Goal: Information Seeking & Learning: Learn about a topic

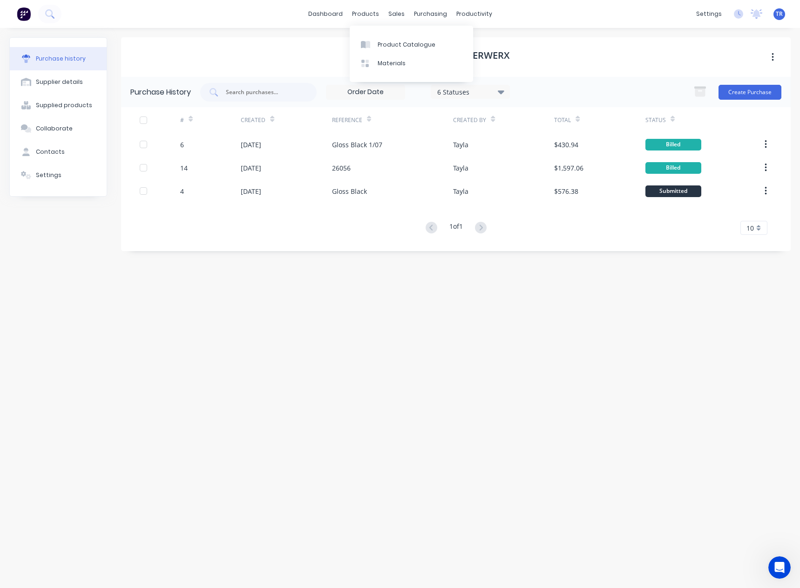
click at [343, 26] on div "dashboard products sales purchasing productivity dashboard products Product Cat…" at bounding box center [400, 14] width 800 height 28
click at [336, 14] on link "dashboard" at bounding box center [326, 14] width 44 height 14
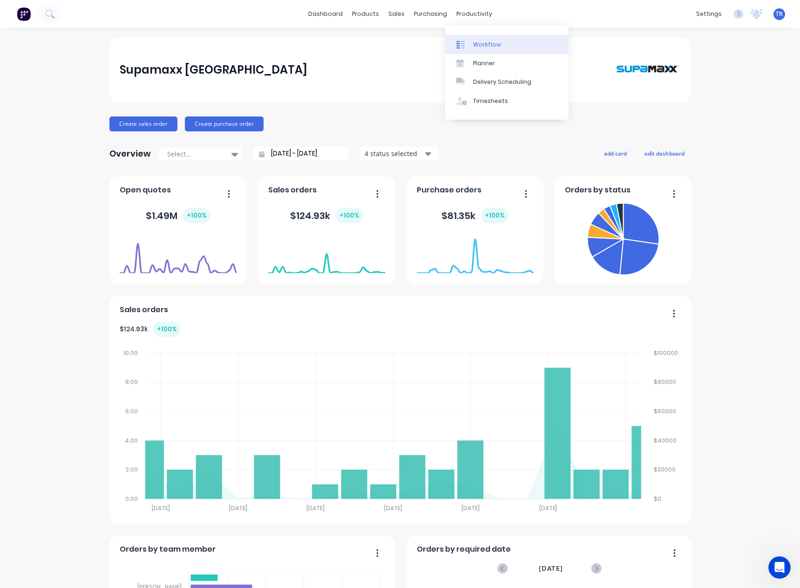
click at [473, 47] on div "Workflow" at bounding box center [487, 45] width 28 height 8
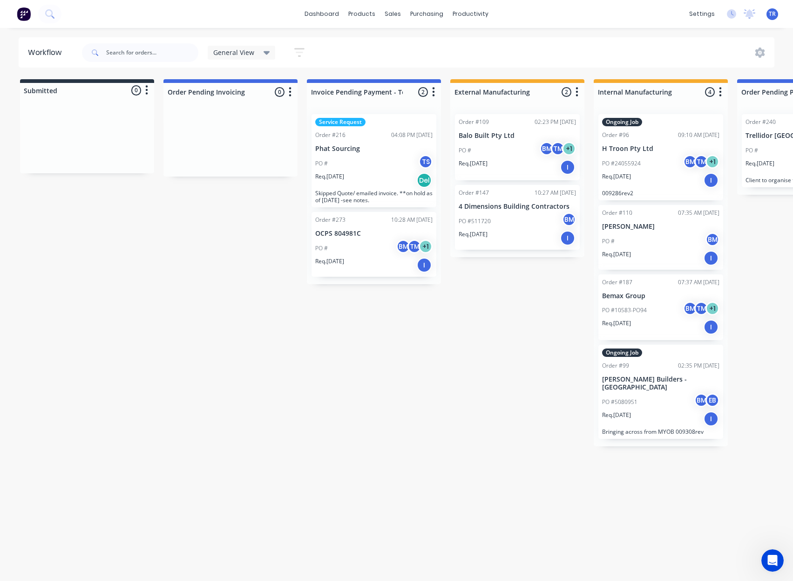
click at [261, 53] on div "General View" at bounding box center [241, 52] width 57 height 8
click at [253, 157] on button "Manufacturing" at bounding box center [264, 159] width 99 height 11
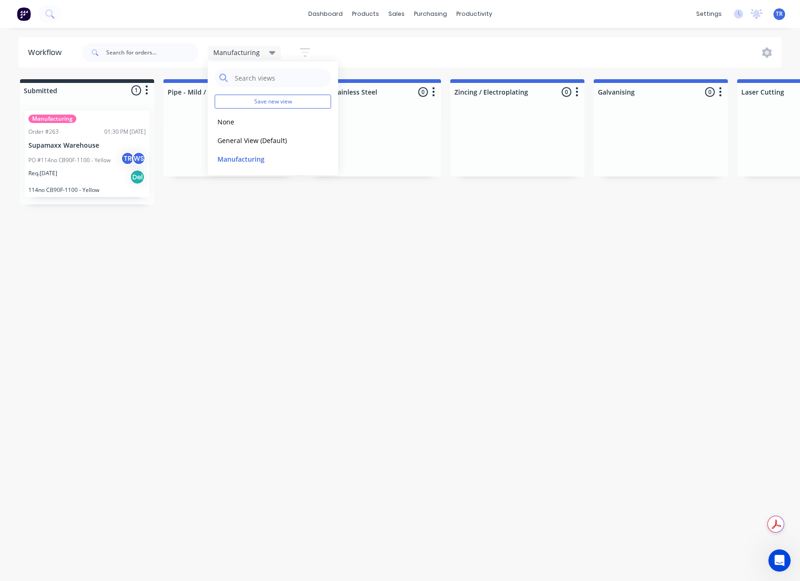
click at [239, 296] on div "Workflow Manufacturing Save new view None edit General View (Default) edit Manu…" at bounding box center [400, 299] width 800 height 525
click at [100, 163] on p "PO #114no CB90F-1100 - Yellow" at bounding box center [69, 160] width 82 height 8
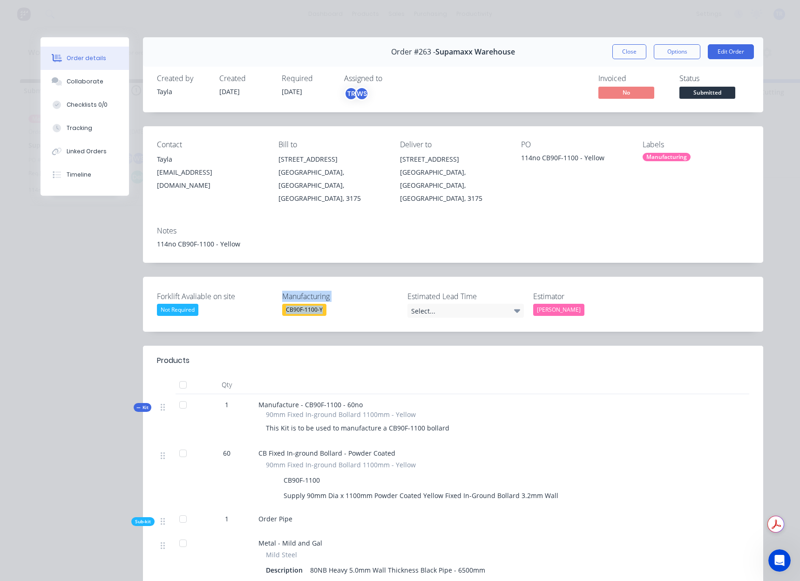
drag, startPoint x: 341, startPoint y: 293, endPoint x: 264, endPoint y: 305, distance: 78.1
click at [245, 308] on div "Forklift Avaliable on site Not Required Manufacturing CB90F-1100-Y Estimated Le…" at bounding box center [453, 304] width 620 height 55
click at [289, 291] on label "Manufacturing" at bounding box center [340, 296] width 116 height 11
click at [272, 280] on div "Forklift Avaliable on site Not Required Manufacturing CB90F-1100-Y Estimated Le…" at bounding box center [453, 304] width 620 height 55
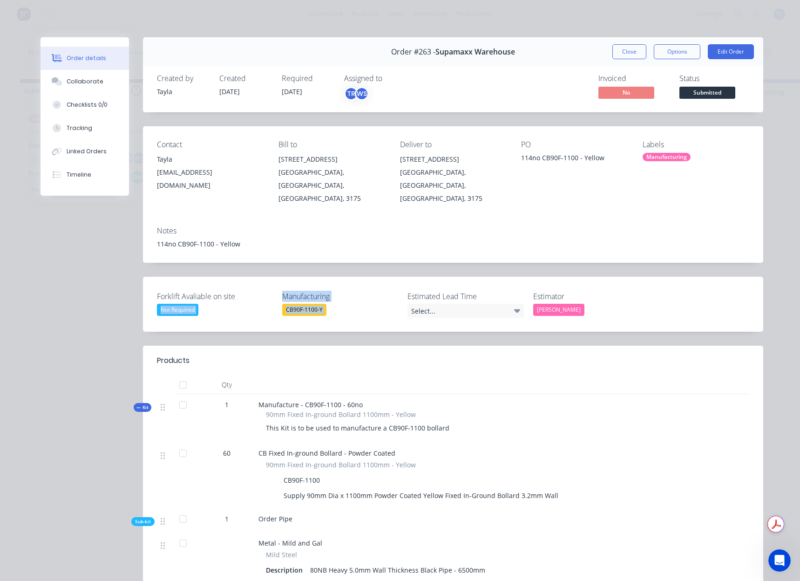
drag, startPoint x: 272, startPoint y: 280, endPoint x: 323, endPoint y: 304, distance: 56.3
click at [323, 304] on div "Forklift Avaliable on site Not Required Manufacturing CB90F-1100-Y Estimated Le…" at bounding box center [453, 304] width 620 height 55
click at [332, 304] on div "CB90F-1100-Y" at bounding box center [340, 310] width 116 height 12
drag, startPoint x: 320, startPoint y: 298, endPoint x: 269, endPoint y: 268, distance: 58.9
click at [269, 277] on div "Forklift Avaliable on site Not Required Manufacturing CB90F-1100-Y Estimated Le…" at bounding box center [453, 304] width 620 height 55
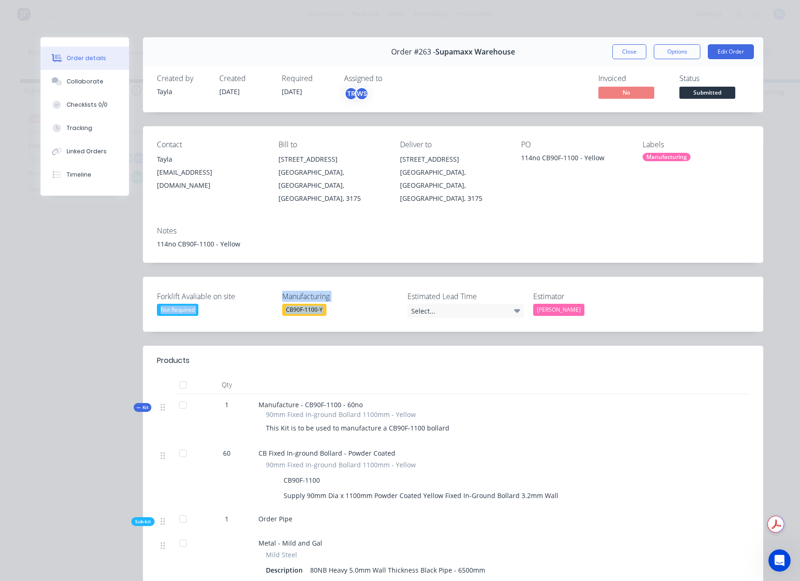
click at [286, 277] on div "Forklift Avaliable on site Not Required Manufacturing CB90F-1100-Y Estimated Le…" at bounding box center [453, 304] width 620 height 55
drag, startPoint x: 281, startPoint y: 299, endPoint x: 328, endPoint y: 306, distance: 47.5
click at [328, 306] on div "Forklift Avaliable on site Not Required Manufacturing CB90F-1100-Y Estimated Le…" at bounding box center [453, 304] width 620 height 55
click at [325, 307] on div "Forklift Avaliable on site Not Required Manufacturing CB90F-1100-Y Estimated Le…" at bounding box center [453, 304] width 620 height 55
click at [625, 49] on button "Close" at bounding box center [630, 51] width 34 height 15
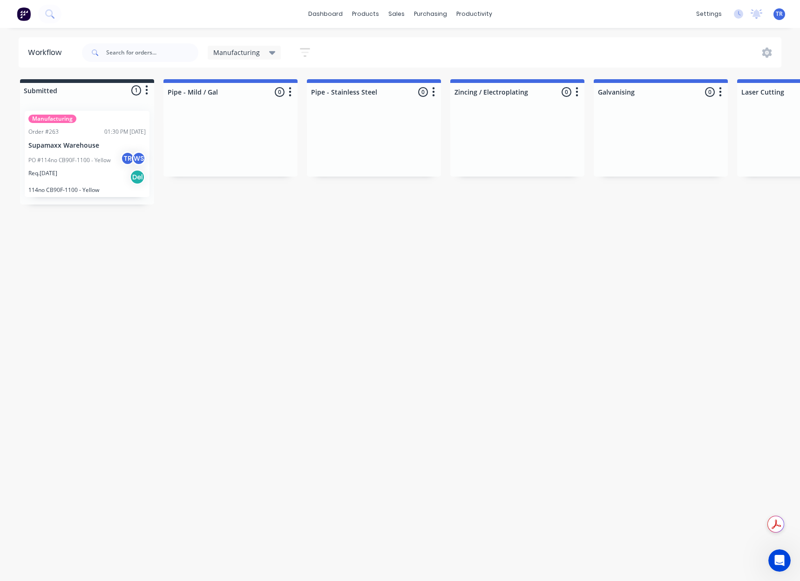
click at [243, 48] on span "Manufacturing" at bounding box center [236, 53] width 47 height 10
click at [280, 246] on div "Workflow Manufacturing Save new view None edit General View (Default) edit Manu…" at bounding box center [400, 299] width 800 height 525
click at [469, 39] on link "Workflow" at bounding box center [510, 44] width 123 height 19
click at [425, 34] on div "dashboard products sales purchasing productivity dashboard products Product Cat…" at bounding box center [400, 262] width 800 height 525
click at [409, 55] on link "Customers" at bounding box center [445, 63] width 123 height 19
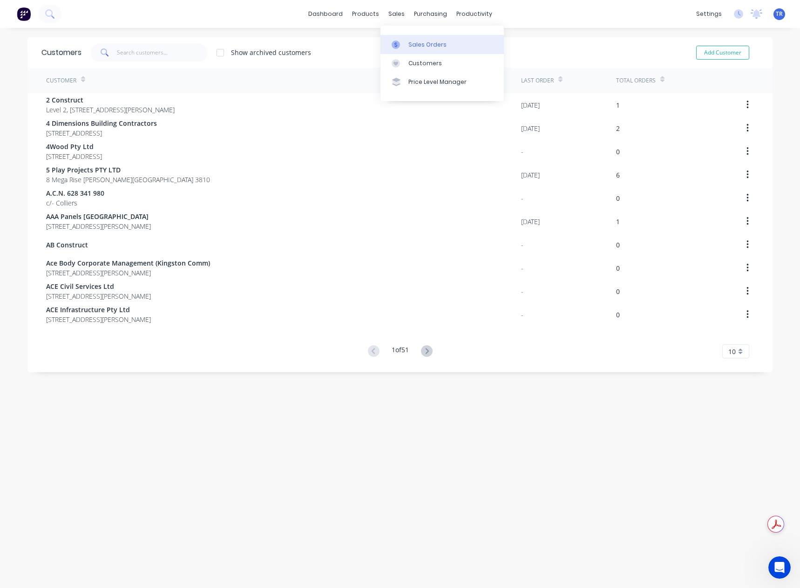
click at [406, 42] on link "Sales Orders" at bounding box center [442, 44] width 123 height 19
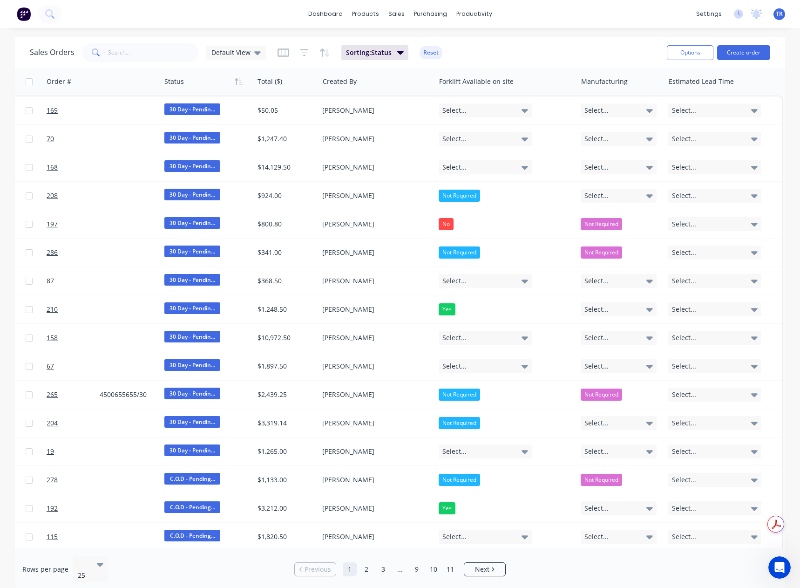
scroll to position [0, 522]
click at [718, 179] on button "Hide column" at bounding box center [699, 183] width 70 height 19
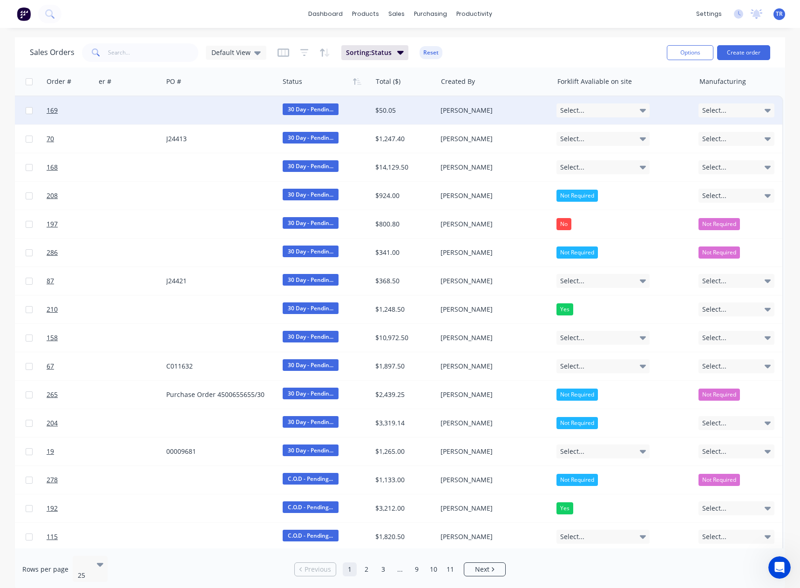
scroll to position [0, 399]
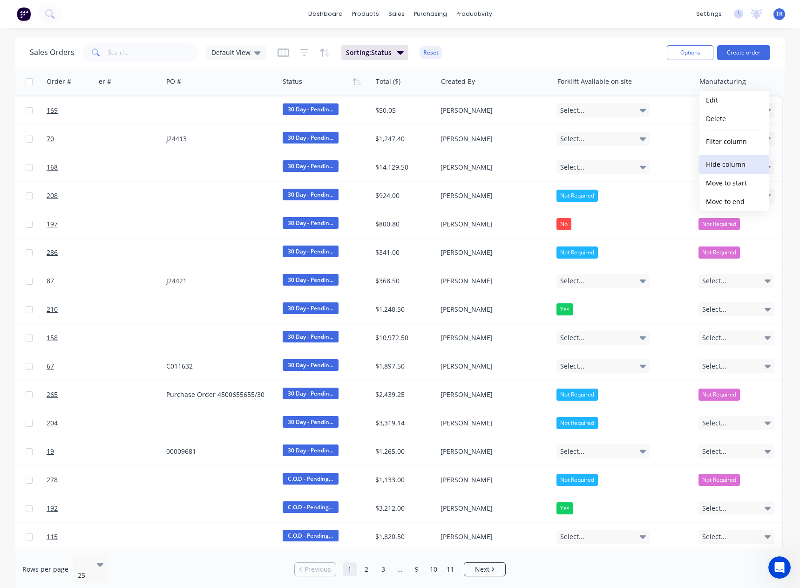
click at [753, 157] on button "Hide column" at bounding box center [735, 164] width 70 height 19
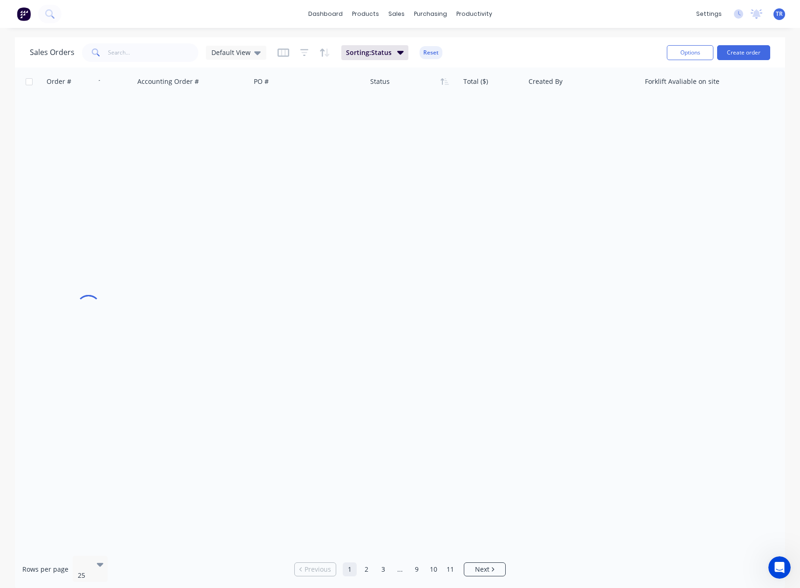
scroll to position [0, 312]
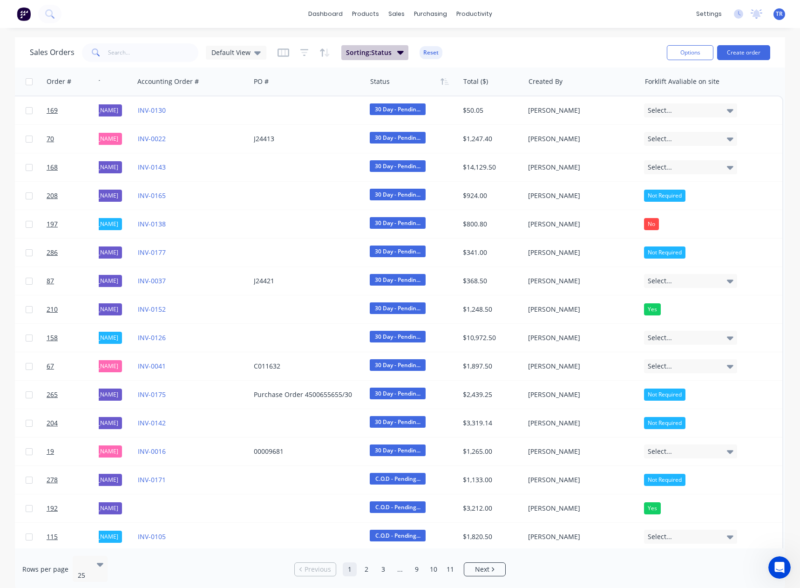
click at [386, 51] on span "Sorting: Status" at bounding box center [369, 52] width 46 height 9
click at [254, 54] on icon at bounding box center [257, 53] width 7 height 10
click at [323, 154] on button "edit" at bounding box center [325, 151] width 12 height 10
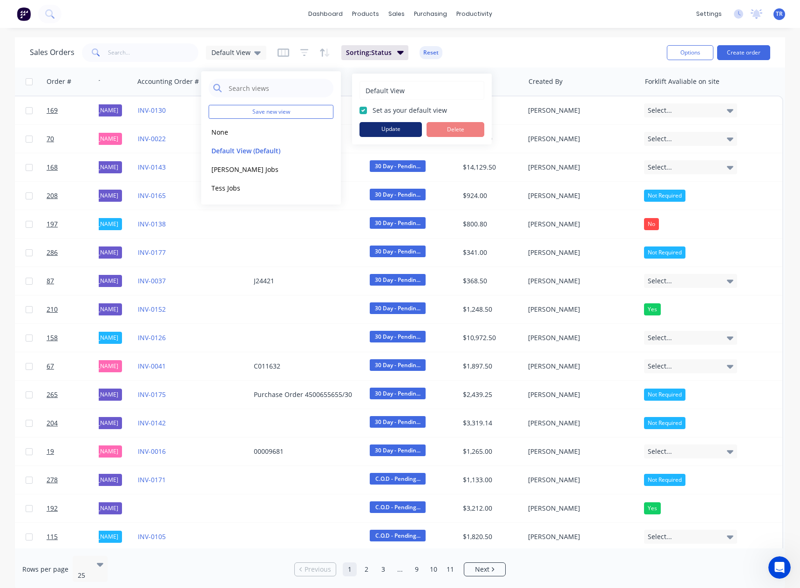
click at [402, 132] on button "Update" at bounding box center [391, 129] width 62 height 15
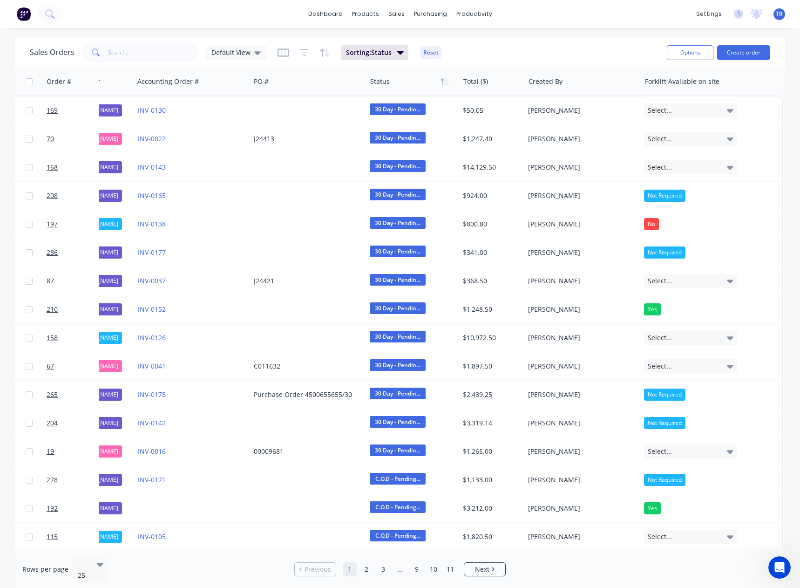
click at [470, 44] on div "Sales Orders Default View Sorting: Status Reset" at bounding box center [345, 52] width 630 height 23
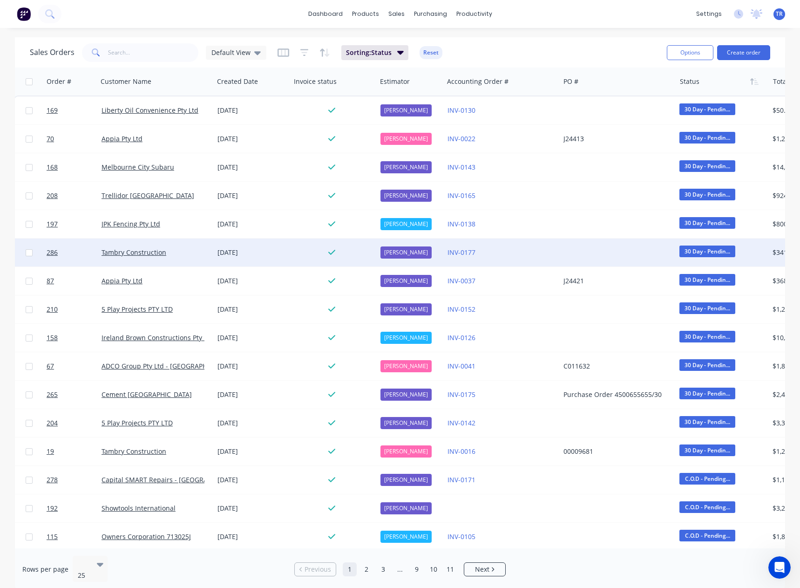
scroll to position [0, 0]
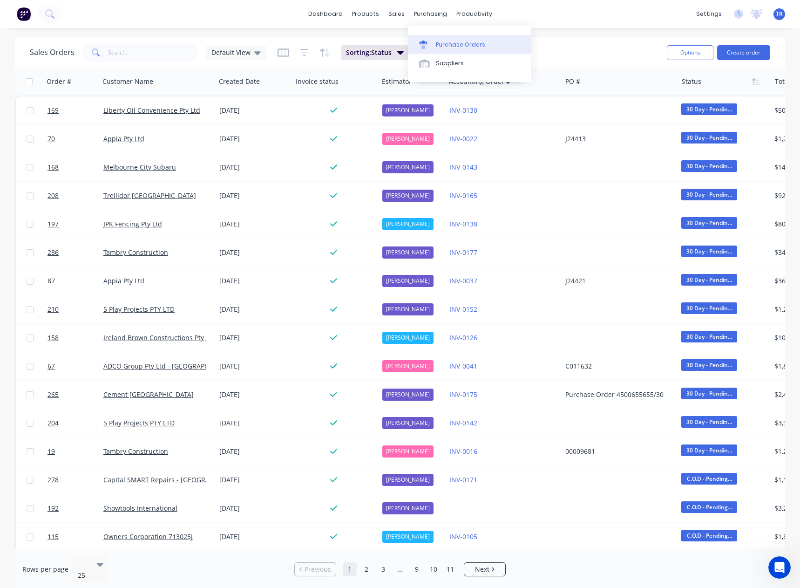
click at [449, 43] on div "Purchase Orders" at bounding box center [460, 45] width 49 height 8
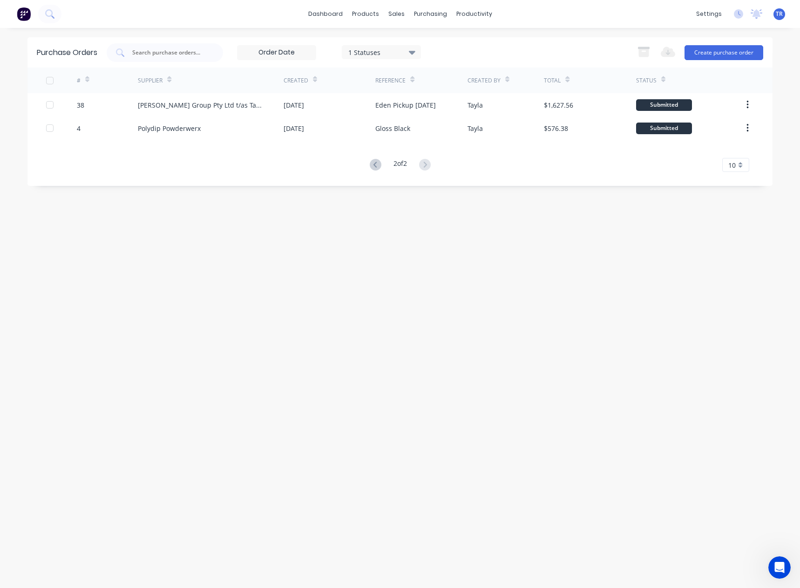
click at [395, 53] on div "1 Statuses" at bounding box center [381, 52] width 67 height 10
click at [416, 131] on div "Submitted" at bounding box center [392, 133] width 75 height 10
click at [416, 171] on div "Received" at bounding box center [392, 170] width 75 height 10
click at [410, 191] on div "Billed" at bounding box center [392, 189] width 75 height 10
click at [420, 172] on div "Received" at bounding box center [392, 170] width 75 height 10
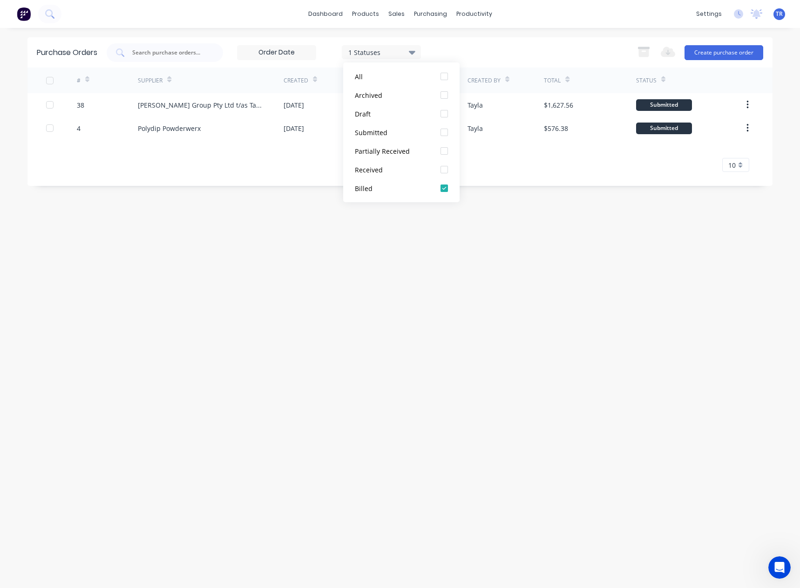
click at [288, 178] on div "Purchase Orders 1 Statuses 1 Statuses Export to Excel (XLSX) Create purchase or…" at bounding box center [399, 111] width 745 height 149
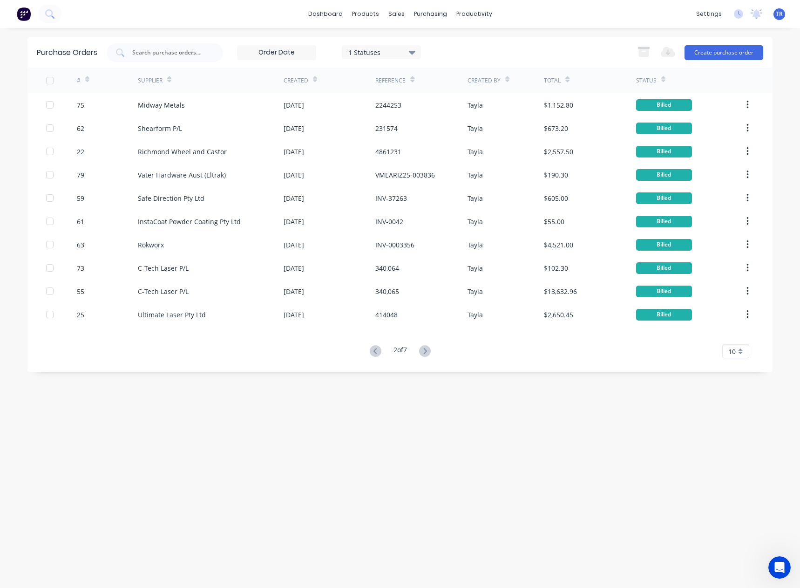
click at [734, 356] on span "10" at bounding box center [732, 352] width 7 height 10
click at [729, 464] on div "35" at bounding box center [736, 467] width 26 height 16
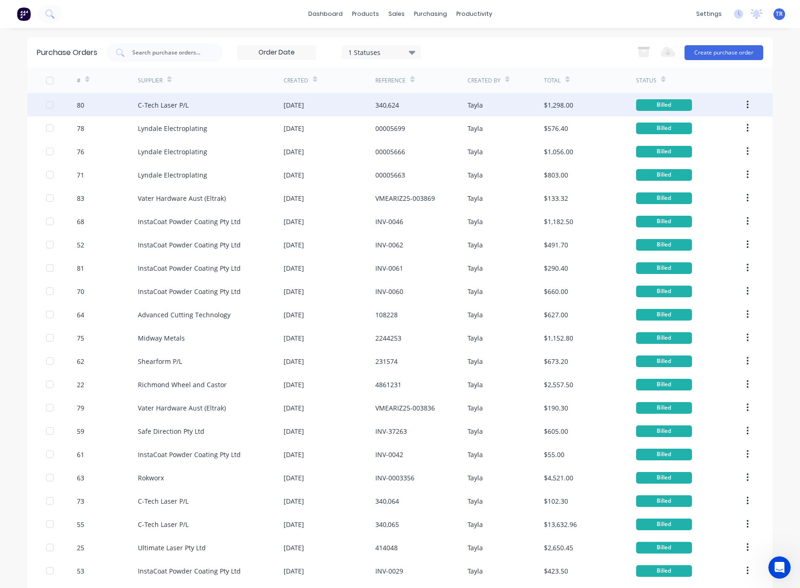
click at [317, 99] on div "[DATE]" at bounding box center [330, 104] width 92 height 23
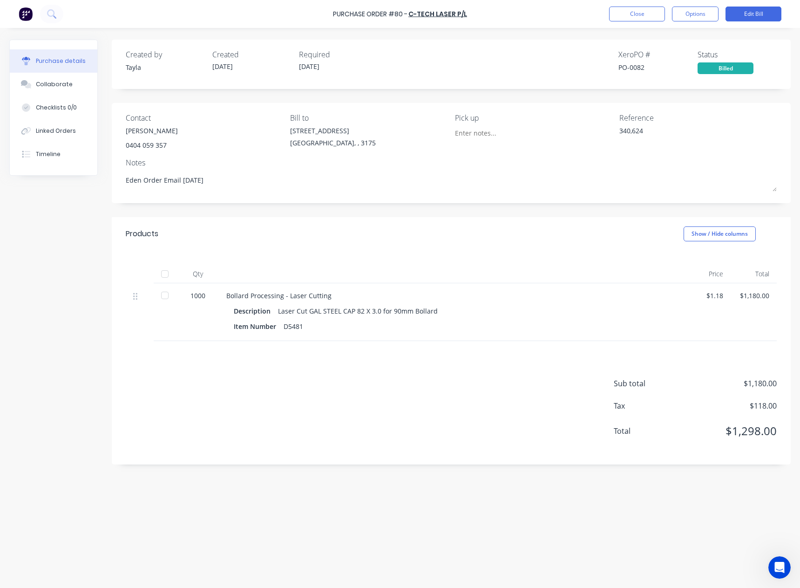
click at [166, 276] on div at bounding box center [165, 274] width 19 height 19
click at [634, 12] on button "Close" at bounding box center [637, 14] width 56 height 15
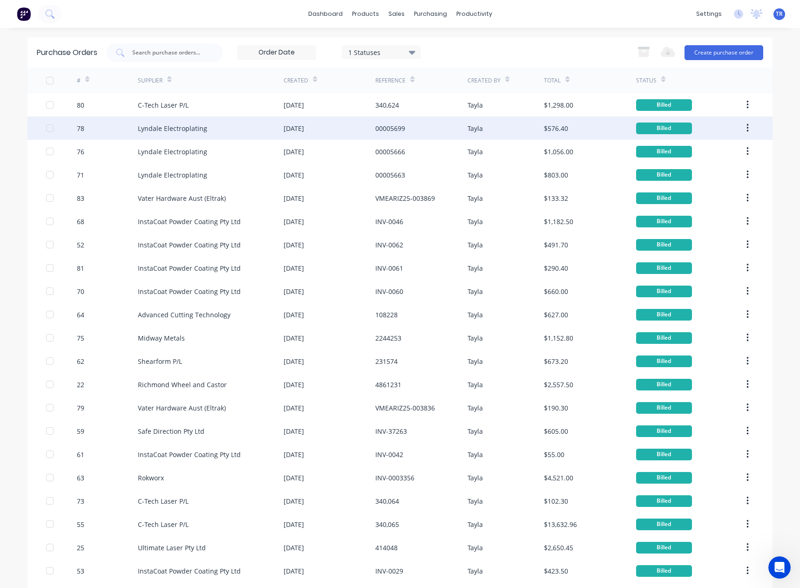
click at [158, 134] on div "Lyndale Electroplating" at bounding box center [211, 127] width 146 height 23
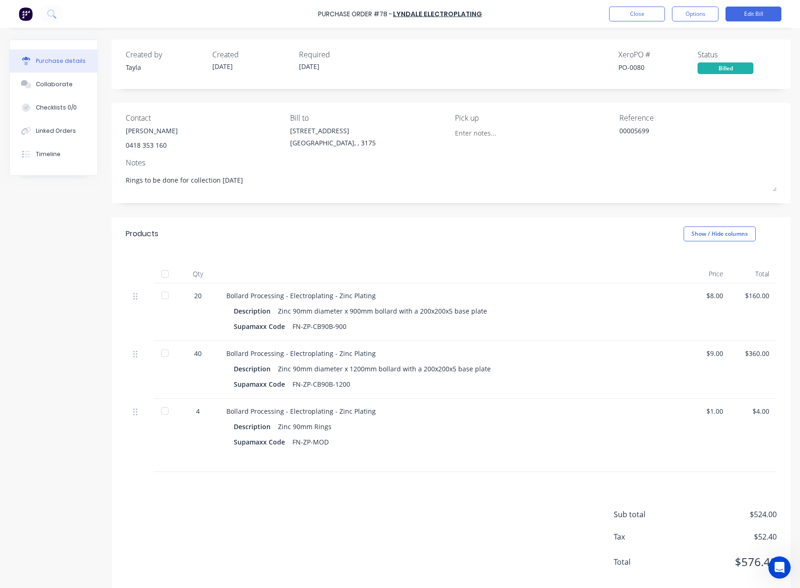
click at [163, 273] on div at bounding box center [165, 274] width 19 height 19
click at [643, 17] on button "Close" at bounding box center [637, 14] width 56 height 15
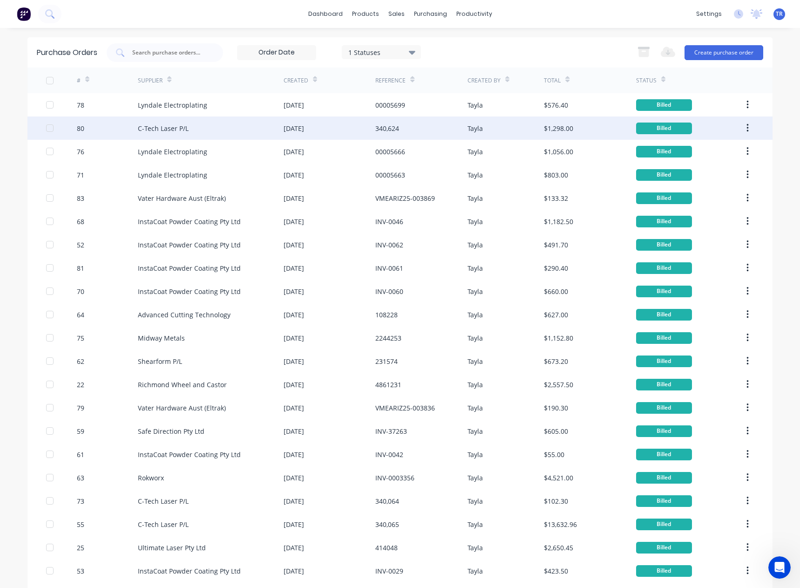
click at [165, 131] on div "C-Tech Laser P/L" at bounding box center [163, 128] width 51 height 10
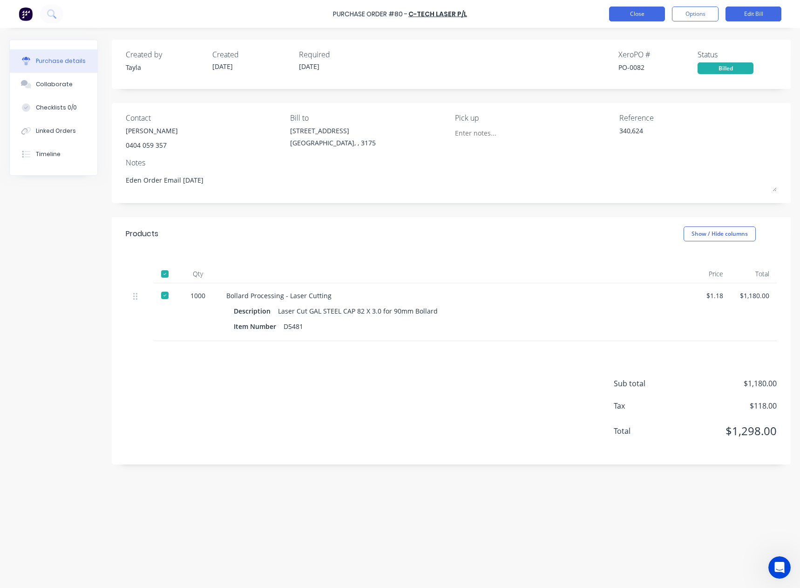
click at [644, 14] on button "Close" at bounding box center [637, 14] width 56 height 15
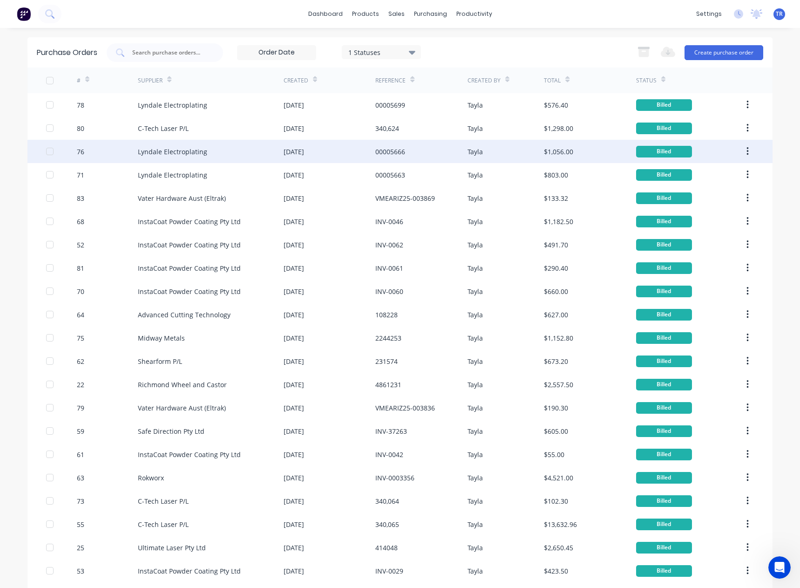
click at [147, 151] on div "Lyndale Electroplating" at bounding box center [172, 152] width 69 height 10
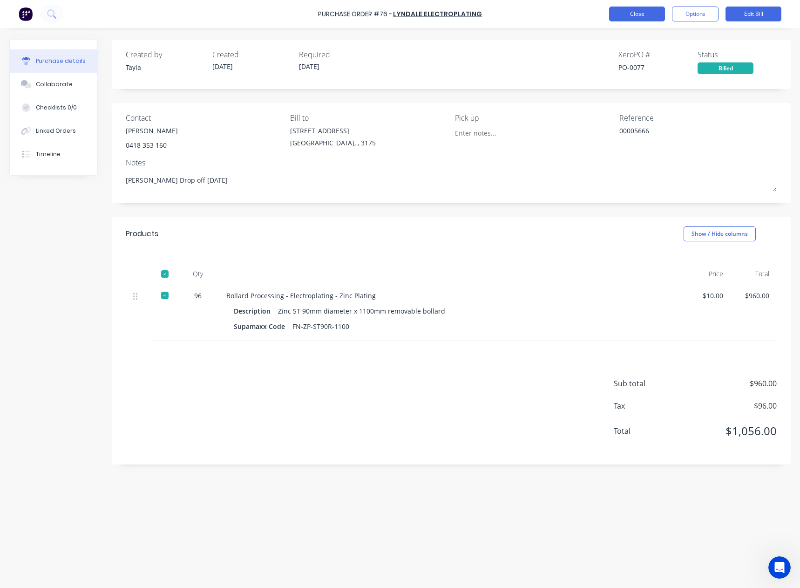
click at [637, 18] on button "Close" at bounding box center [637, 14] width 56 height 15
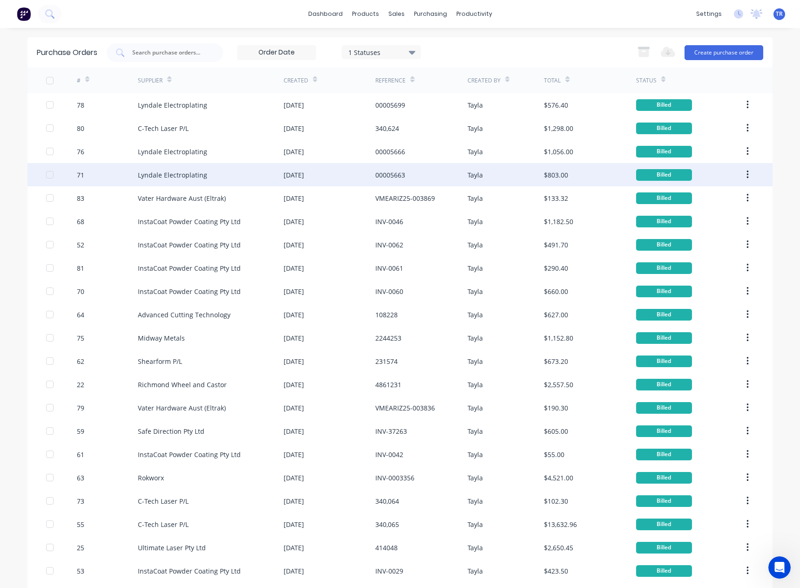
click at [134, 169] on div "71" at bounding box center [107, 174] width 61 height 23
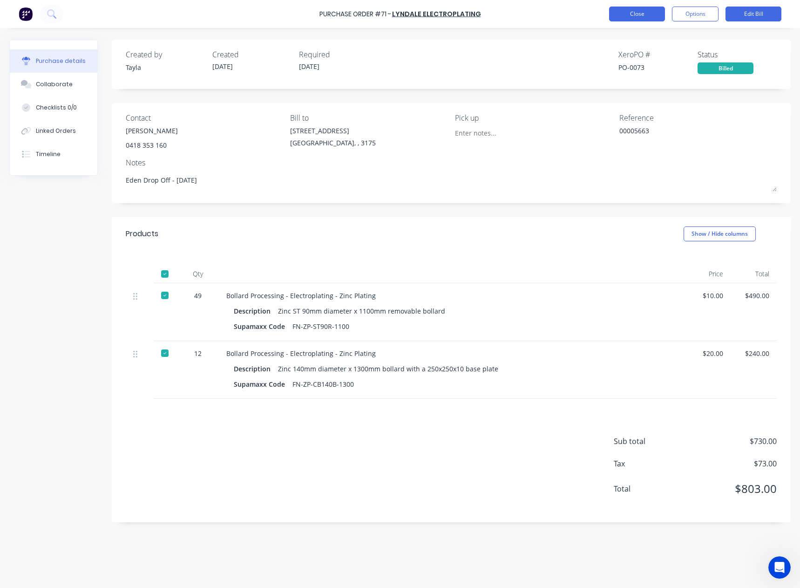
click at [624, 14] on button "Close" at bounding box center [637, 14] width 56 height 15
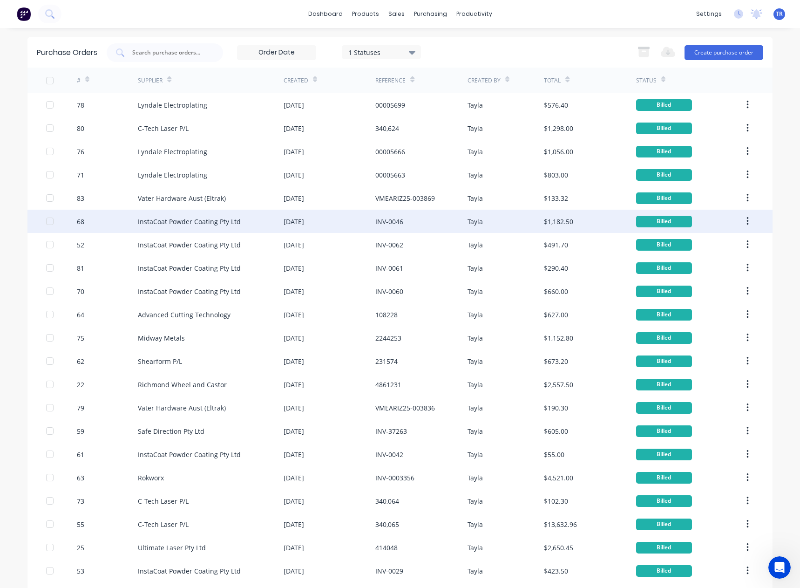
click at [240, 220] on div "InstaCoat Powder Coating Pty Ltd" at bounding box center [211, 221] width 146 height 23
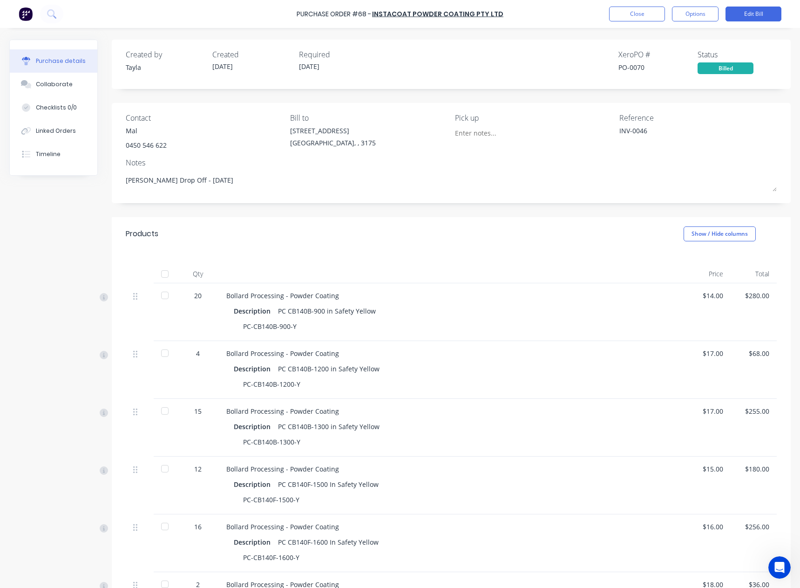
click at [160, 272] on div at bounding box center [165, 274] width 19 height 19
click at [650, 12] on button "Close" at bounding box center [637, 14] width 56 height 15
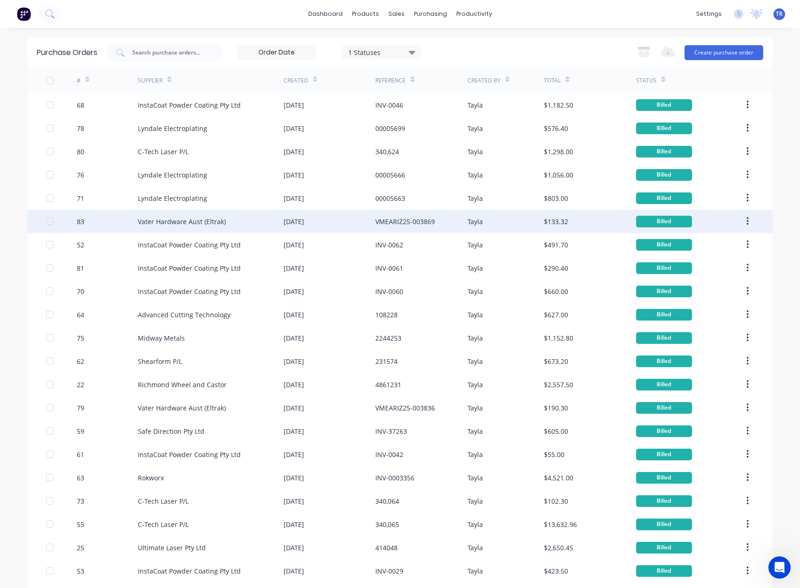
click at [77, 225] on div "83" at bounding box center [80, 222] width 7 height 10
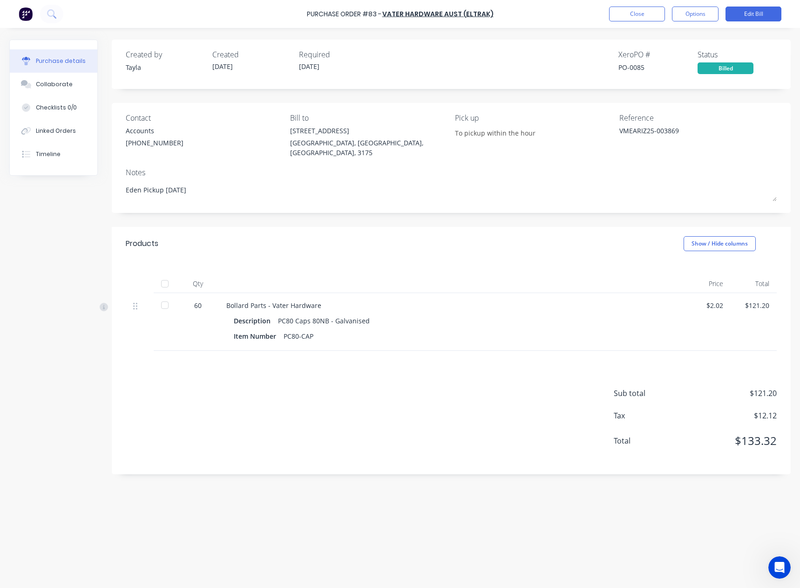
click at [162, 274] on div at bounding box center [165, 283] width 19 height 19
click at [625, 10] on button "Close" at bounding box center [637, 14] width 56 height 15
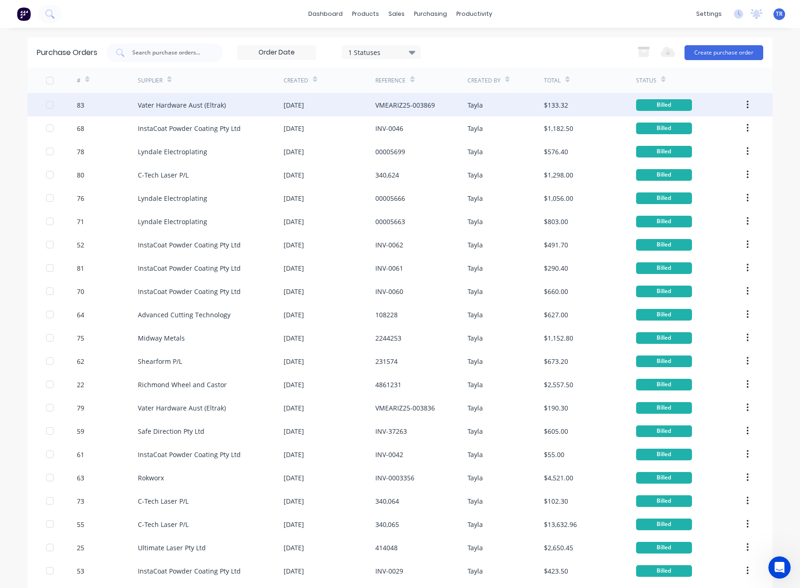
click at [44, 104] on div at bounding box center [50, 104] width 19 height 19
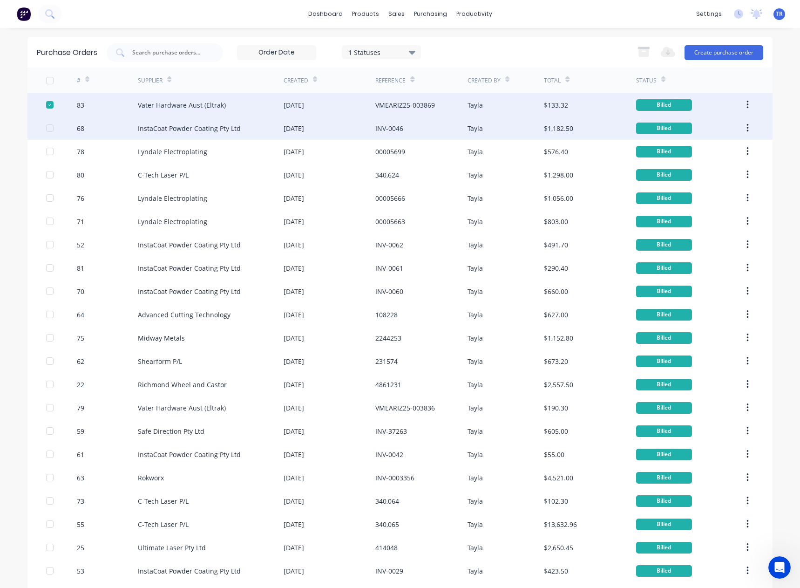
click at [45, 130] on div at bounding box center [50, 128] width 19 height 19
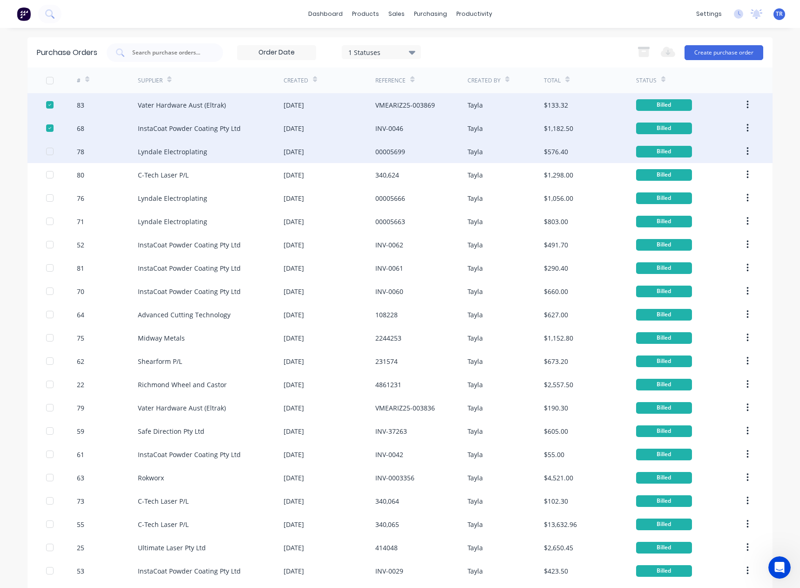
click at [44, 154] on div at bounding box center [50, 151] width 19 height 19
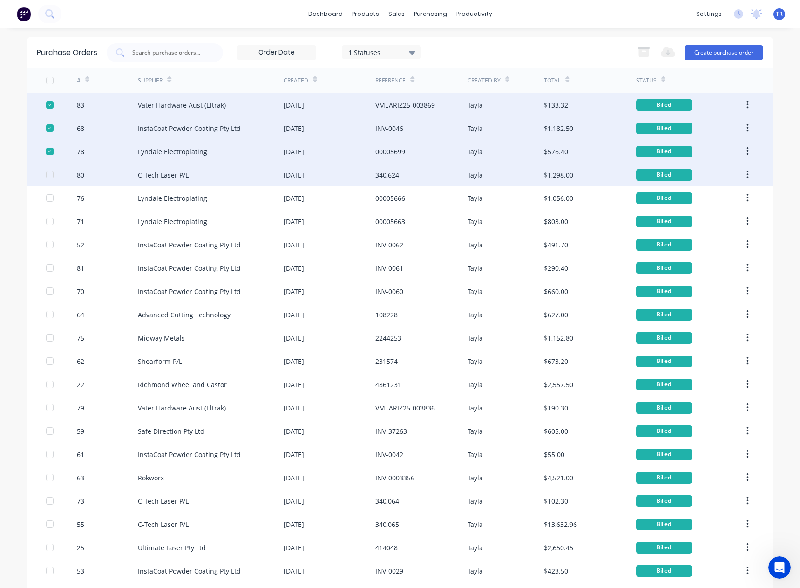
click at [46, 174] on div at bounding box center [50, 174] width 19 height 19
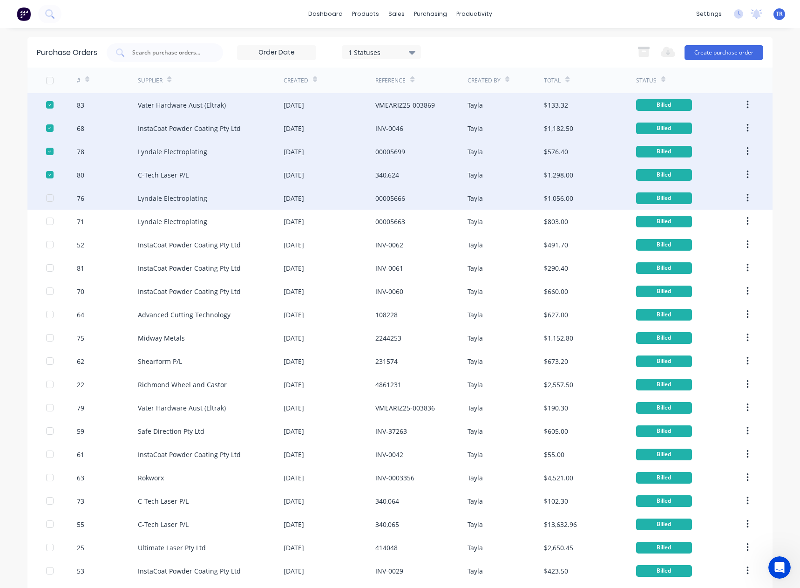
click at [46, 198] on div at bounding box center [50, 198] width 19 height 19
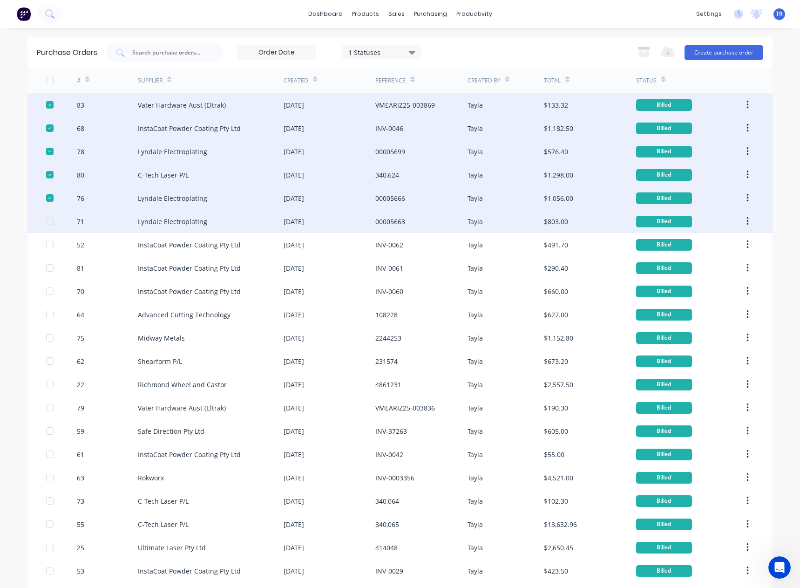
click at [44, 223] on div at bounding box center [50, 221] width 19 height 19
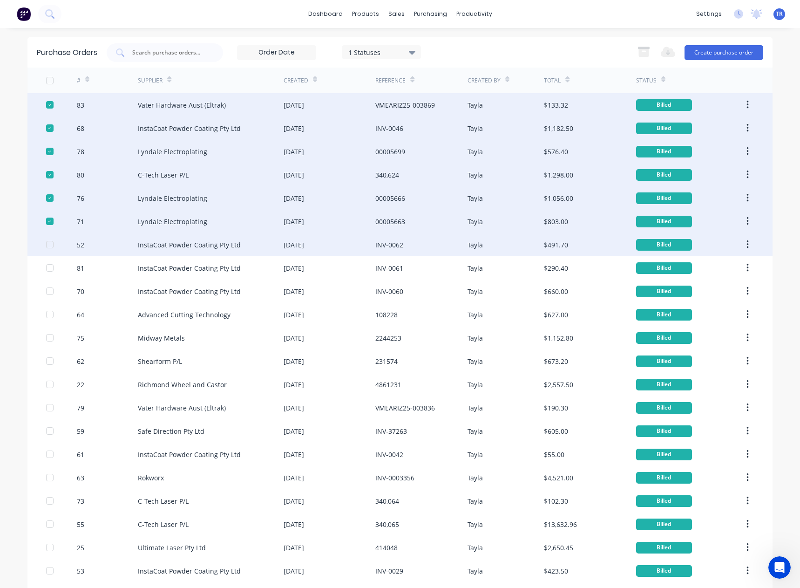
click at [46, 244] on div at bounding box center [50, 244] width 19 height 19
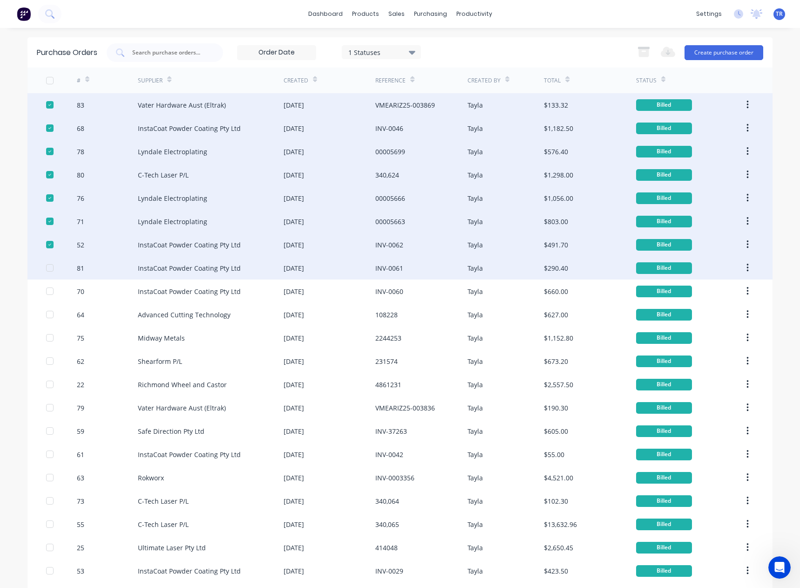
click at [45, 264] on div at bounding box center [50, 268] width 19 height 19
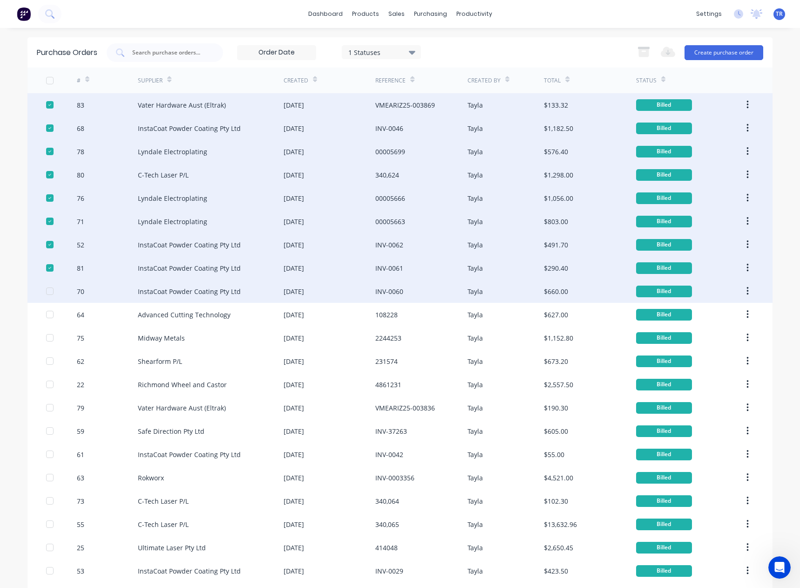
click at [48, 291] on div at bounding box center [50, 291] width 19 height 19
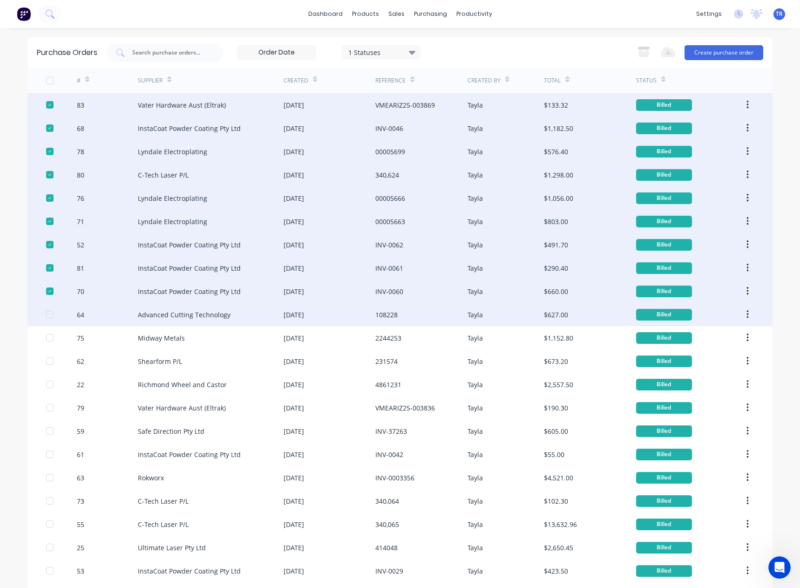
click at [44, 314] on div at bounding box center [50, 314] width 19 height 19
click at [85, 79] on icon at bounding box center [87, 79] width 4 height 7
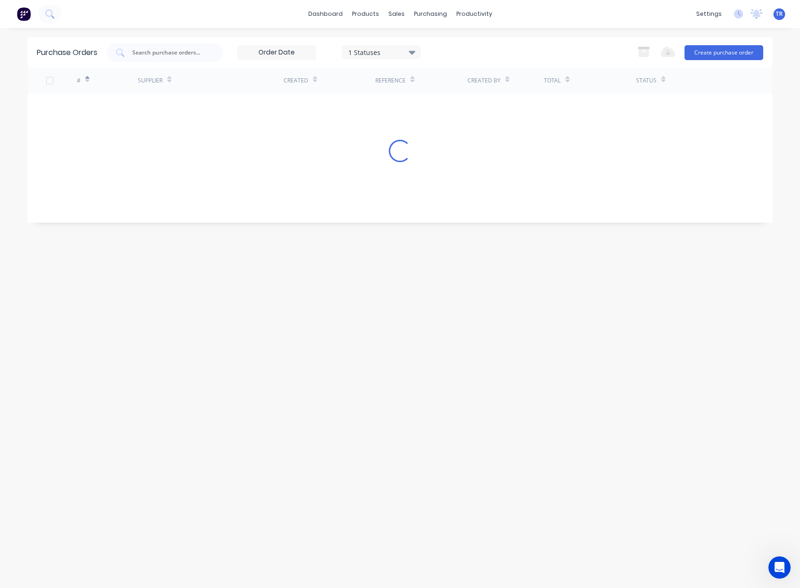
click at [84, 80] on div "#" at bounding box center [83, 80] width 13 height 16
click at [85, 81] on icon at bounding box center [87, 79] width 4 height 7
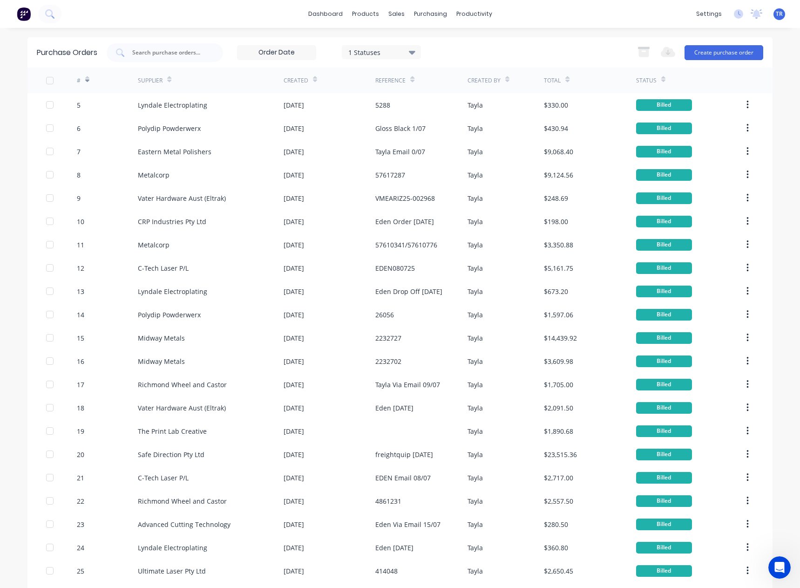
click at [85, 82] on icon at bounding box center [87, 79] width 4 height 7
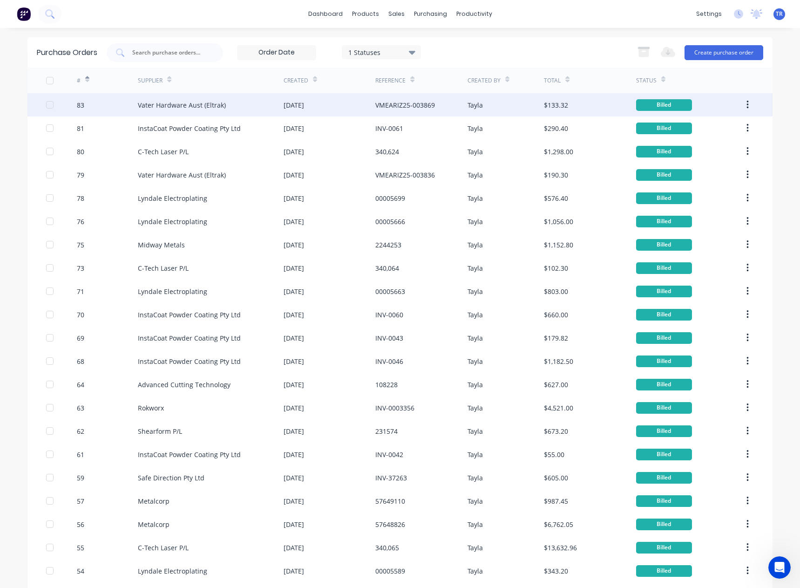
click at [43, 102] on div at bounding box center [50, 104] width 19 height 19
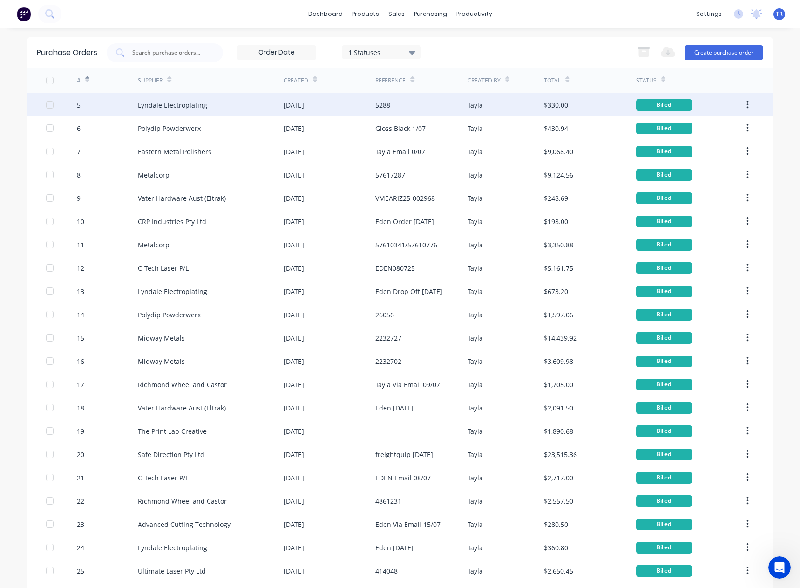
click at [85, 81] on icon at bounding box center [87, 81] width 4 height 3
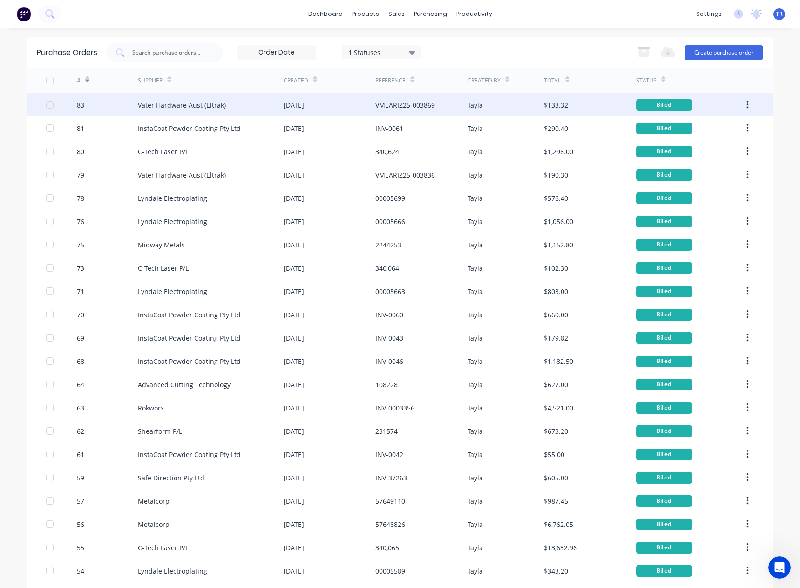
click at [46, 106] on div at bounding box center [50, 104] width 19 height 19
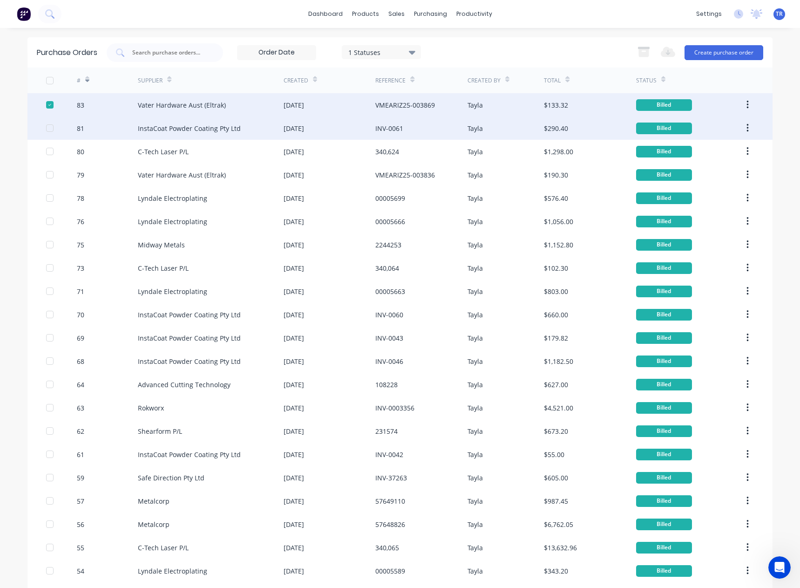
click at [47, 129] on div at bounding box center [50, 128] width 19 height 19
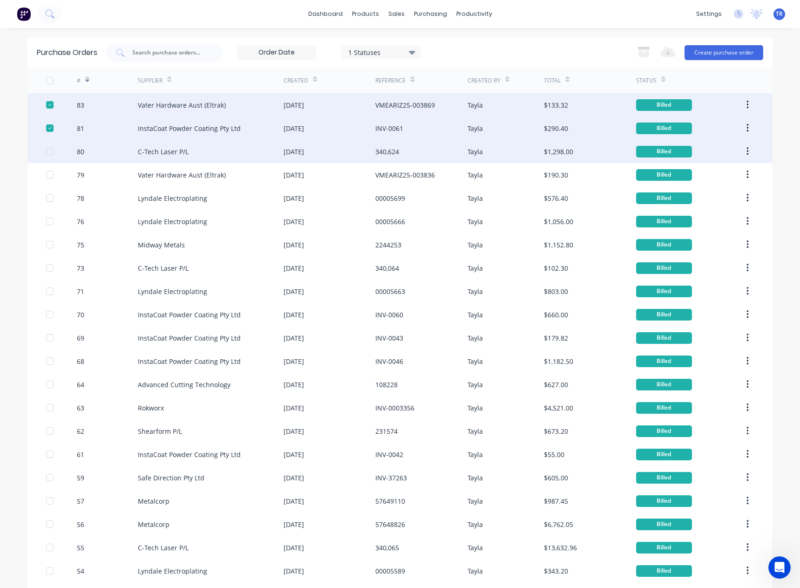
click at [45, 154] on div at bounding box center [50, 151] width 19 height 19
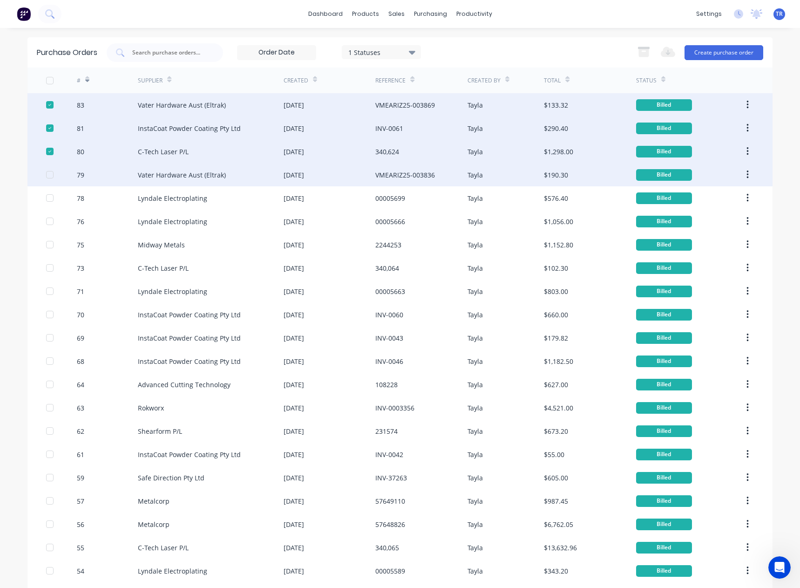
click at [47, 173] on div at bounding box center [50, 174] width 19 height 19
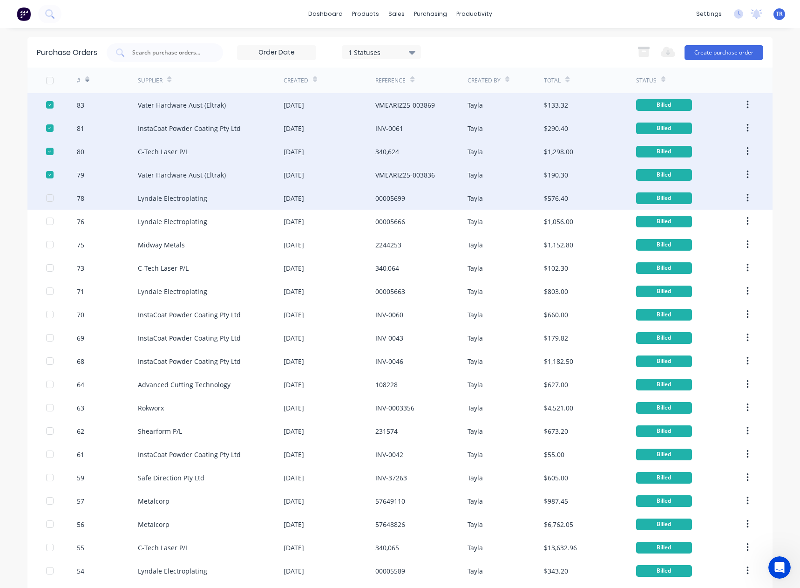
click at [45, 197] on div at bounding box center [50, 198] width 19 height 19
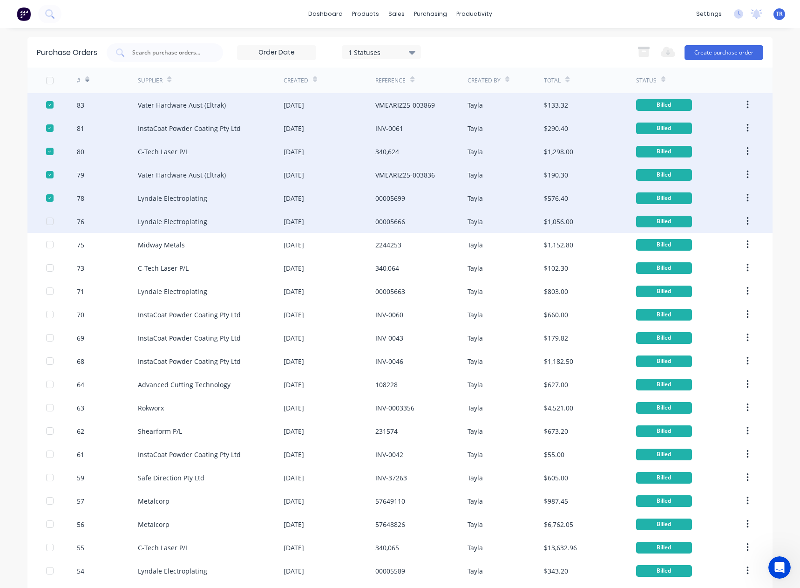
click at [46, 221] on div at bounding box center [50, 221] width 19 height 19
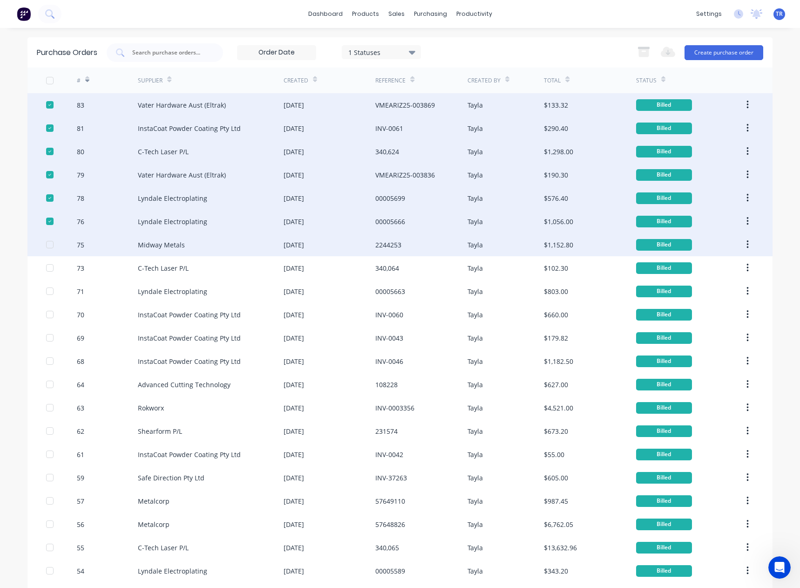
click at [43, 246] on div at bounding box center [50, 244] width 19 height 19
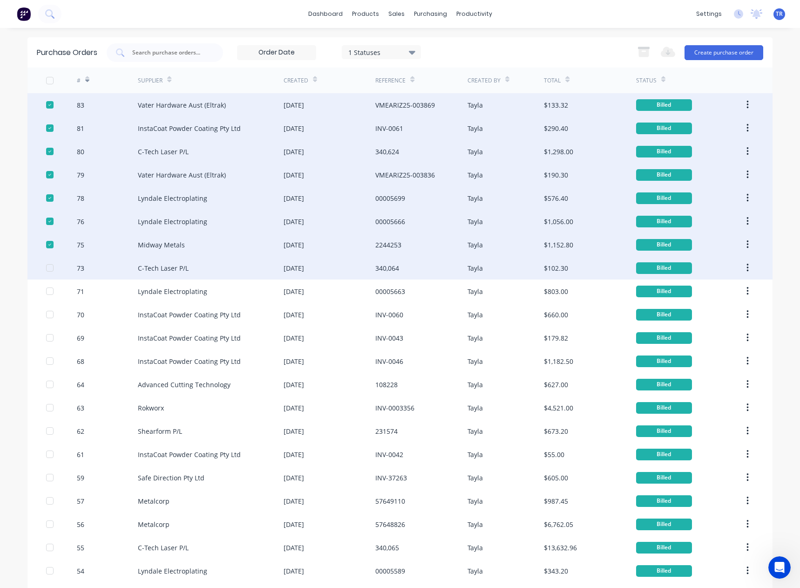
click at [48, 266] on div at bounding box center [50, 268] width 19 height 19
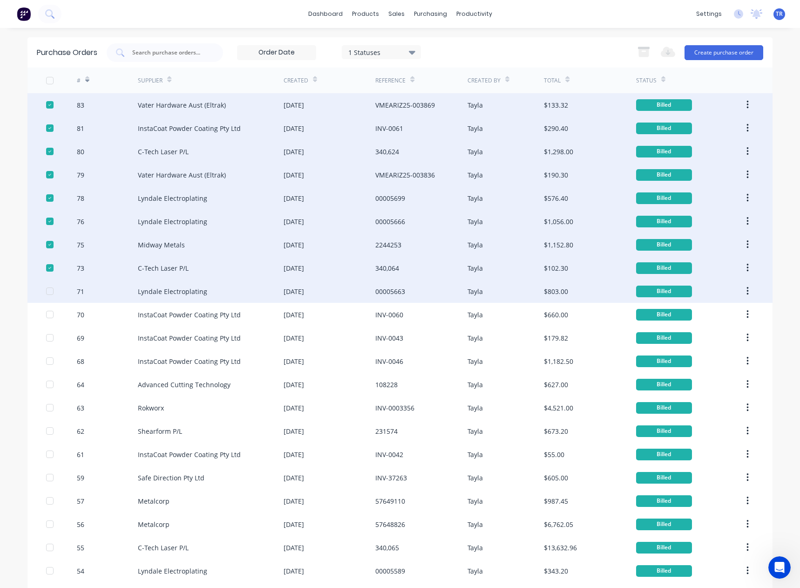
click at [53, 292] on div at bounding box center [61, 290] width 31 height 23
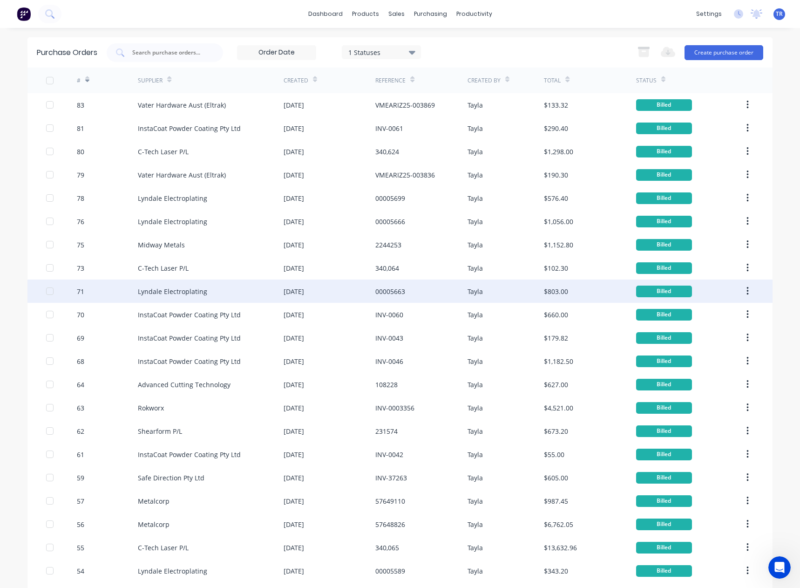
click at [48, 290] on div at bounding box center [50, 291] width 19 height 19
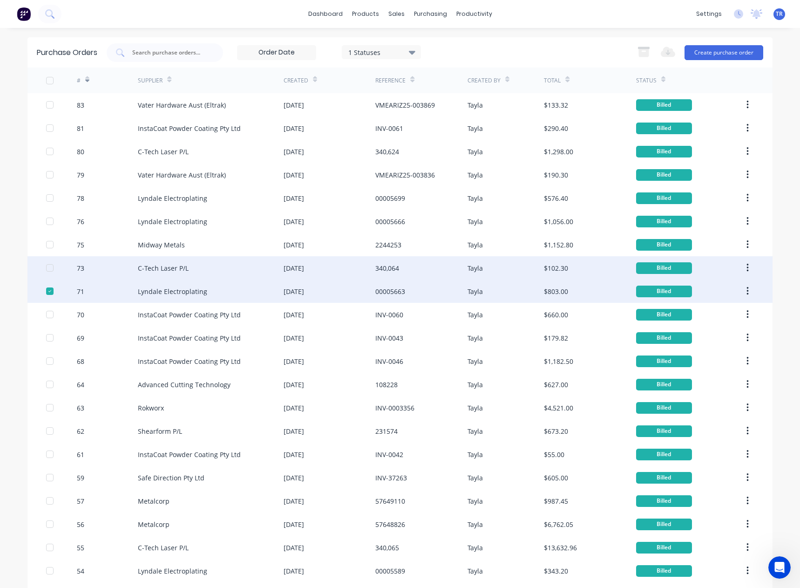
click at [46, 272] on div at bounding box center [61, 267] width 31 height 23
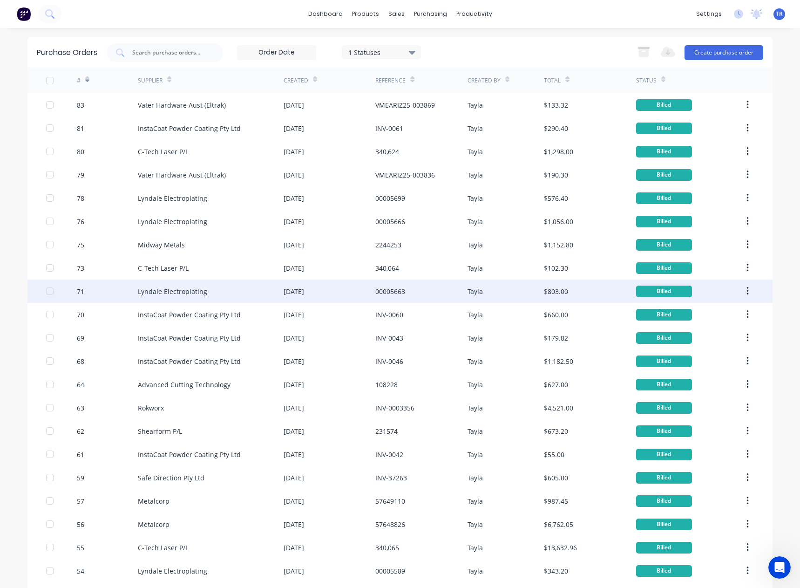
click at [43, 292] on div at bounding box center [50, 291] width 19 height 19
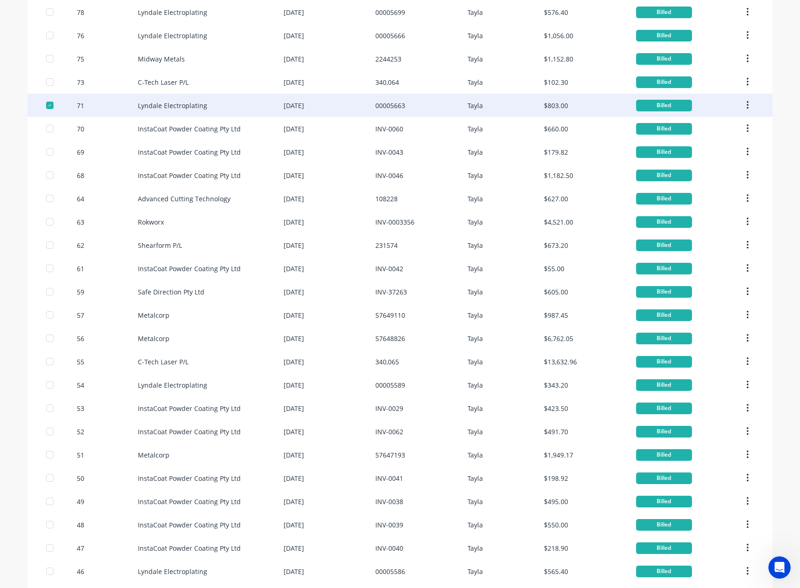
scroll to position [186, 0]
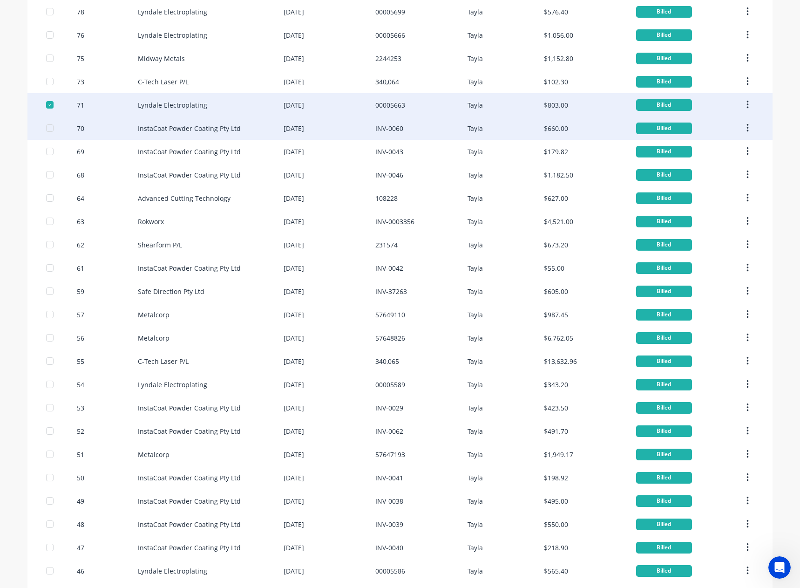
click at [48, 130] on div at bounding box center [50, 128] width 19 height 19
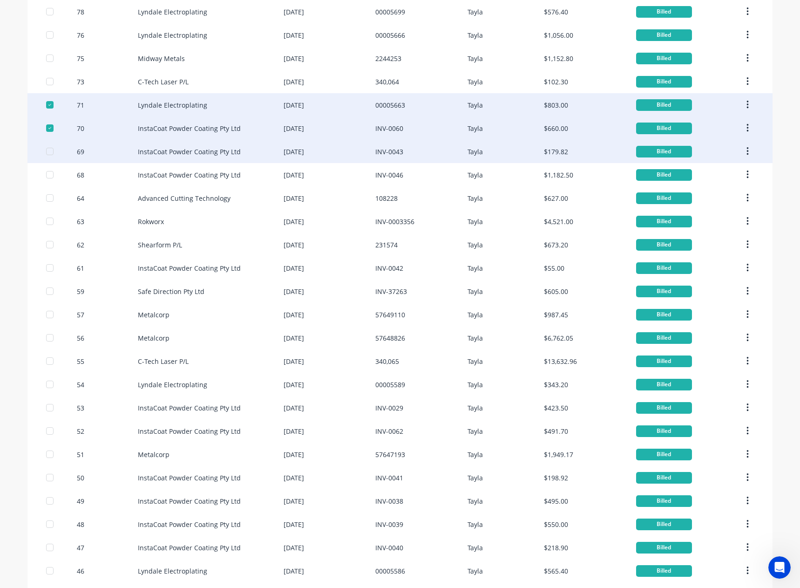
click at [44, 149] on div at bounding box center [50, 151] width 19 height 19
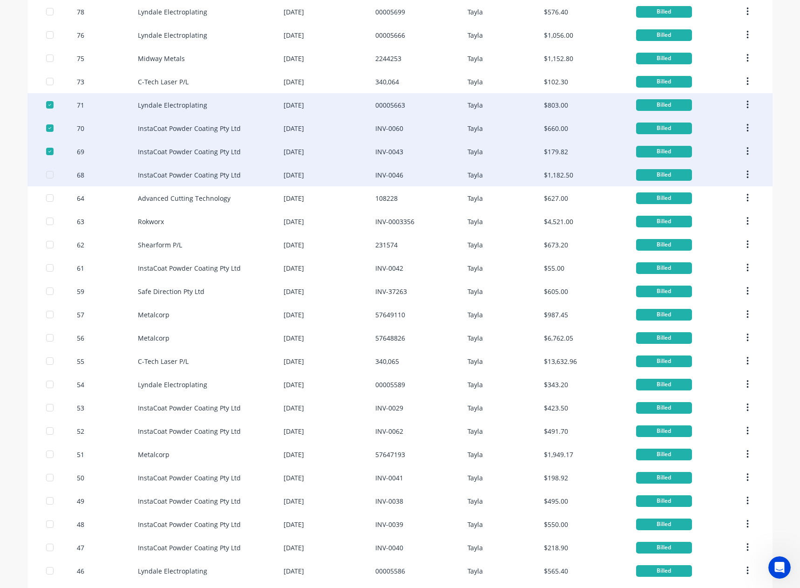
click at [50, 173] on div at bounding box center [50, 174] width 19 height 19
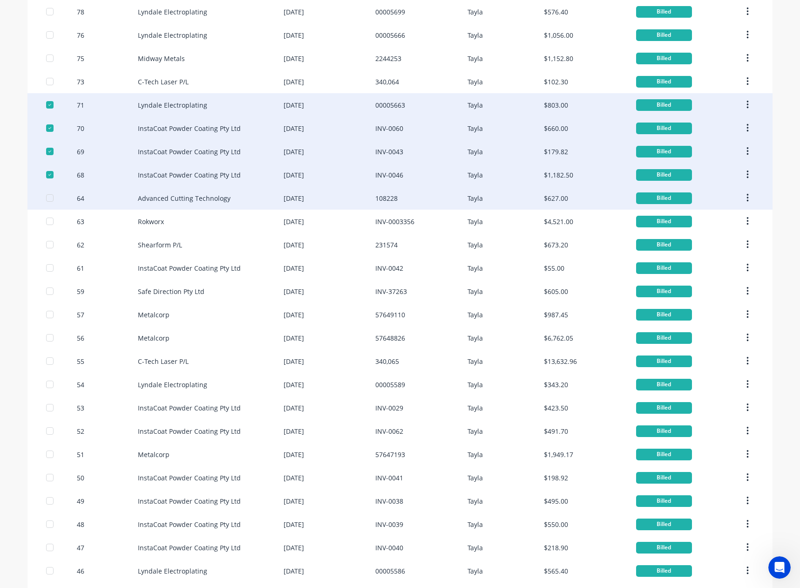
click at [42, 197] on div "64 Advanced Cutting Technology 14 Aug 2025 108228 Tayla $627.00 Billed" at bounding box center [399, 197] width 745 height 23
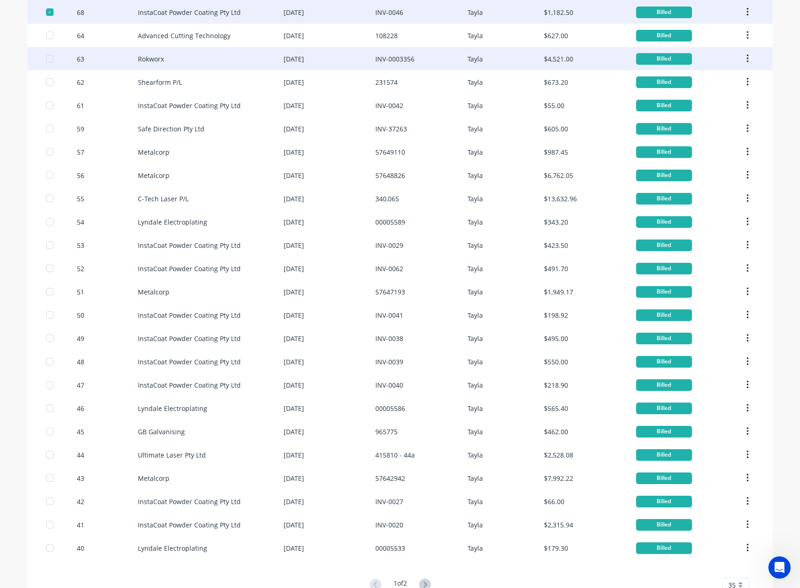
scroll to position [326, 0]
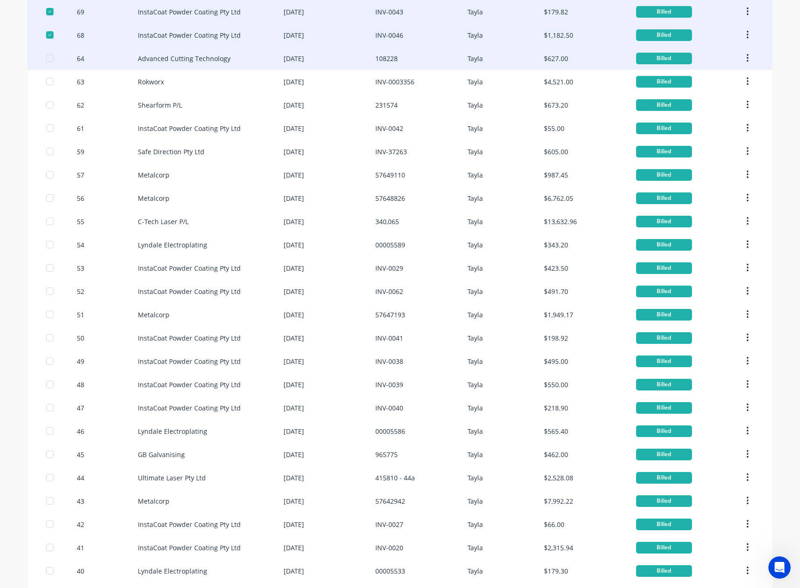
click at [50, 59] on div at bounding box center [61, 58] width 31 height 23
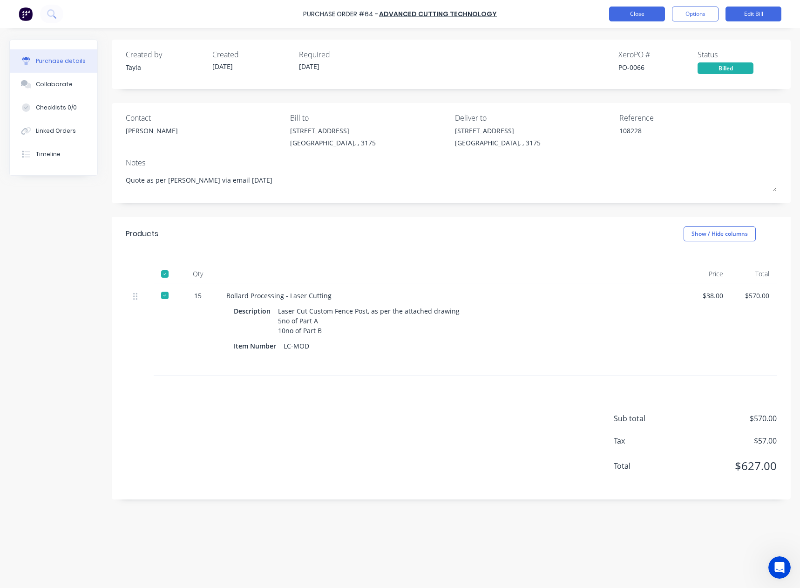
click at [649, 7] on button "Close" at bounding box center [637, 14] width 56 height 15
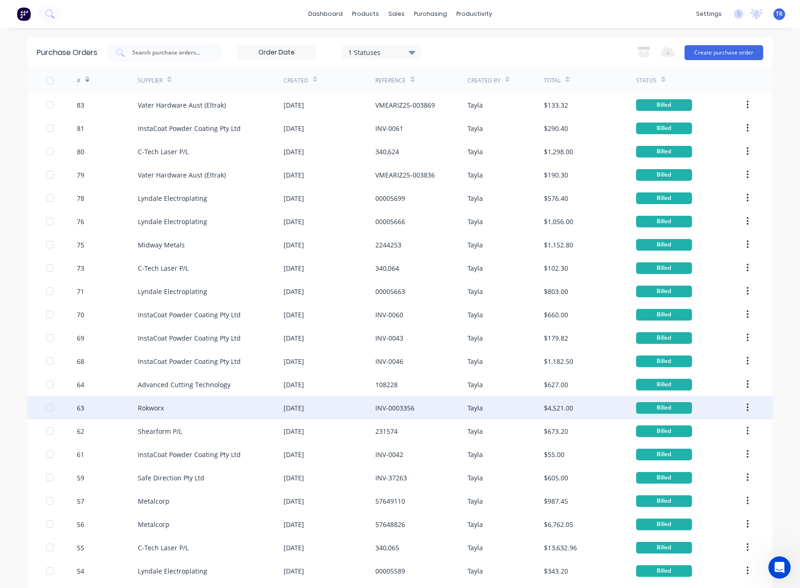
click at [154, 409] on div "Rokworx" at bounding box center [151, 408] width 26 height 10
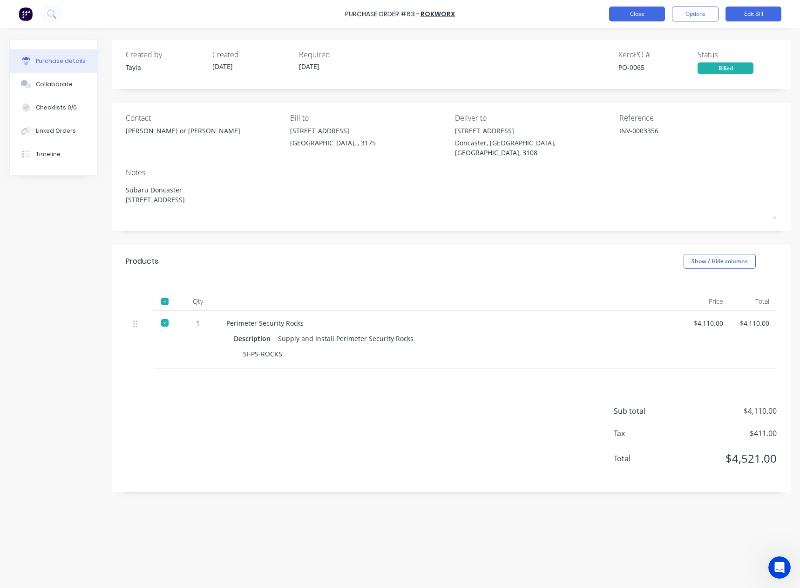
click at [632, 17] on button "Close" at bounding box center [637, 14] width 56 height 15
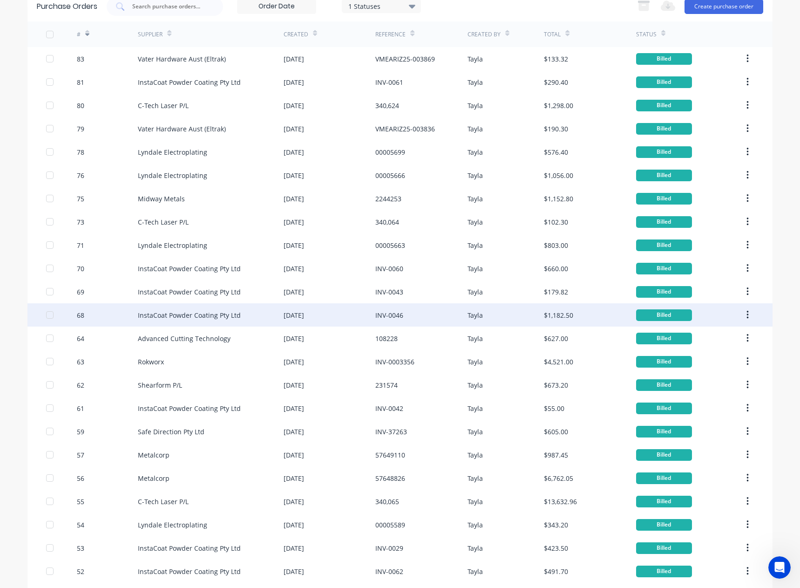
scroll to position [93, 0]
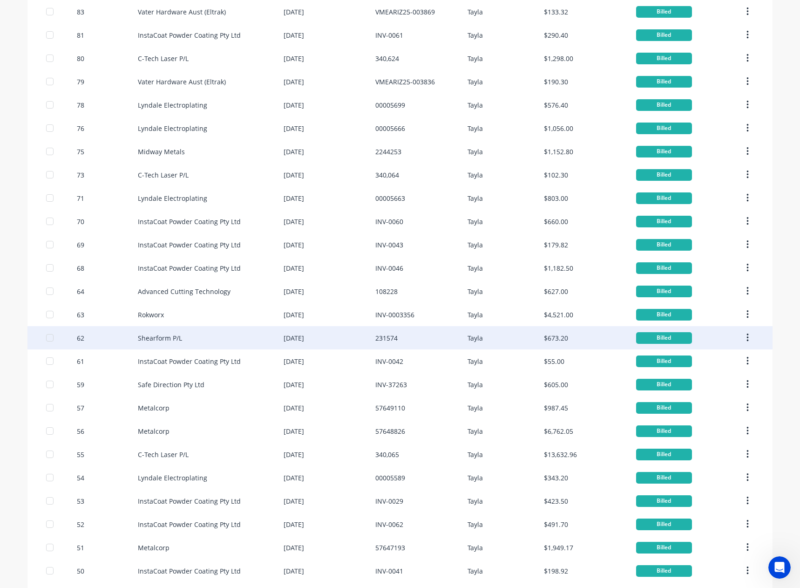
click at [149, 343] on div "Shearform P/L" at bounding box center [211, 337] width 146 height 23
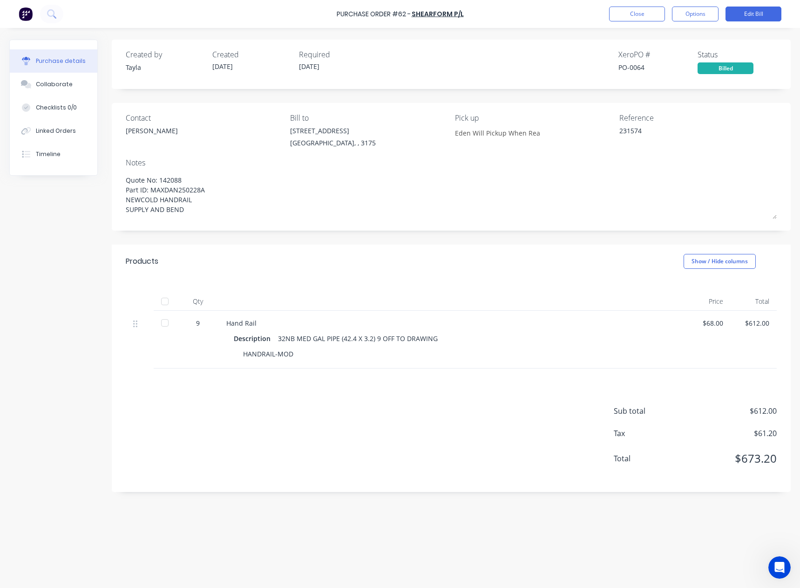
click at [168, 306] on div at bounding box center [165, 301] width 19 height 19
click at [663, 19] on button "Close" at bounding box center [637, 14] width 56 height 15
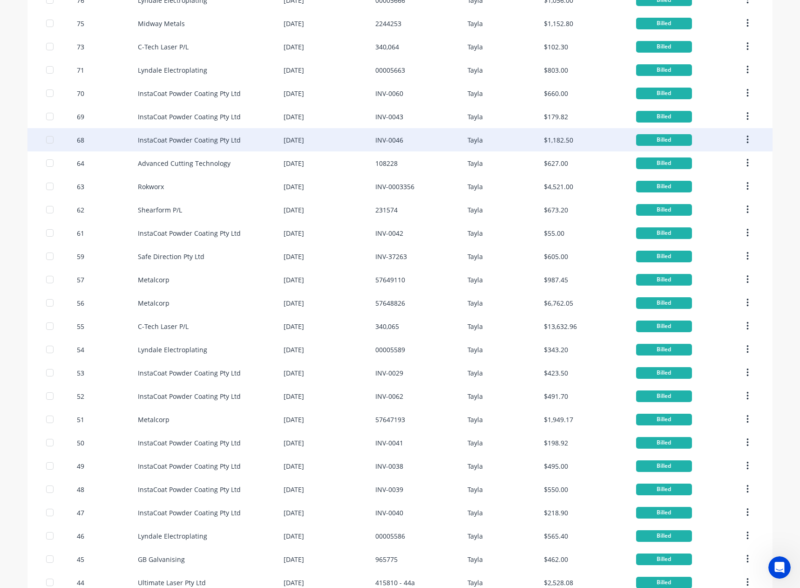
scroll to position [279, 0]
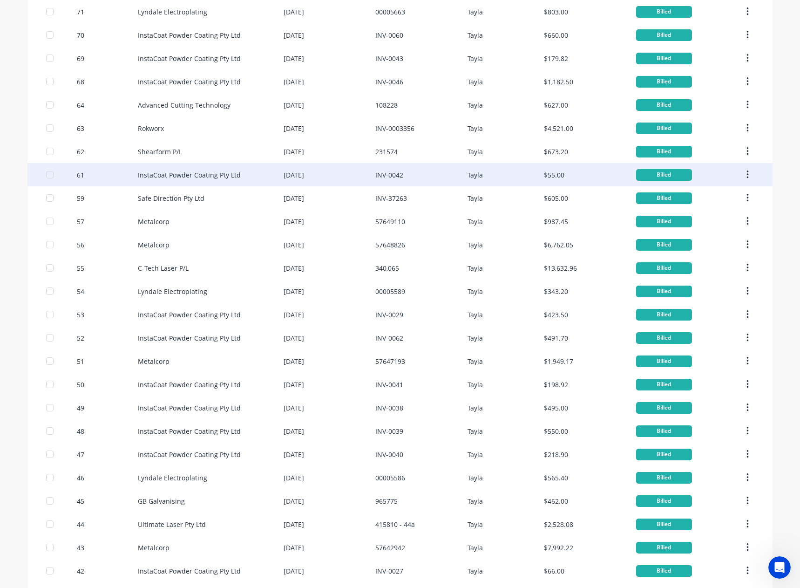
click at [178, 182] on div "InstaCoat Powder Coating Pty Ltd" at bounding box center [211, 174] width 146 height 23
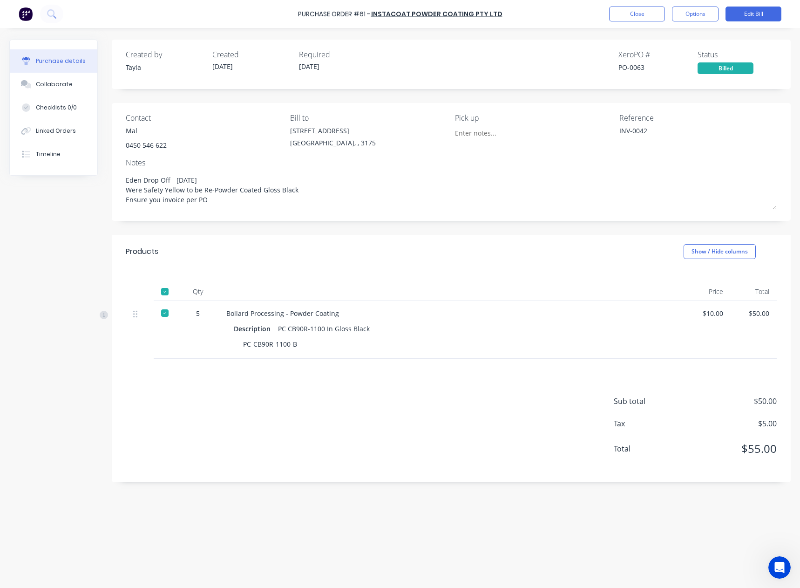
click at [626, 23] on div "Purchase Order #61 - InstaCoat Powder Coating Pty Ltd Close Options Edit Bill" at bounding box center [400, 14] width 800 height 28
click at [625, 18] on button "Close" at bounding box center [637, 14] width 56 height 15
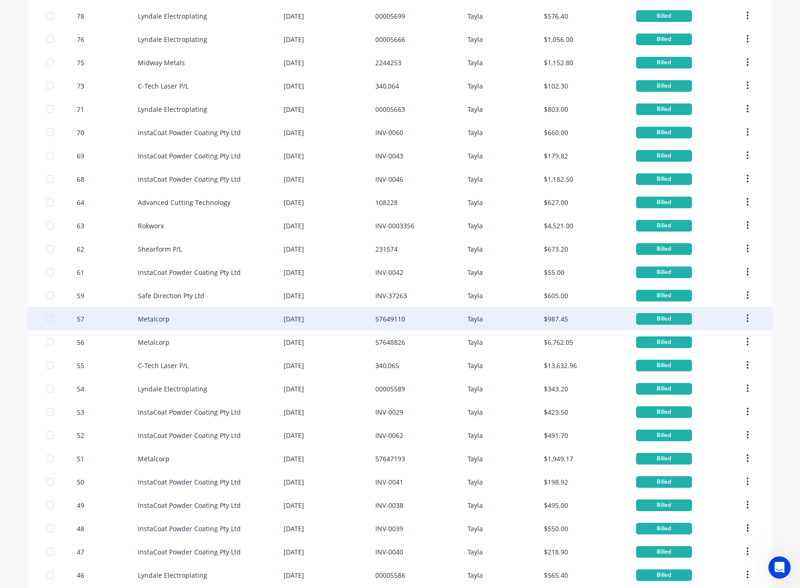
scroll to position [233, 0]
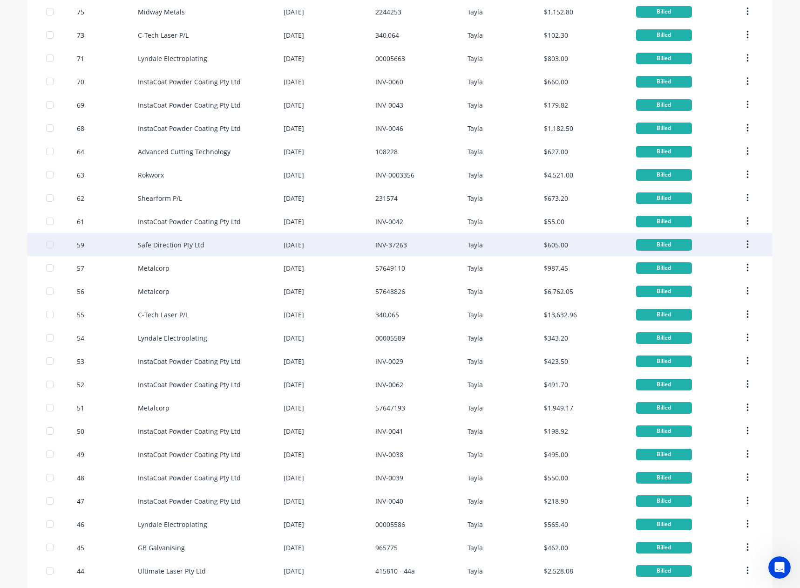
click at [129, 244] on div "59" at bounding box center [107, 244] width 61 height 23
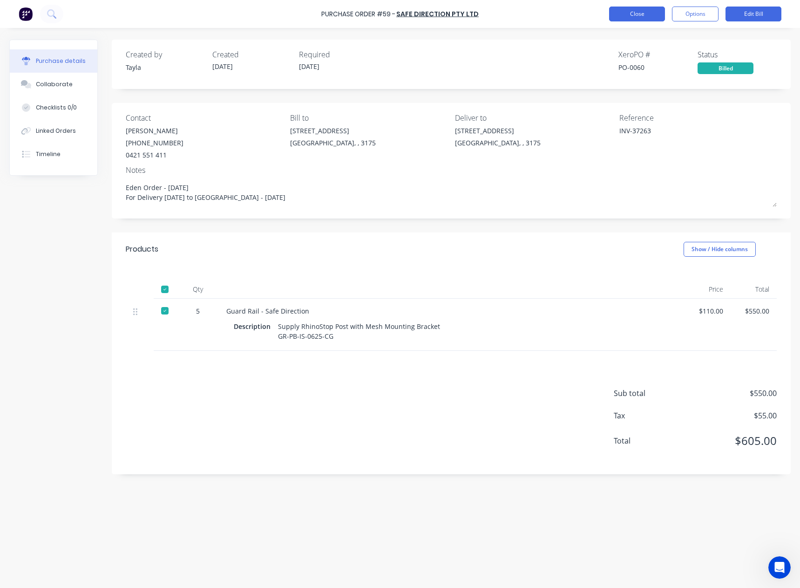
click at [642, 11] on button "Close" at bounding box center [637, 14] width 56 height 15
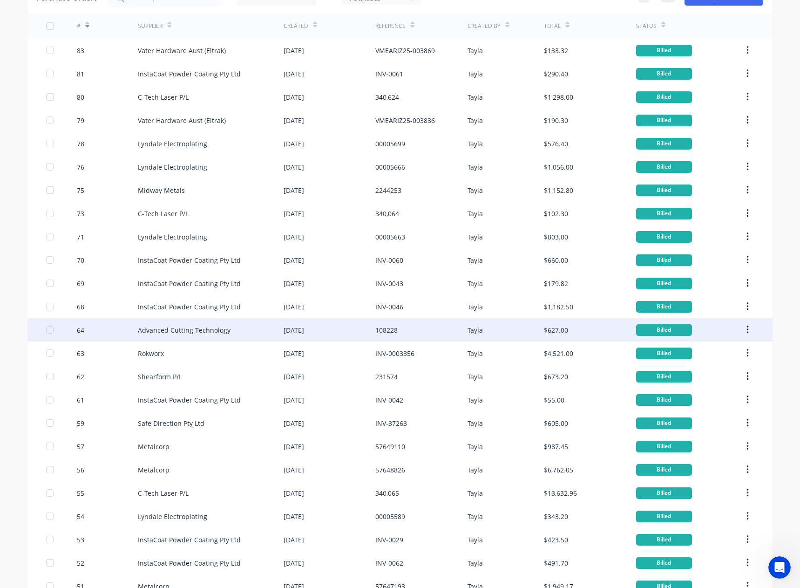
scroll to position [93, 0]
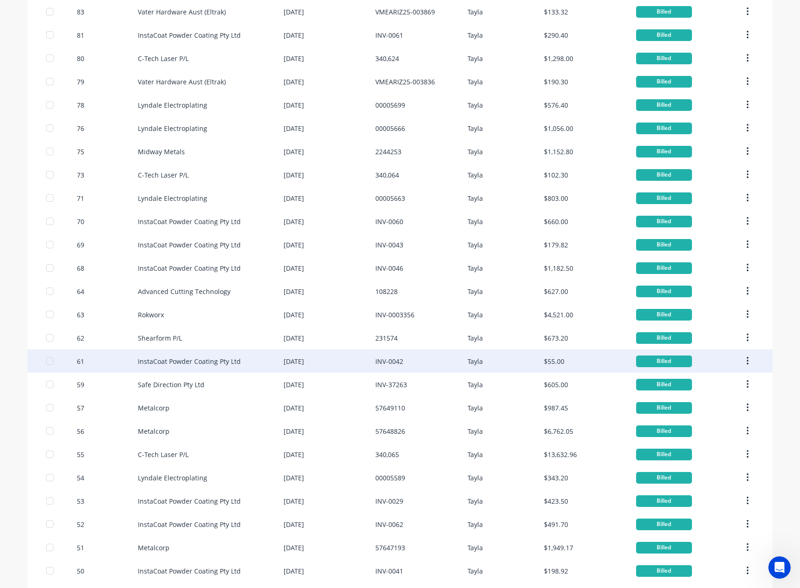
click at [225, 370] on div "InstaCoat Powder Coating Pty Ltd" at bounding box center [211, 360] width 146 height 23
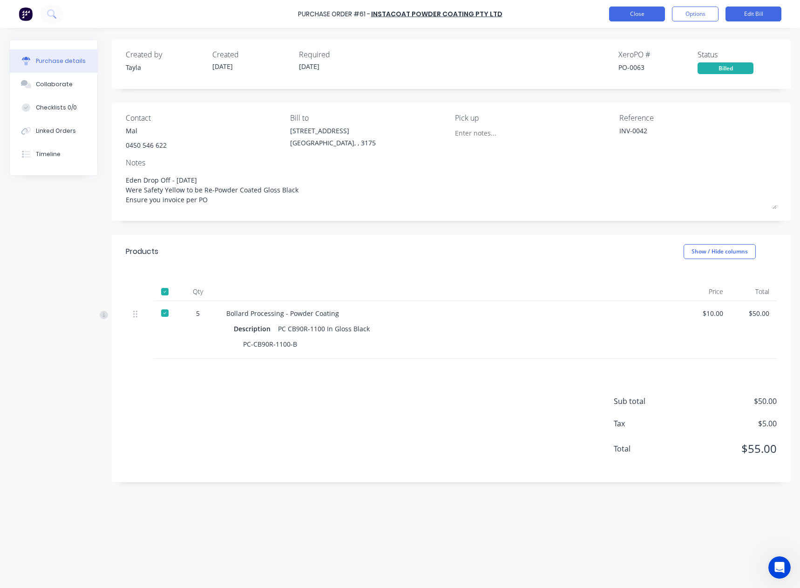
click at [650, 17] on button "Close" at bounding box center [637, 14] width 56 height 15
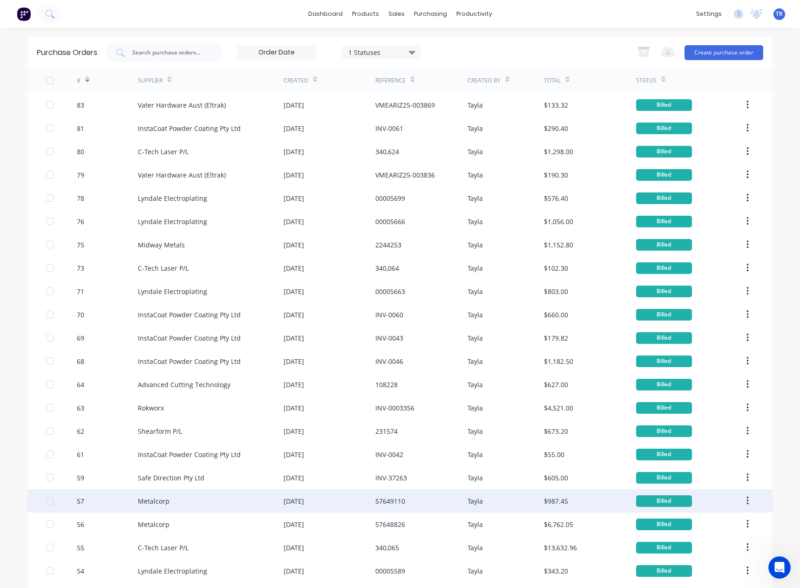
click at [169, 512] on div "Metalcorp" at bounding box center [211, 500] width 146 height 23
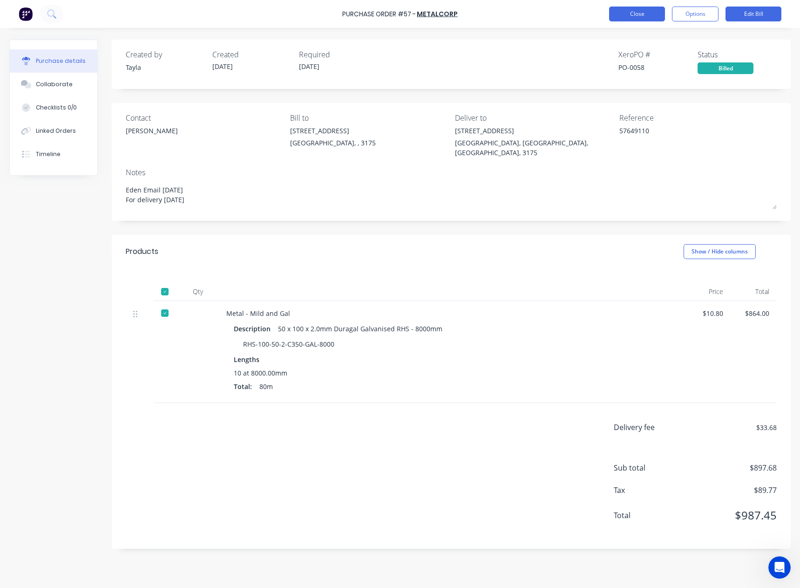
click at [618, 18] on button "Close" at bounding box center [637, 14] width 56 height 15
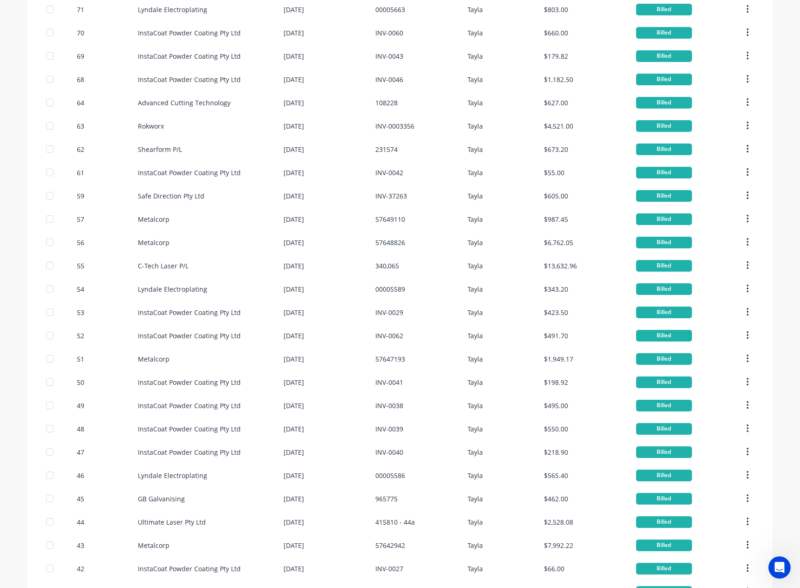
scroll to position [376, 0]
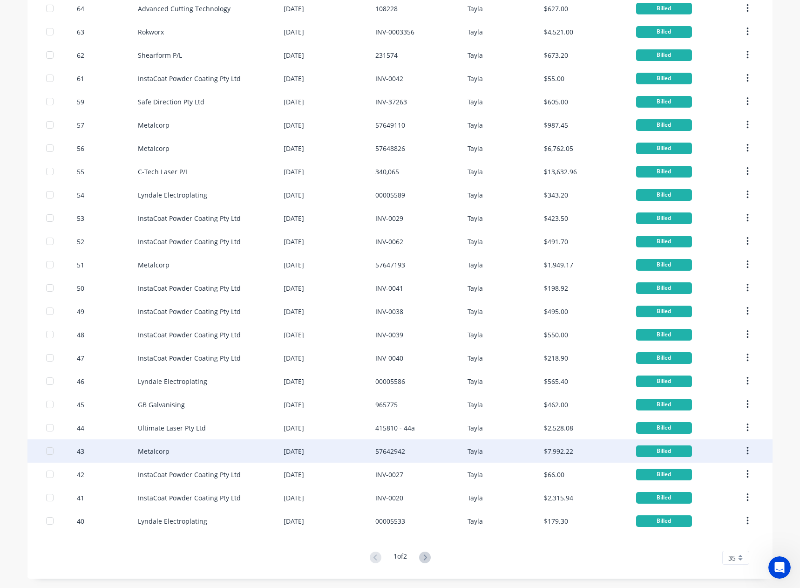
click at [165, 450] on div "Metalcorp" at bounding box center [154, 451] width 32 height 10
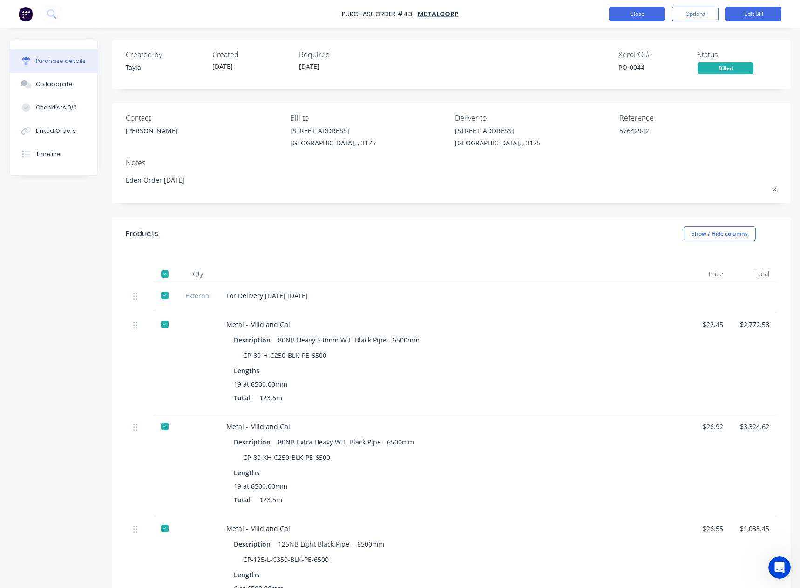
click at [618, 17] on button "Close" at bounding box center [637, 14] width 56 height 15
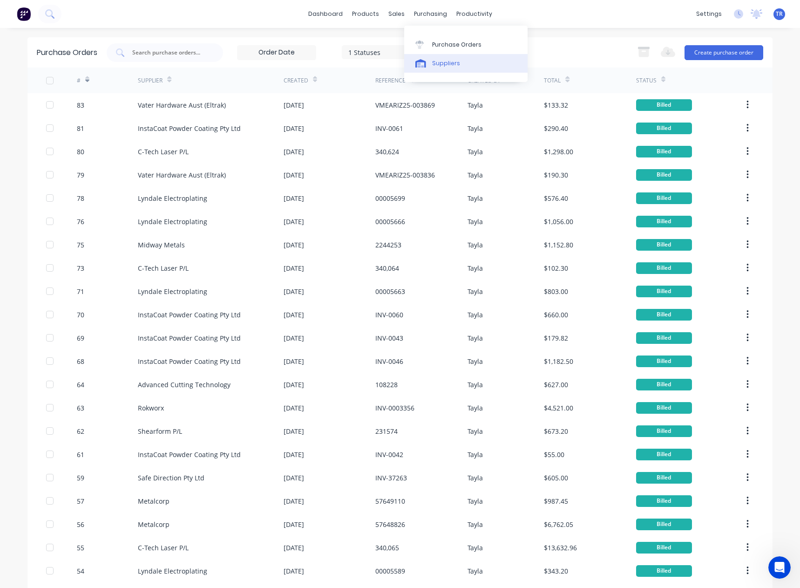
click at [433, 62] on div "Suppliers" at bounding box center [446, 63] width 28 height 8
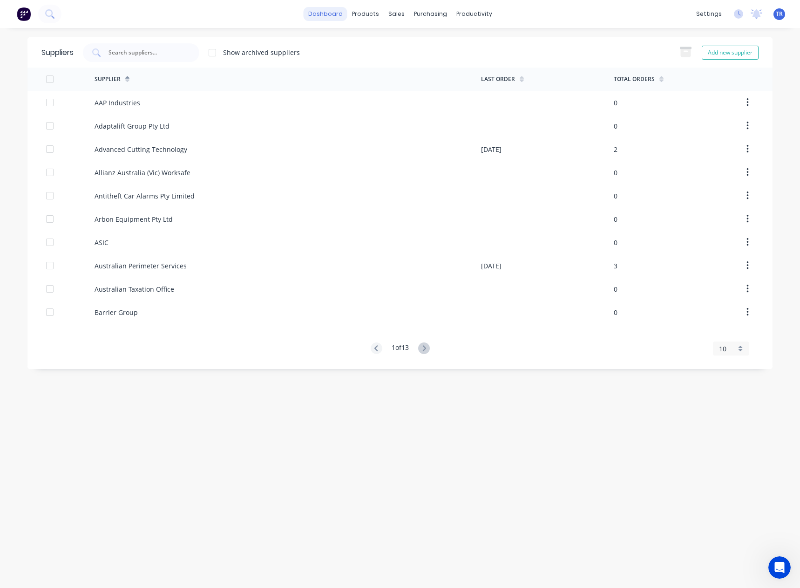
click at [322, 14] on link "dashboard" at bounding box center [326, 14] width 44 height 14
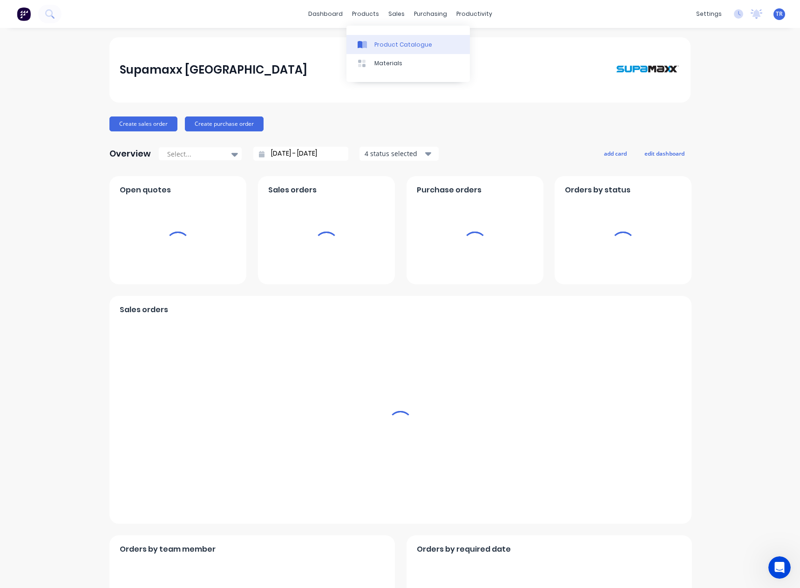
click at [372, 37] on link "Product Catalogue" at bounding box center [408, 44] width 123 height 19
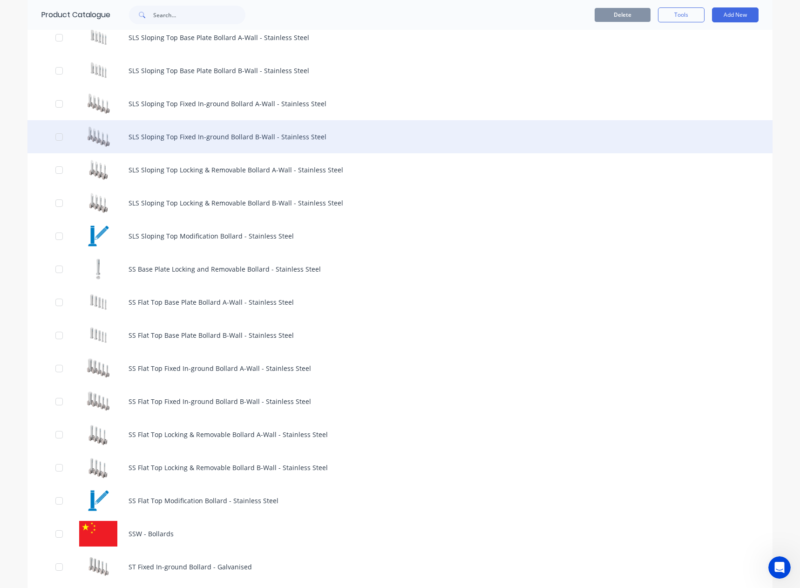
scroll to position [745, 0]
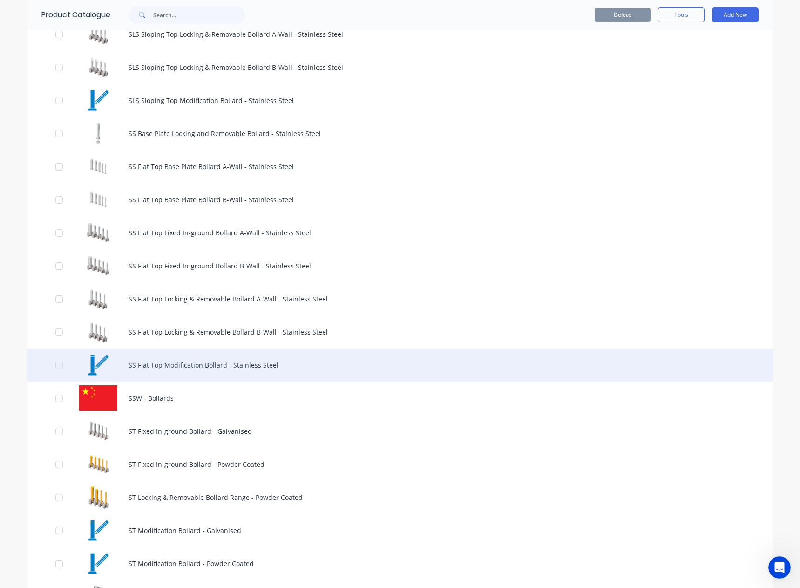
click at [148, 368] on div "SS Flat Top Modification Bollard - Stainless Steel" at bounding box center [399, 364] width 745 height 33
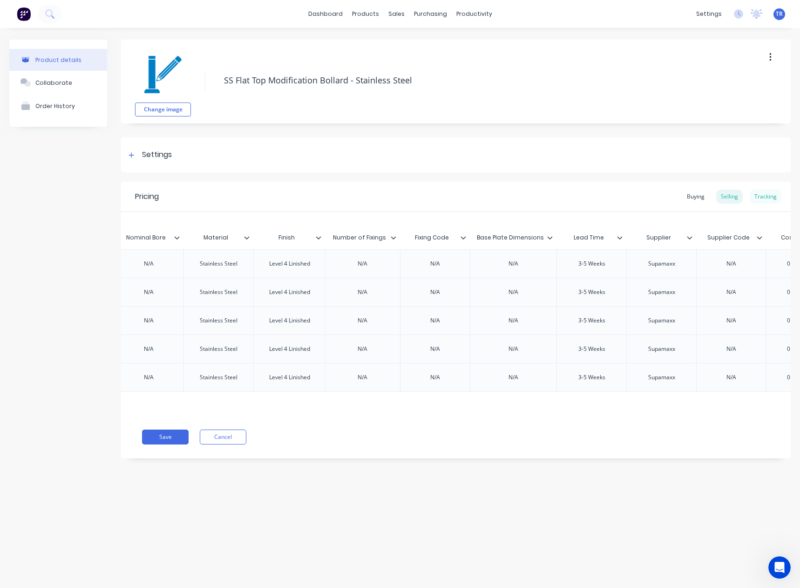
scroll to position [0, 1394]
click at [764, 193] on div "Tracking" at bounding box center [766, 197] width 32 height 14
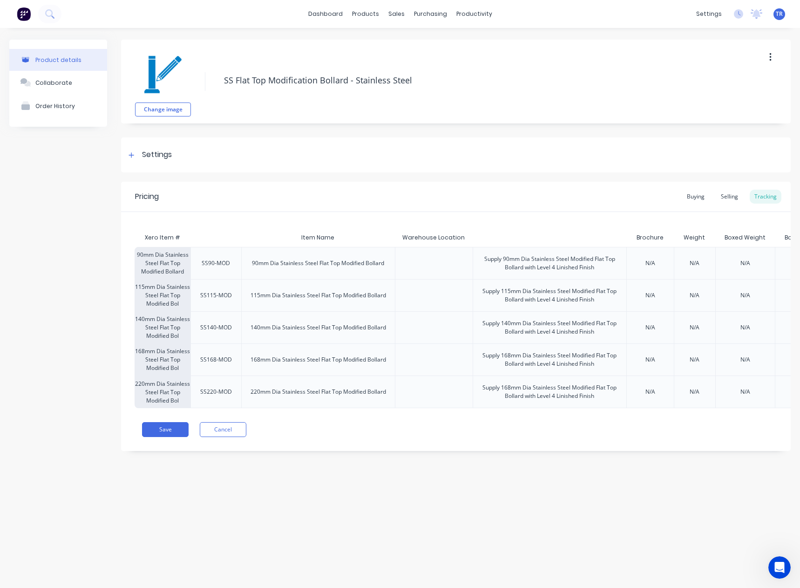
scroll to position [0, 0]
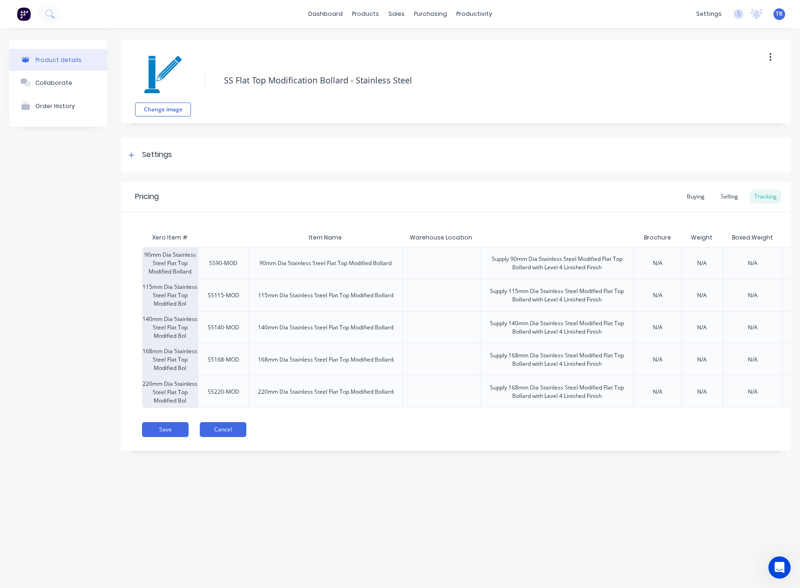
click at [226, 437] on button "Cancel" at bounding box center [223, 429] width 47 height 15
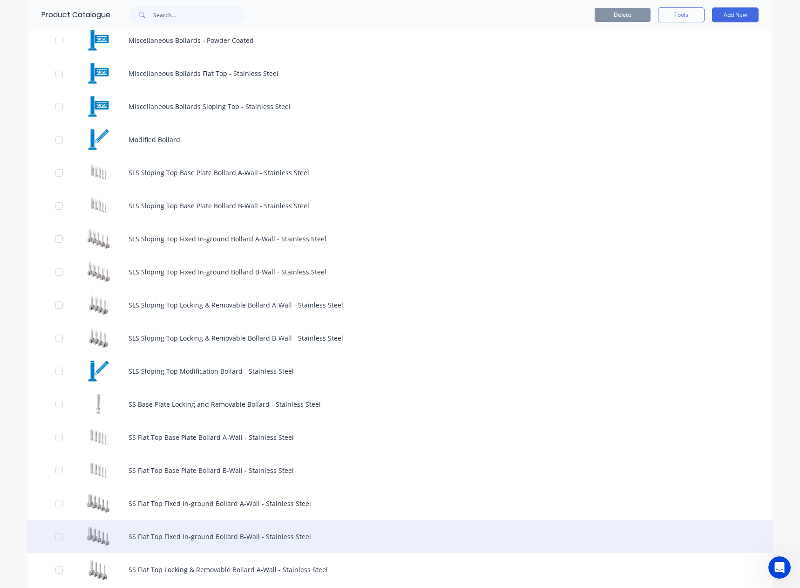
scroll to position [652, 0]
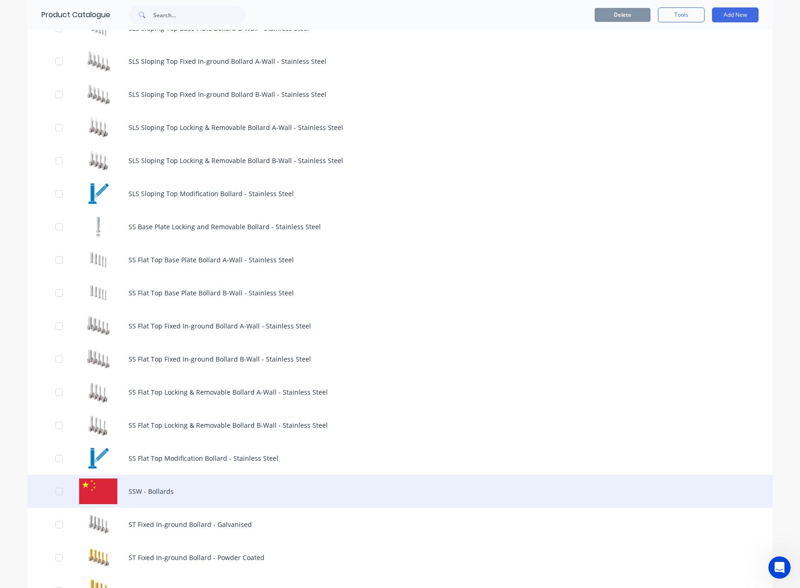
click at [216, 480] on div "SSW - Bollards" at bounding box center [399, 491] width 745 height 33
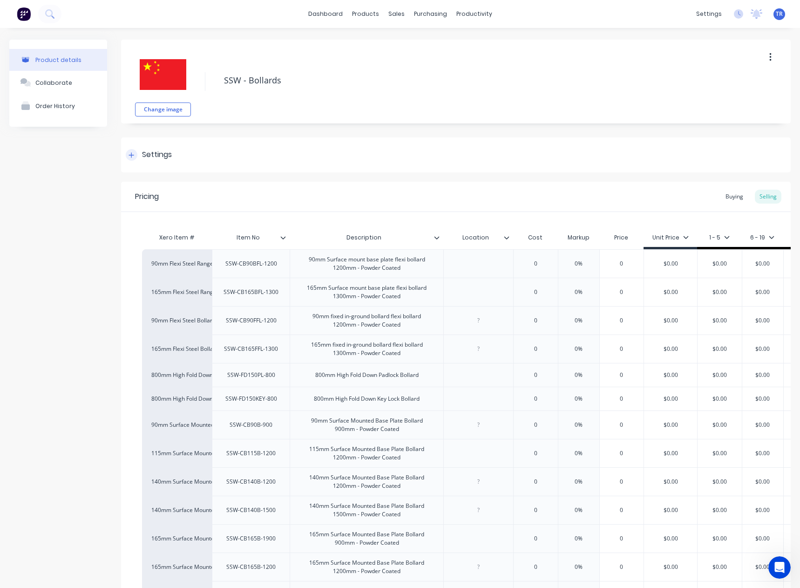
click at [208, 156] on div "Settings" at bounding box center [456, 154] width 670 height 35
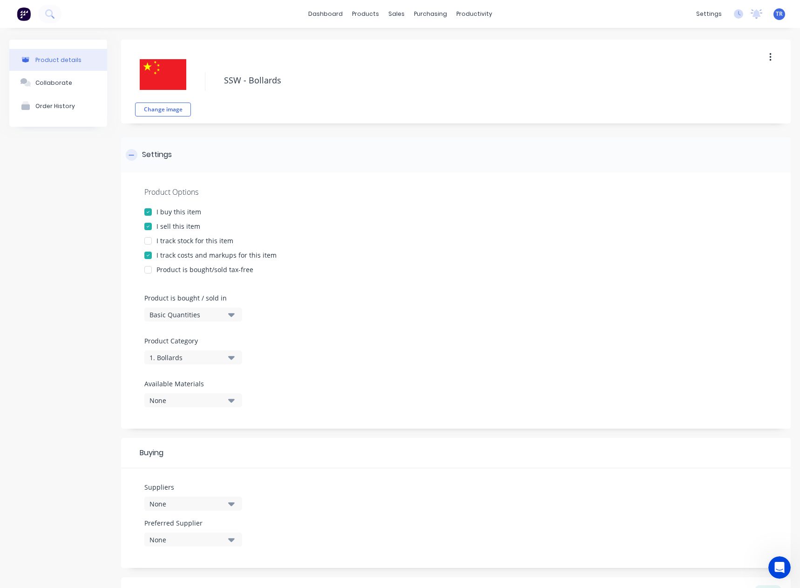
click at [208, 156] on div "Settings" at bounding box center [456, 154] width 670 height 35
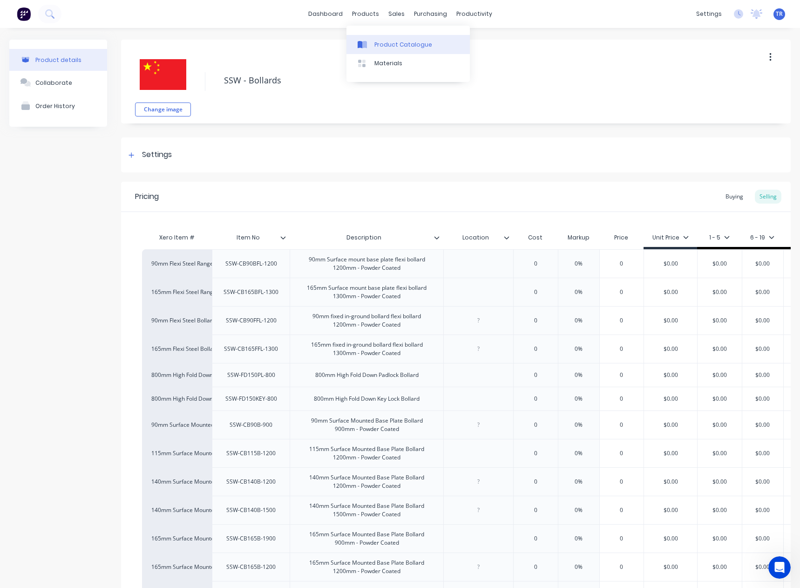
click at [372, 47] on link "Product Catalogue" at bounding box center [408, 44] width 123 height 19
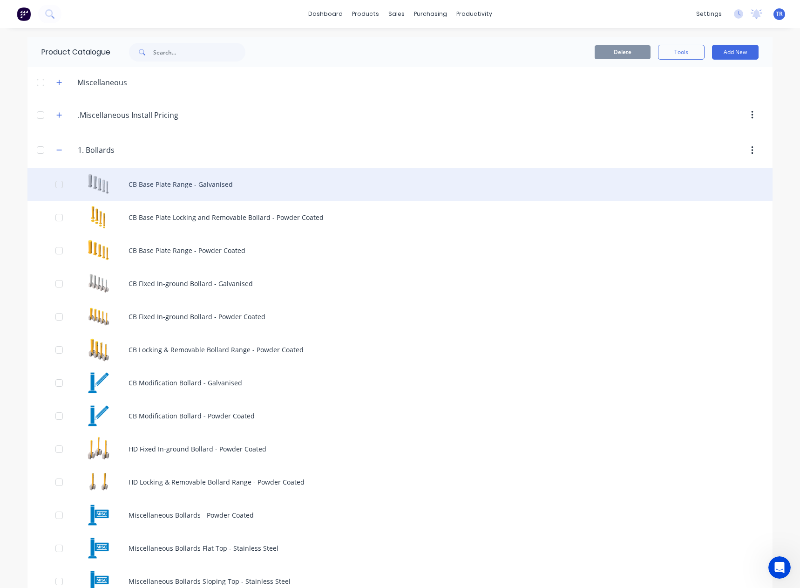
click at [98, 184] on div "CB Base Plate Range - Galvanised" at bounding box center [399, 184] width 745 height 33
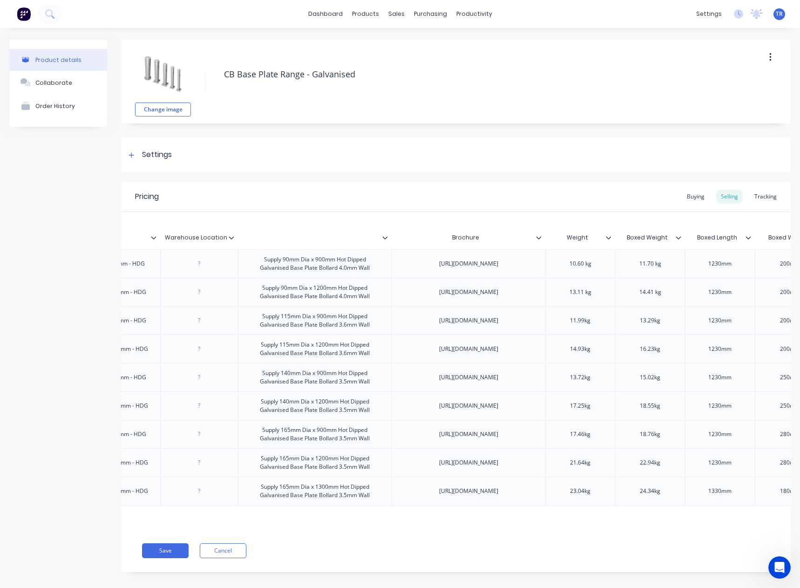
scroll to position [0, 258]
click at [536, 239] on icon at bounding box center [539, 238] width 6 height 6
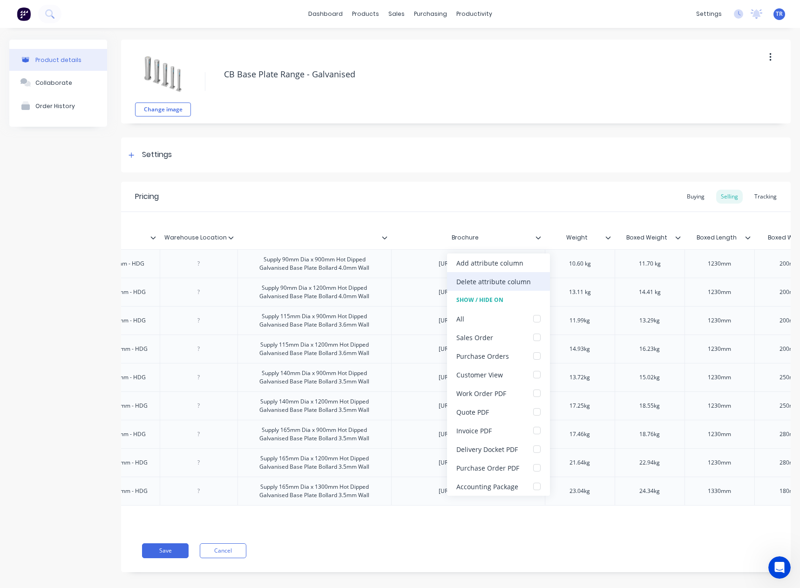
click at [509, 282] on div "Delete attribute column" at bounding box center [493, 282] width 75 height 10
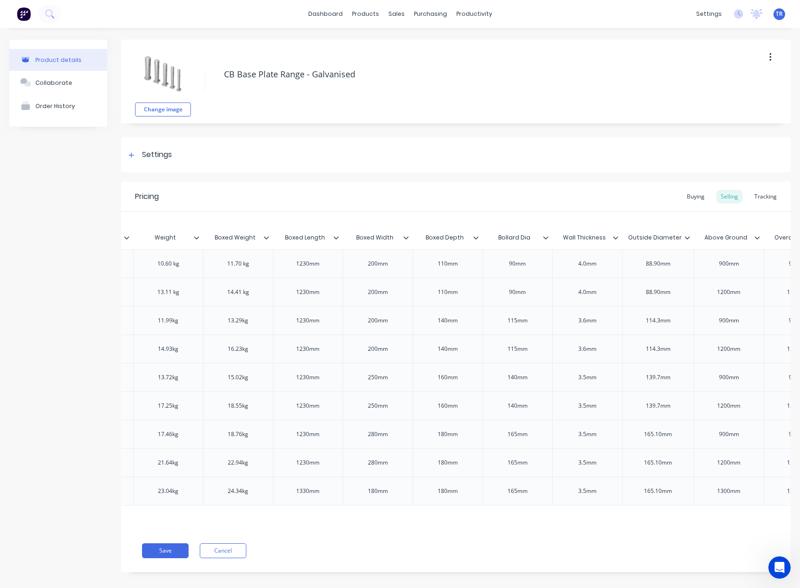
scroll to position [0, 516]
click at [546, 238] on icon at bounding box center [545, 237] width 5 height 3
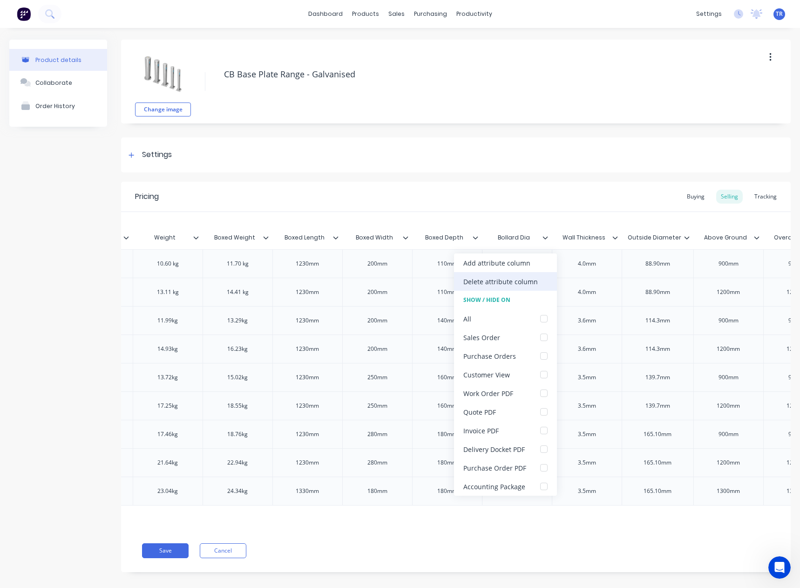
click at [531, 279] on div "Delete attribute column" at bounding box center [500, 282] width 75 height 10
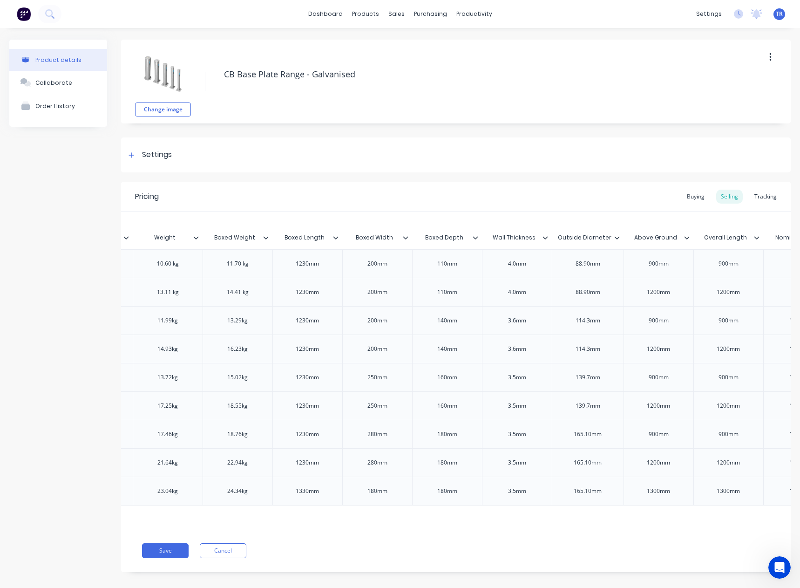
click at [550, 238] on div at bounding box center [549, 237] width 6 height 8
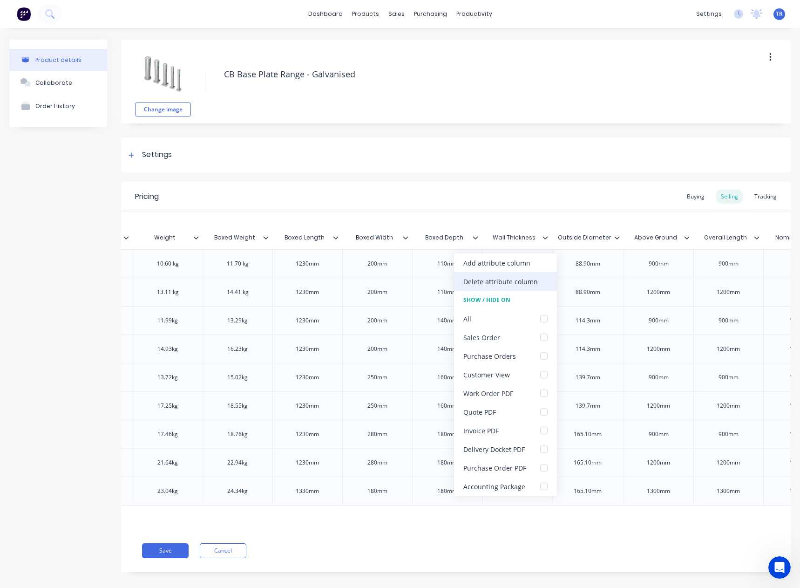
click at [525, 289] on div "Delete attribute column" at bounding box center [505, 281] width 103 height 19
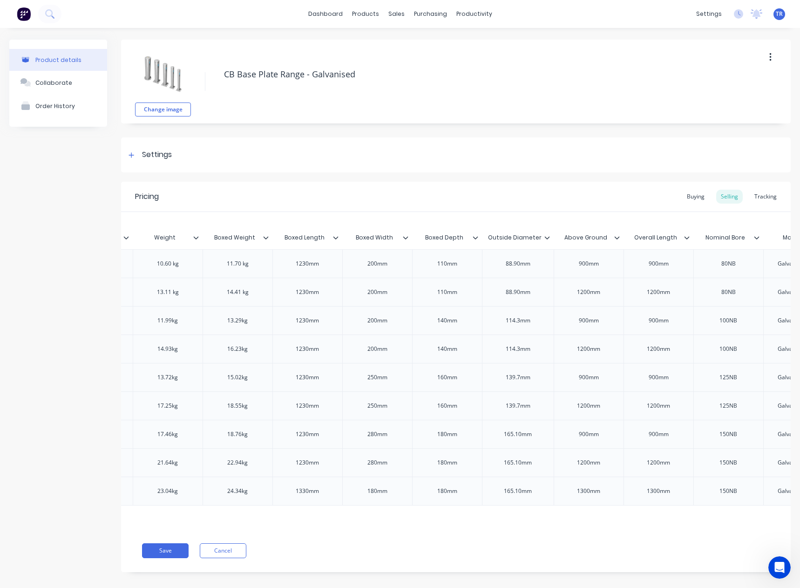
click at [545, 239] on icon at bounding box center [548, 238] width 6 height 6
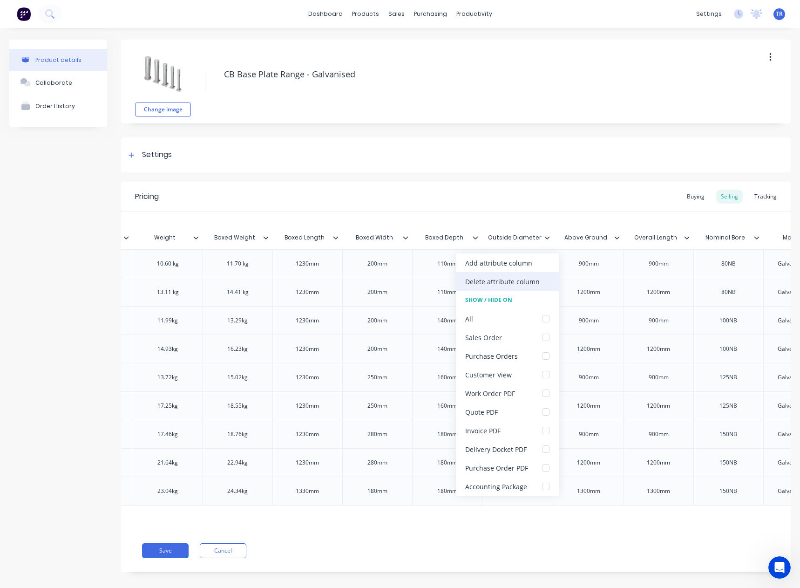
click at [536, 285] on div "Delete attribute column" at bounding box center [502, 282] width 75 height 10
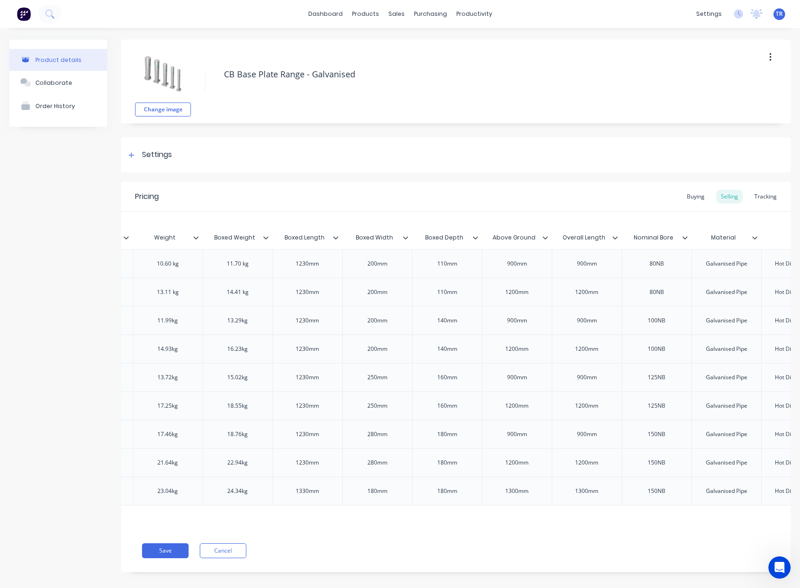
click at [551, 240] on div at bounding box center [549, 237] width 6 height 8
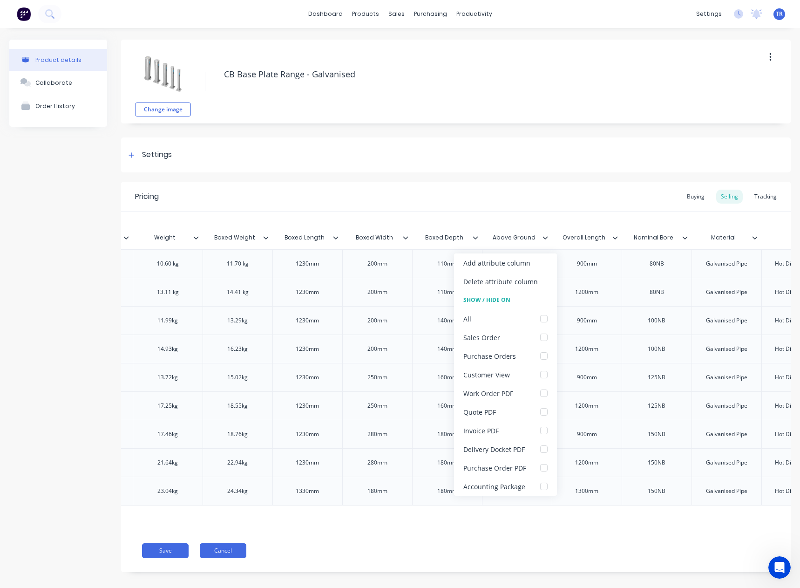
click at [221, 556] on button "Cancel" at bounding box center [223, 550] width 47 height 15
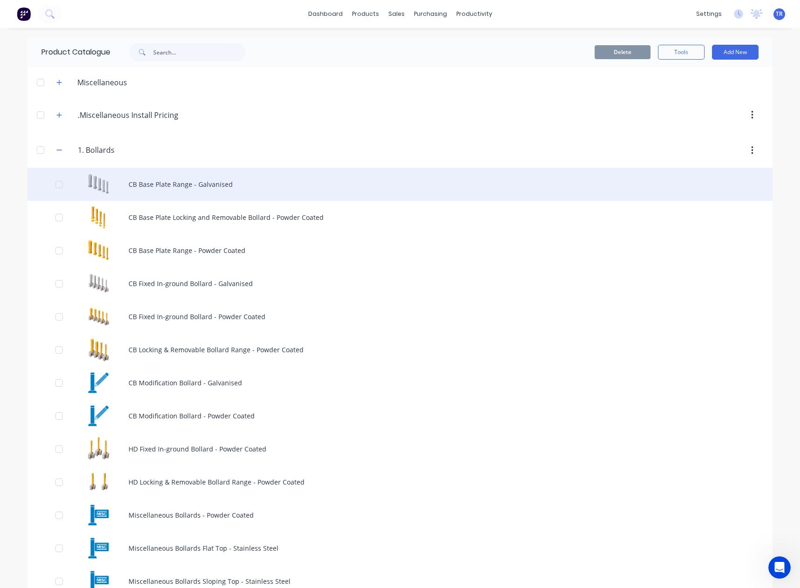
click at [207, 187] on div "CB Base Plate Range - Galvanised" at bounding box center [399, 184] width 745 height 33
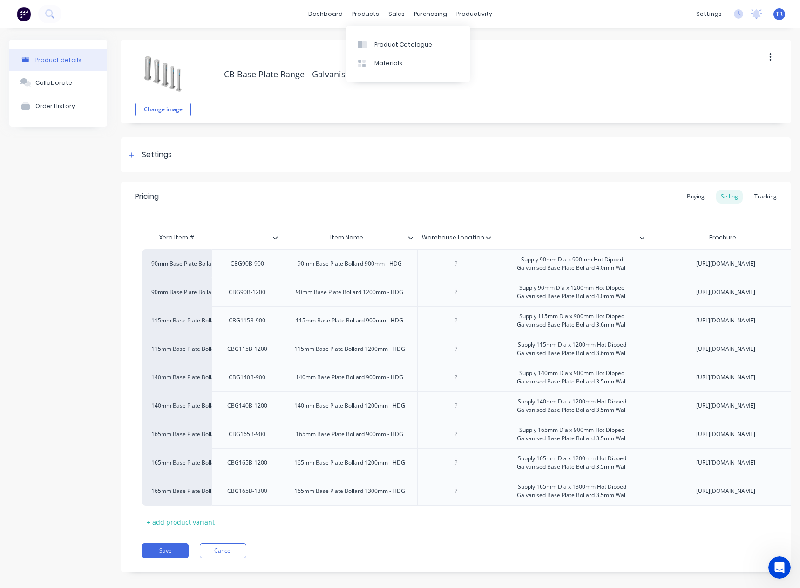
click at [373, 33] on div "Product Catalogue Materials" at bounding box center [408, 54] width 123 height 56
click at [375, 44] on div "Product Catalogue" at bounding box center [404, 45] width 58 height 8
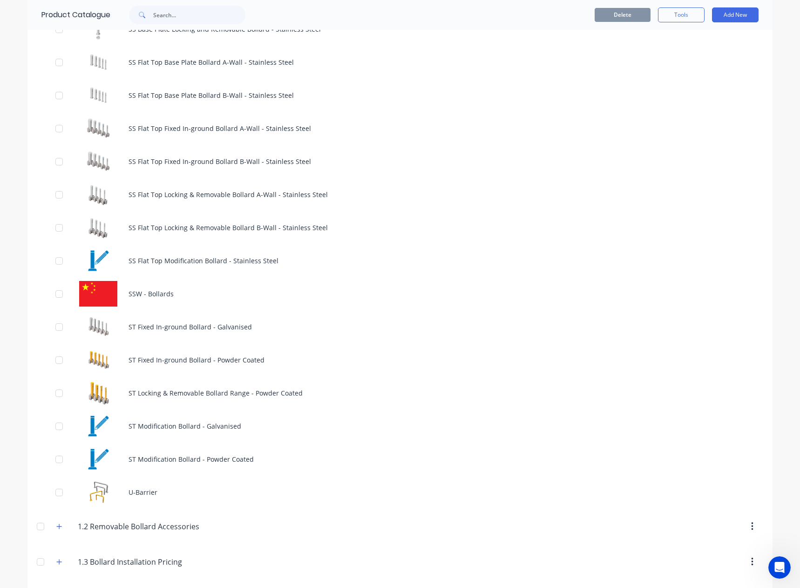
scroll to position [1118, 0]
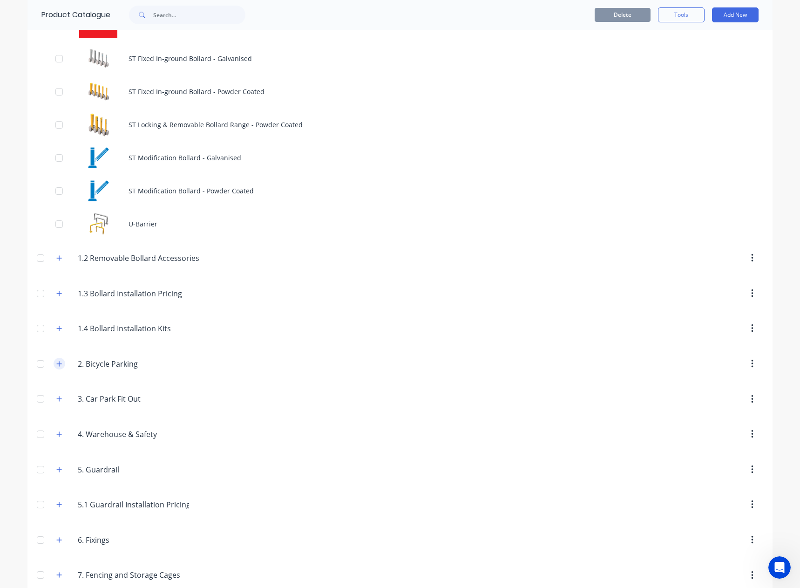
click at [54, 359] on button "button" at bounding box center [60, 364] width 12 height 12
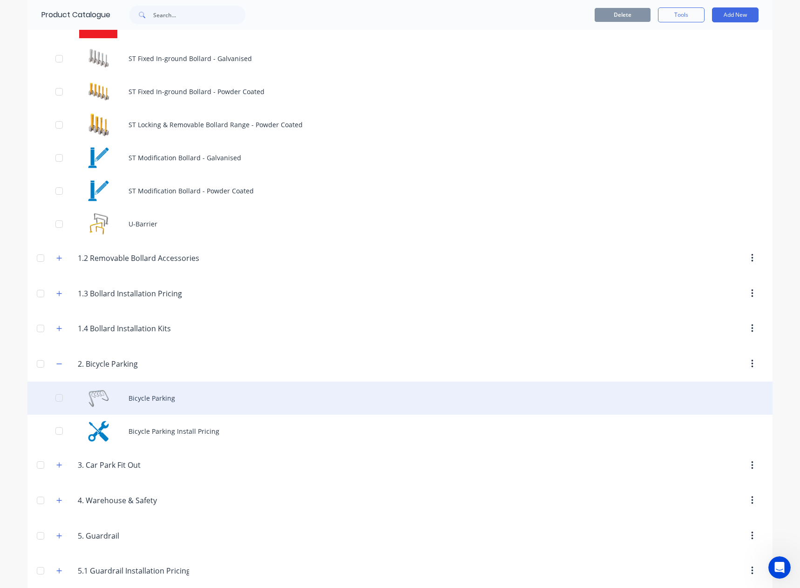
click at [110, 398] on div "Bicycle Parking" at bounding box center [399, 397] width 745 height 33
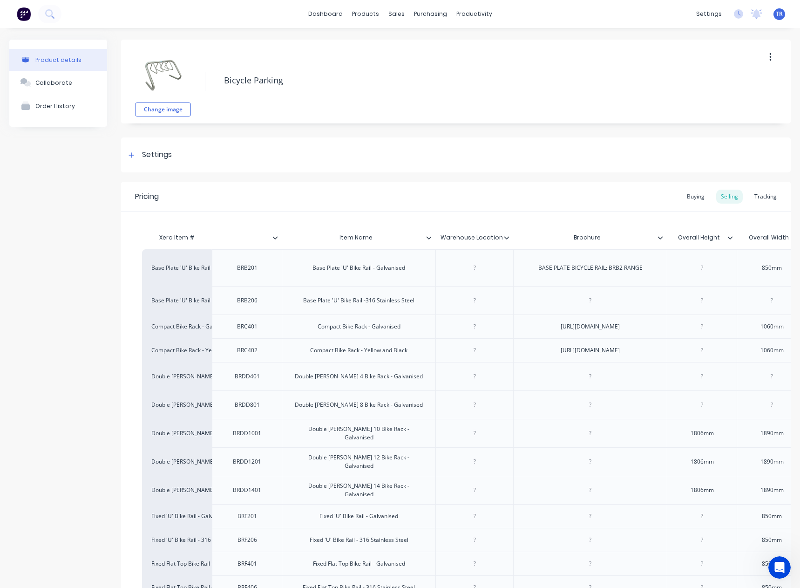
click at [661, 237] on icon at bounding box center [661, 238] width 6 height 6
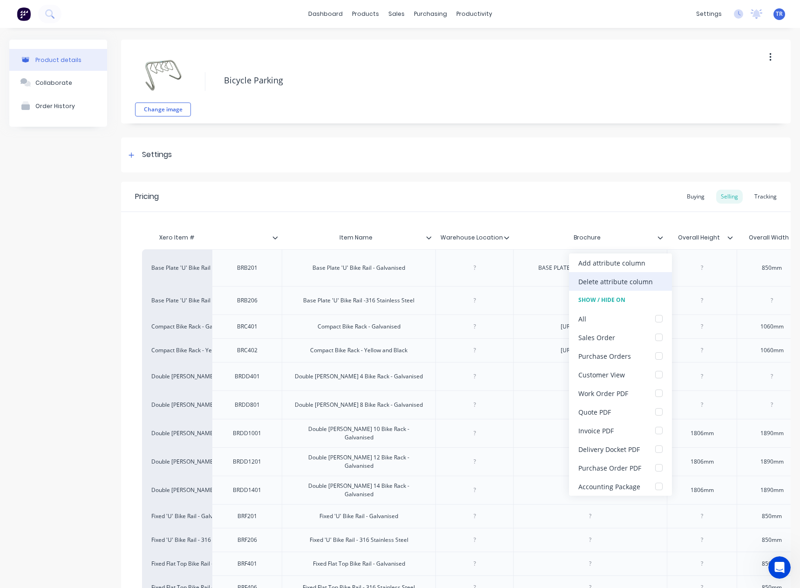
click at [602, 280] on div "Delete attribute column" at bounding box center [616, 282] width 75 height 10
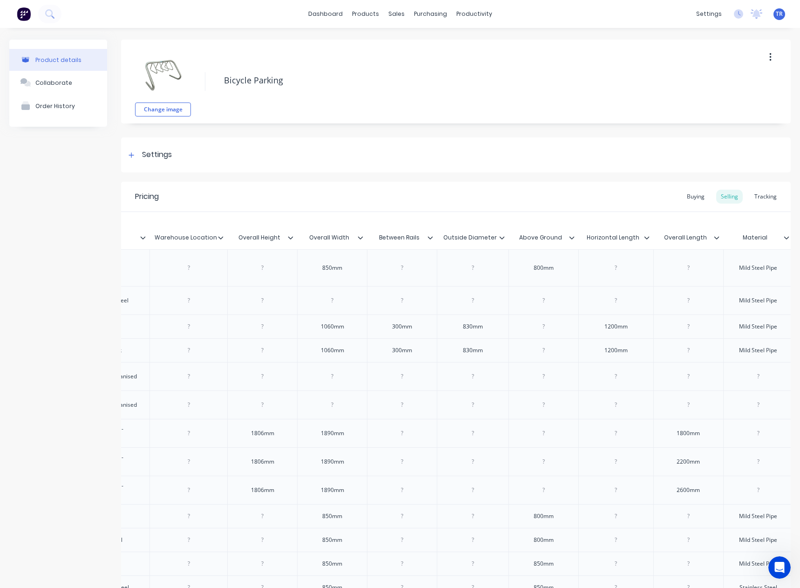
scroll to position [0, 286]
click at [290, 235] on icon at bounding box center [290, 238] width 6 height 6
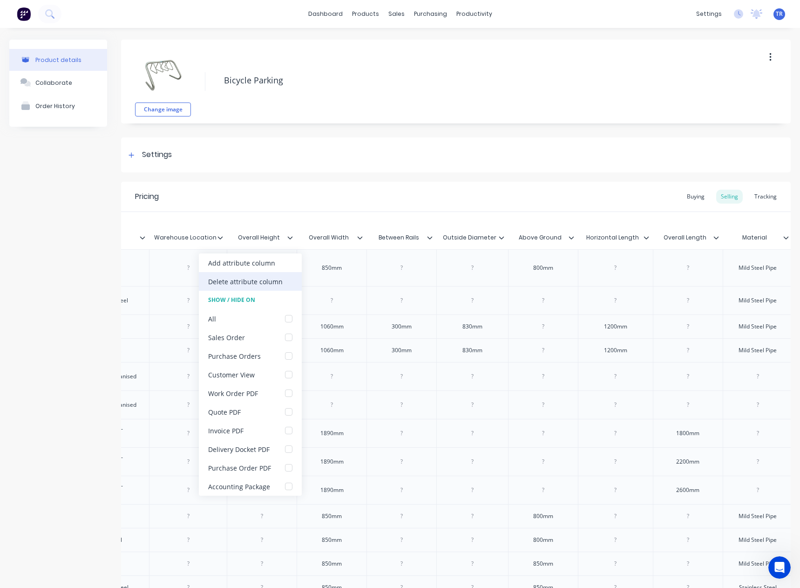
click at [248, 279] on div "Delete attribute column" at bounding box center [245, 282] width 75 height 10
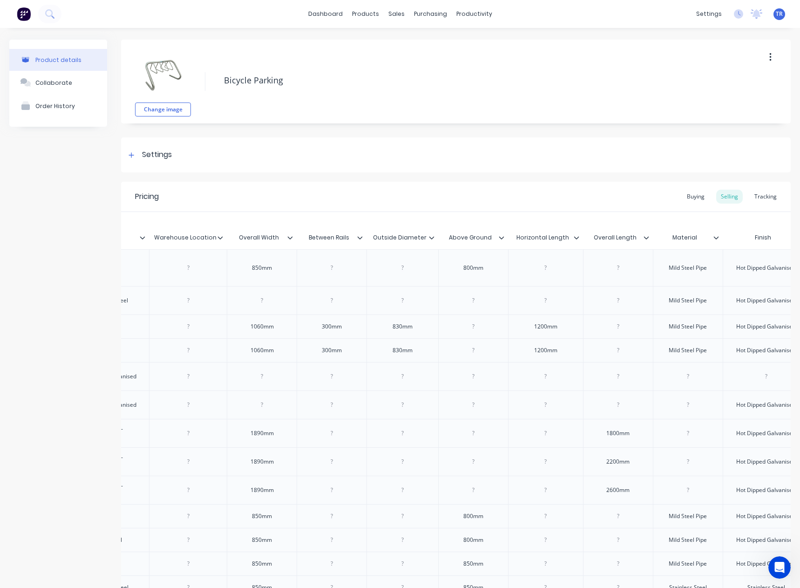
click at [288, 238] on icon at bounding box center [290, 238] width 6 height 6
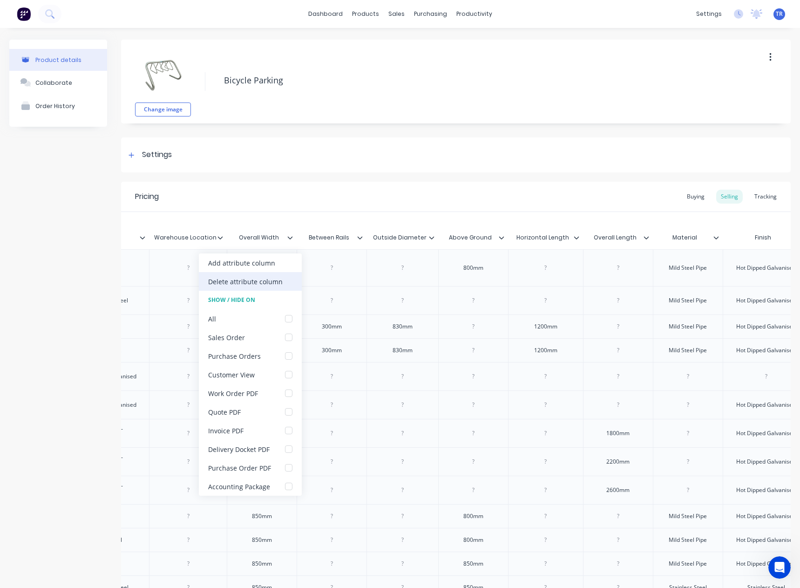
click at [272, 280] on div "Delete attribute column" at bounding box center [245, 282] width 75 height 10
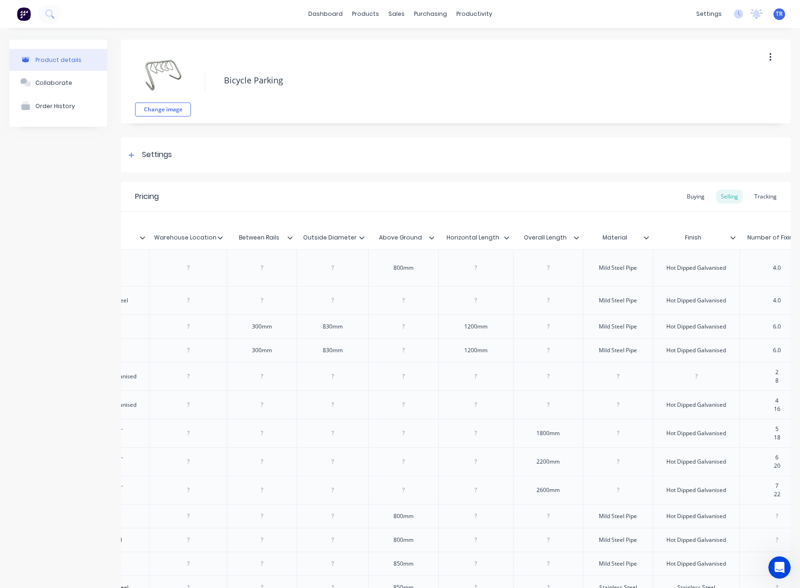
click at [289, 239] on icon at bounding box center [290, 238] width 6 height 6
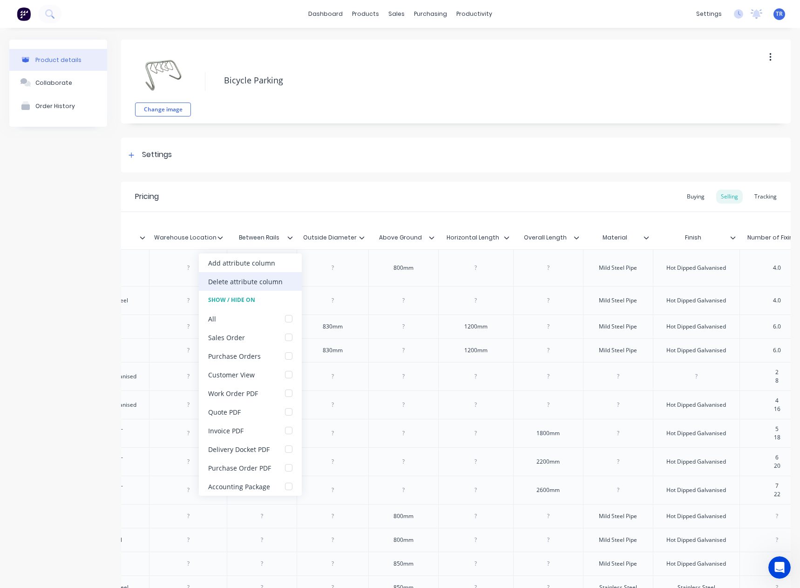
click at [263, 279] on div "Delete attribute column" at bounding box center [245, 282] width 75 height 10
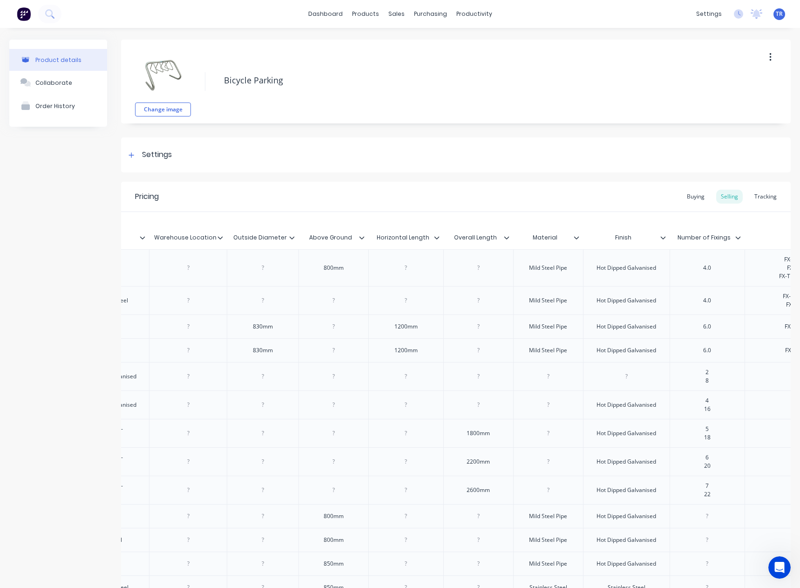
click at [293, 240] on icon at bounding box center [292, 238] width 6 height 6
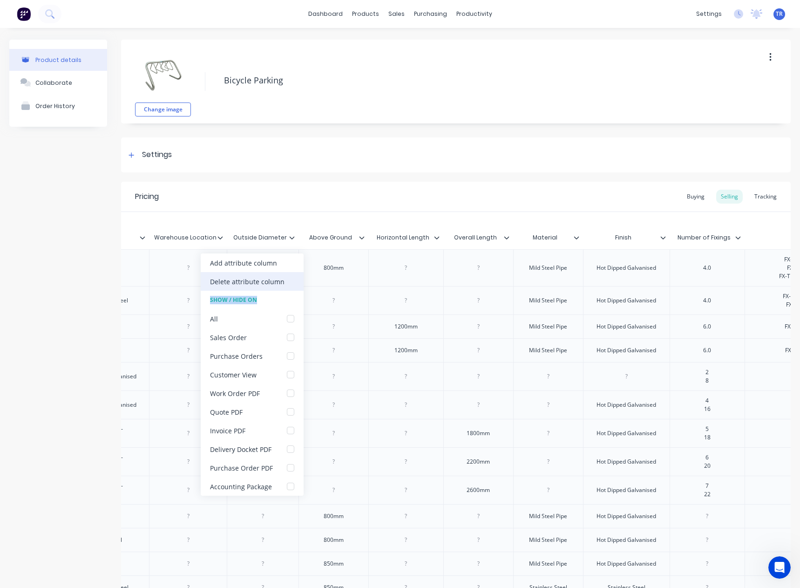
drag, startPoint x: 286, startPoint y: 292, endPoint x: 284, endPoint y: 286, distance: 5.9
click at [284, 286] on div "Add attribute column Delete attribute column Show / Hide On All Sales Order Pur…" at bounding box center [252, 374] width 103 height 242
click at [284, 286] on div "Delete attribute column" at bounding box center [252, 281] width 103 height 19
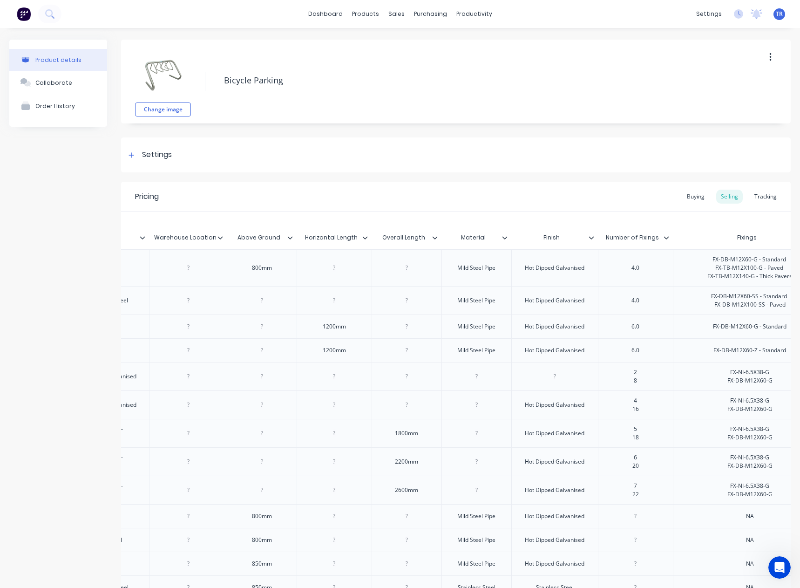
type input "Above Ground"
click at [289, 240] on input "Above Ground" at bounding box center [259, 237] width 64 height 8
click at [290, 238] on icon at bounding box center [290, 238] width 6 height 6
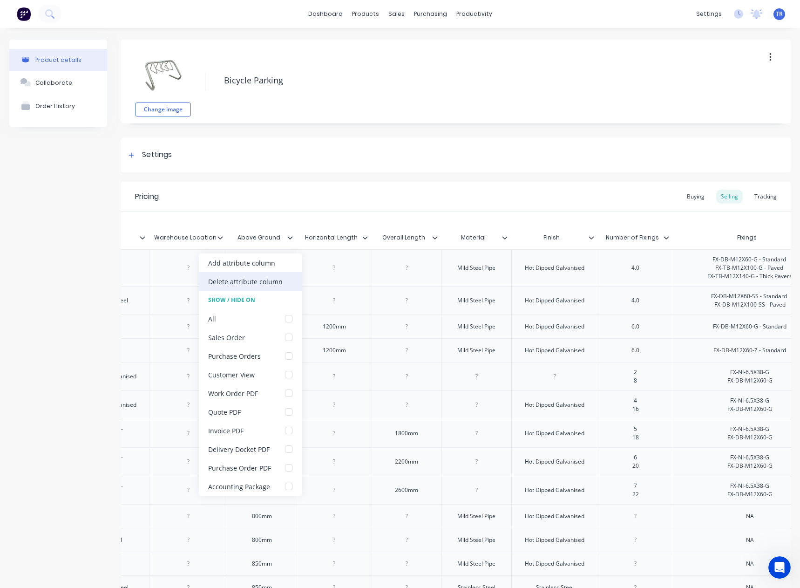
click at [285, 287] on div "Delete attribute column" at bounding box center [250, 281] width 103 height 19
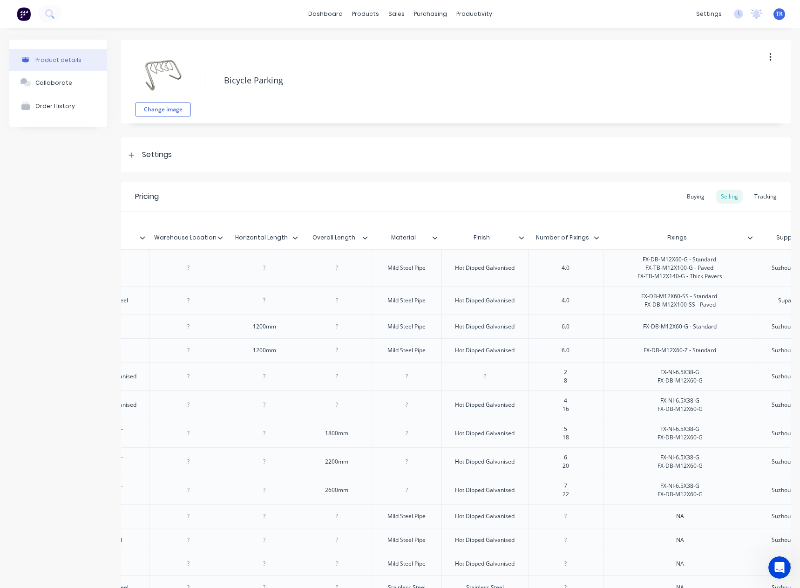
type input "Horizontal Length"
click at [294, 241] on input "Horizontal Length" at bounding box center [261, 237] width 69 height 8
click at [295, 243] on div "Horizontal Length" at bounding box center [261, 237] width 69 height 23
click at [297, 237] on icon at bounding box center [295, 237] width 5 height 3
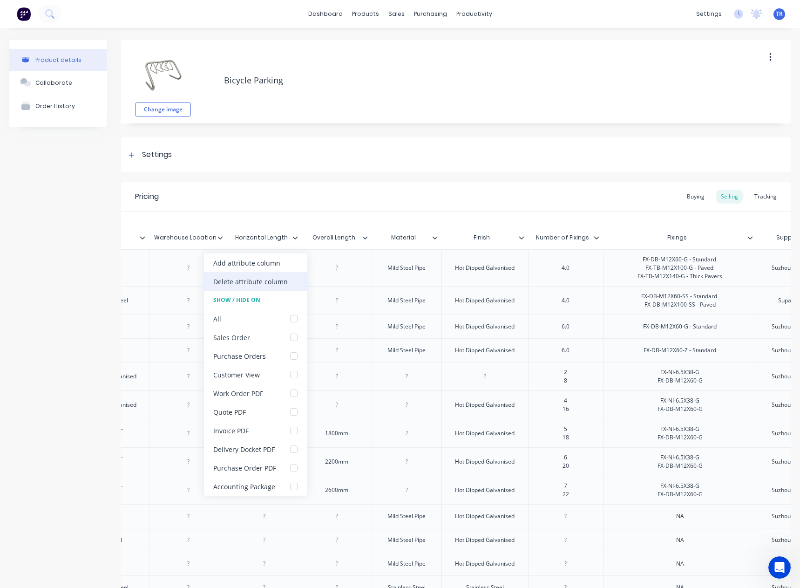
click at [287, 285] on div "Delete attribute column" at bounding box center [255, 281] width 103 height 19
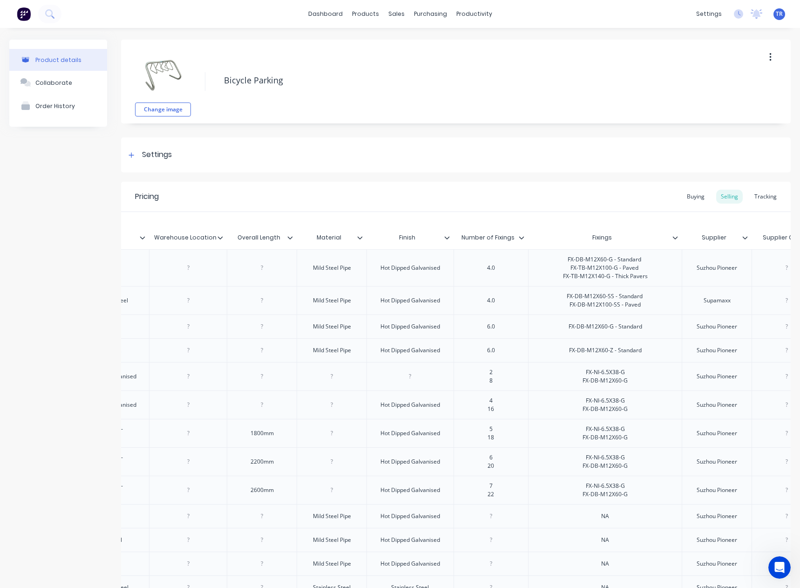
click at [292, 241] on div at bounding box center [294, 237] width 6 height 8
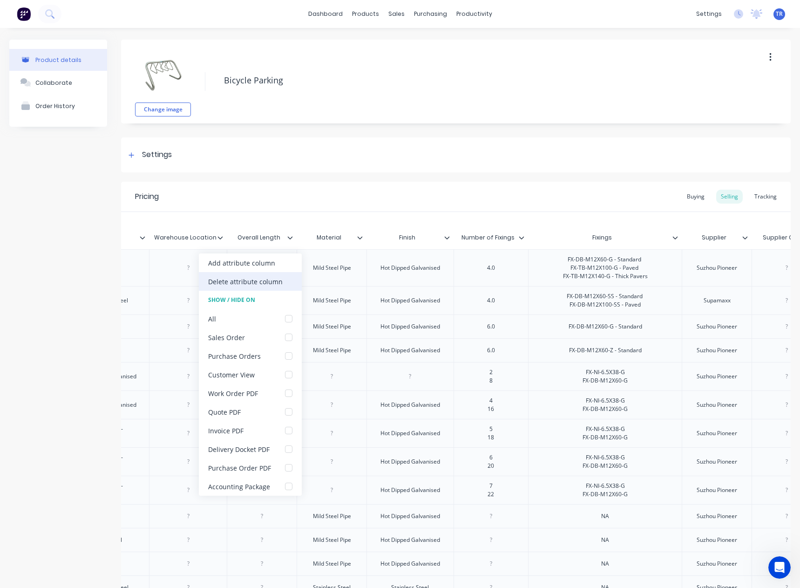
click at [271, 280] on div "Delete attribute column" at bounding box center [245, 282] width 75 height 10
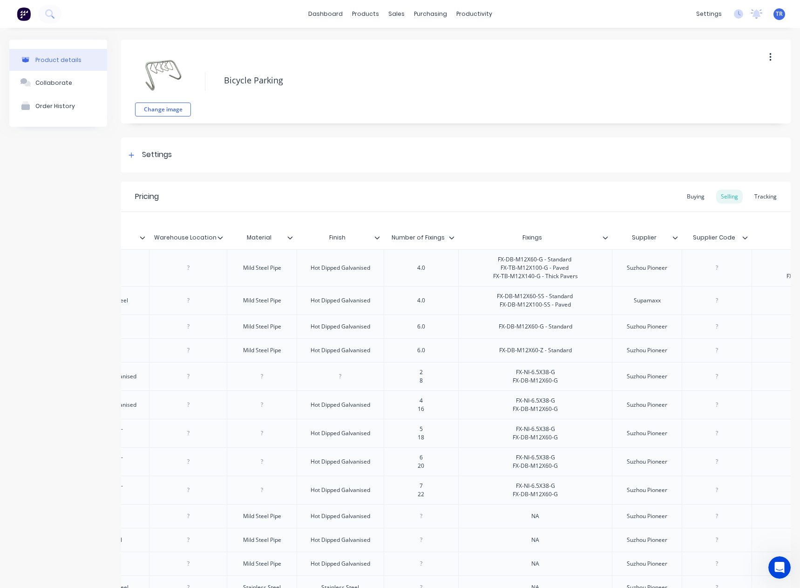
click at [293, 242] on div "Material" at bounding box center [262, 237] width 70 height 23
click at [291, 239] on icon at bounding box center [290, 238] width 6 height 6
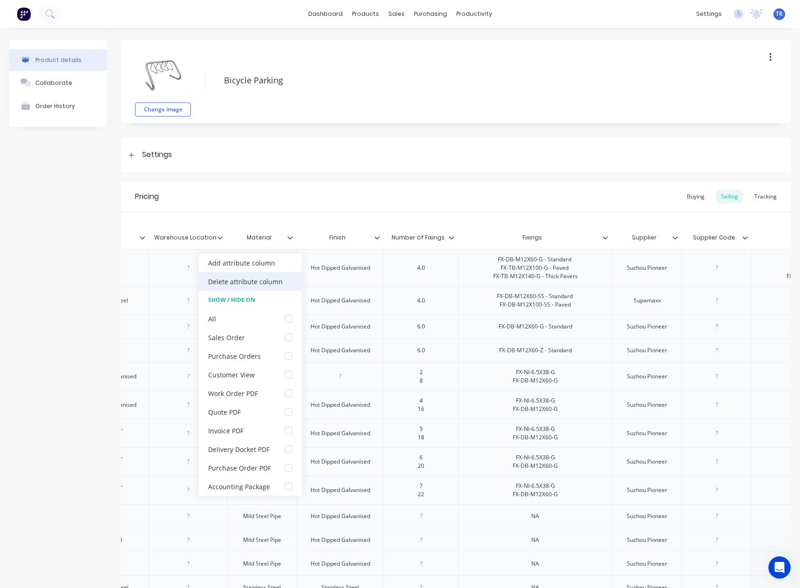
click at [277, 288] on div "Delete attribute column" at bounding box center [250, 281] width 103 height 19
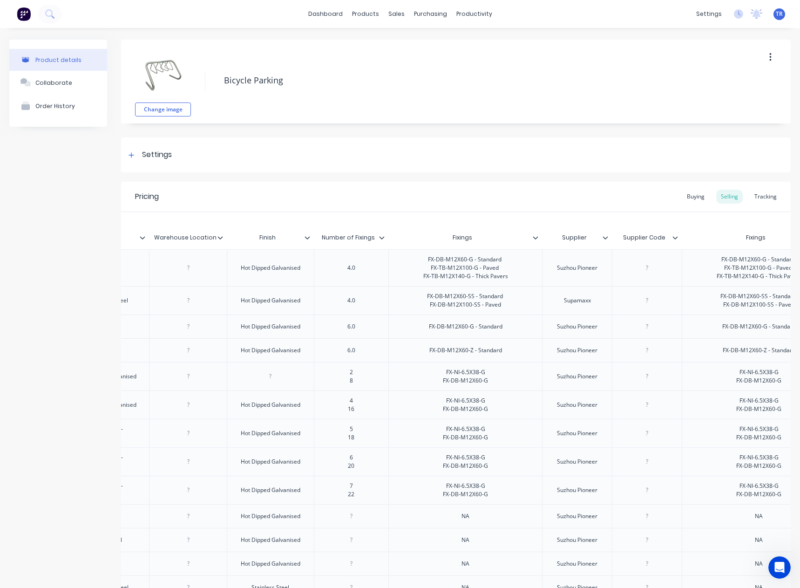
click at [309, 237] on icon at bounding box center [307, 237] width 5 height 3
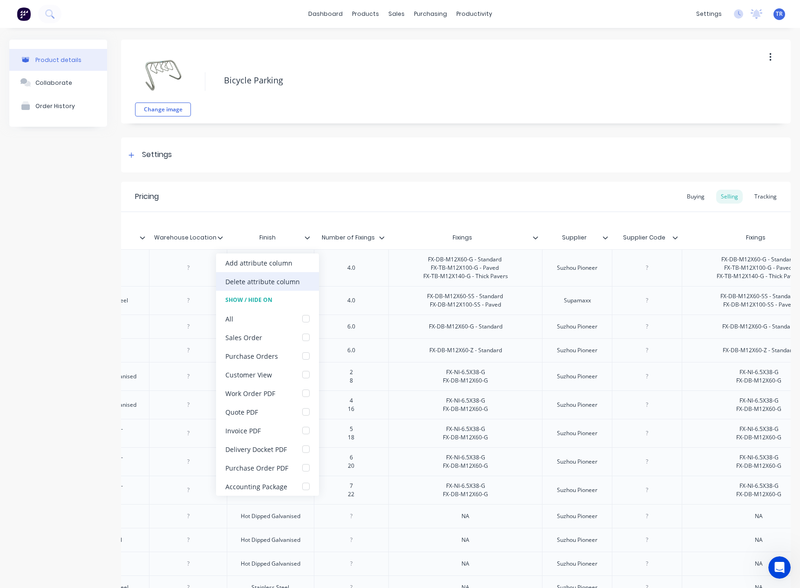
click at [286, 283] on div "Delete attribute column" at bounding box center [262, 282] width 75 height 10
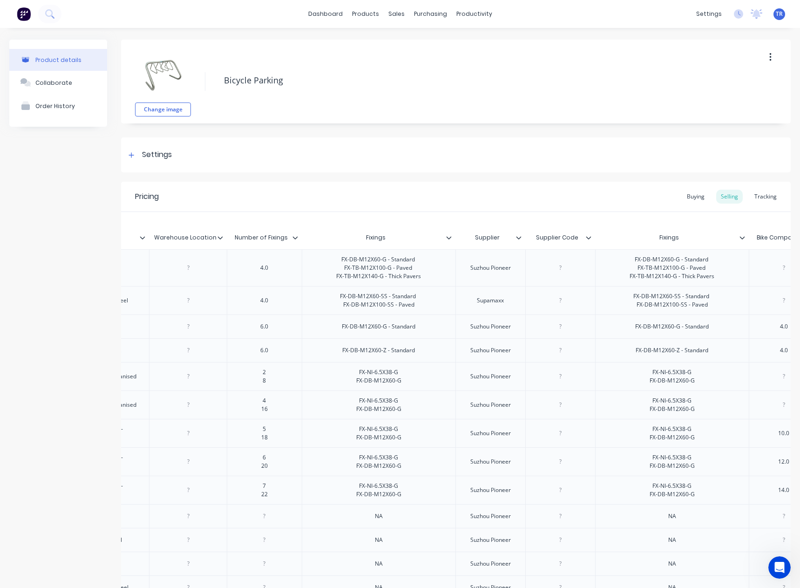
click at [295, 238] on icon at bounding box center [295, 237] width 5 height 3
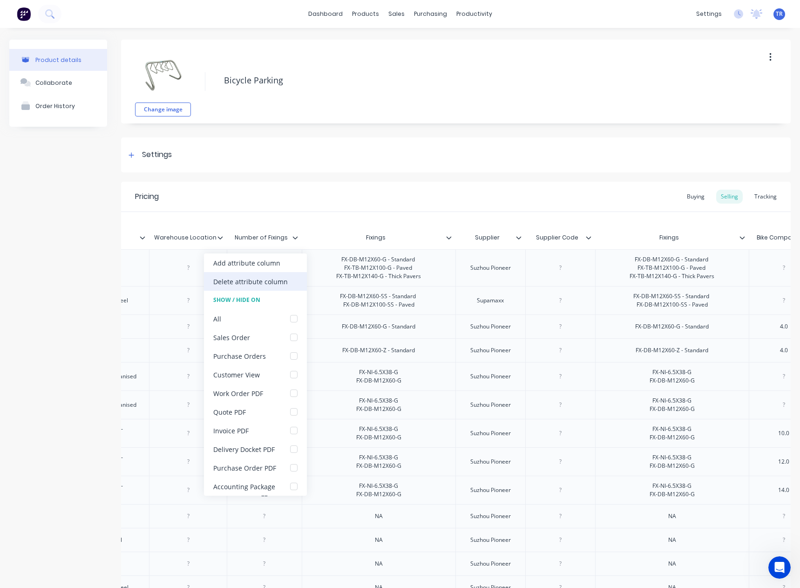
click at [275, 285] on div "Delete attribute column" at bounding box center [250, 282] width 75 height 10
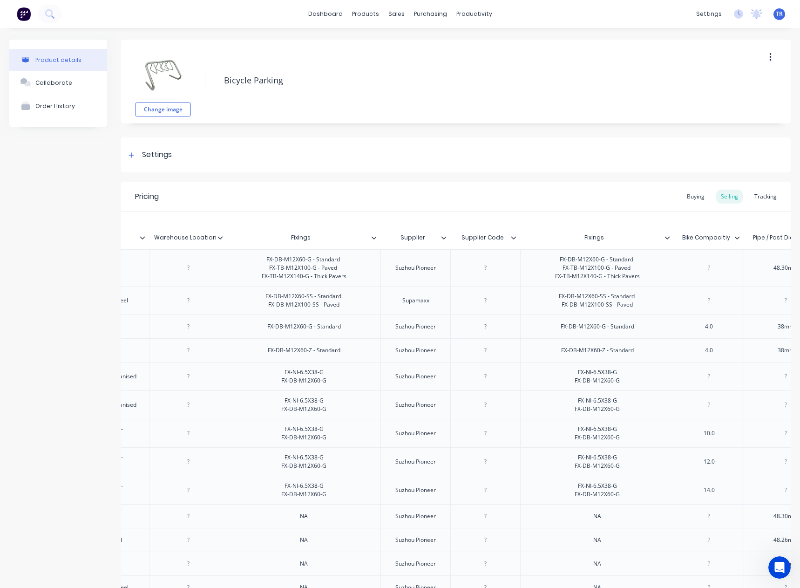
click at [373, 238] on icon at bounding box center [374, 238] width 6 height 6
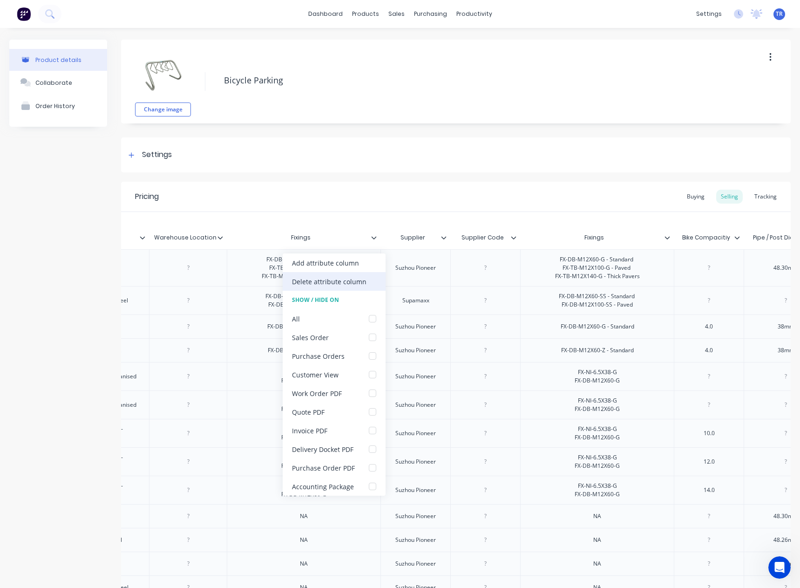
click at [356, 279] on div "Delete attribute column" at bounding box center [329, 282] width 75 height 10
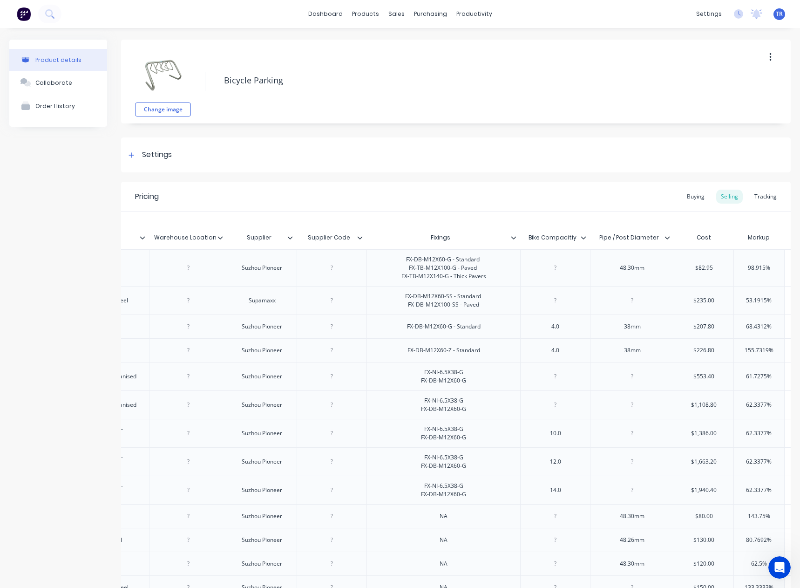
click at [290, 238] on icon at bounding box center [290, 238] width 6 height 6
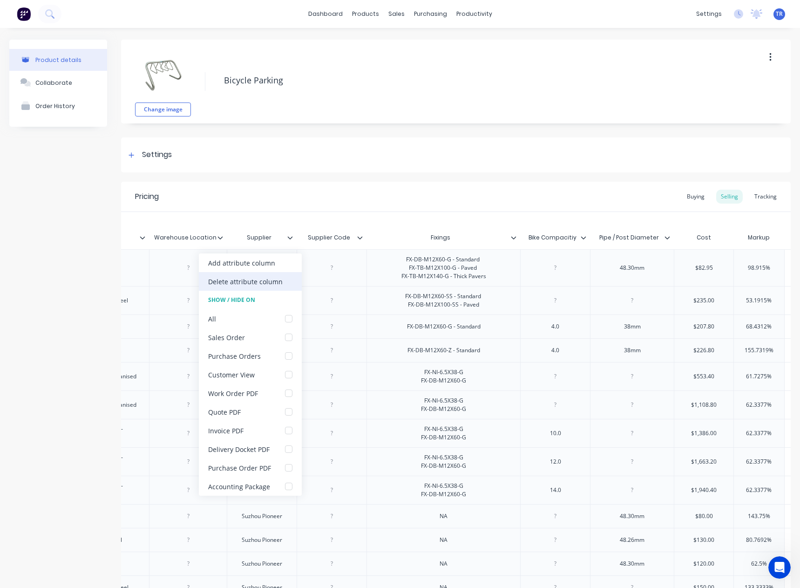
click at [272, 285] on div "Delete attribute column" at bounding box center [245, 282] width 75 height 10
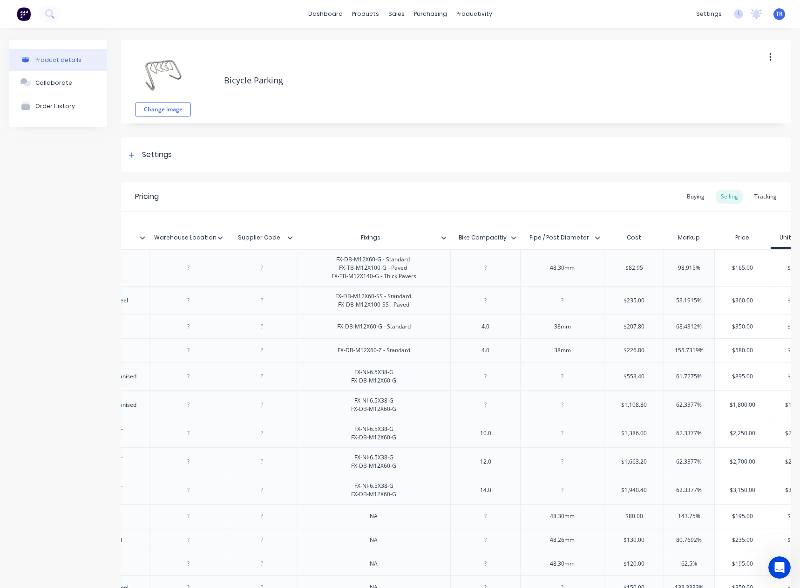
click at [288, 239] on icon at bounding box center [290, 238] width 6 height 6
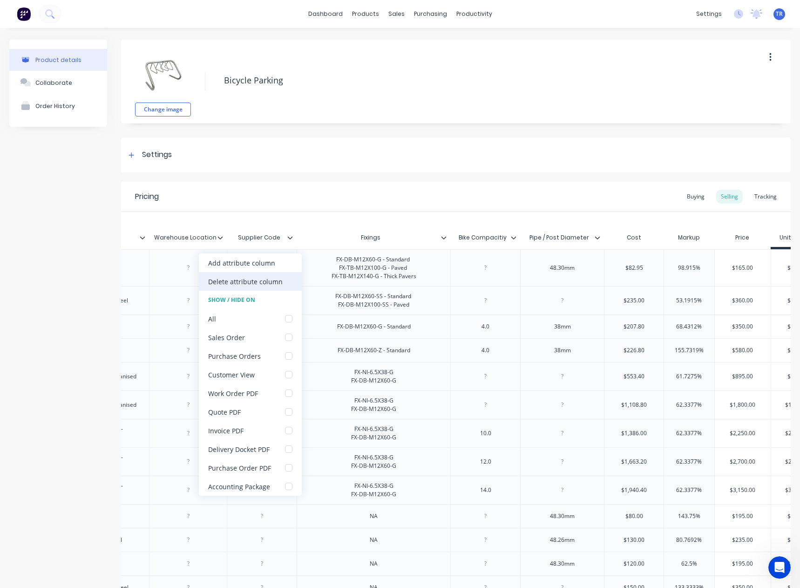
click at [272, 278] on div "Delete attribute column" at bounding box center [245, 282] width 75 height 10
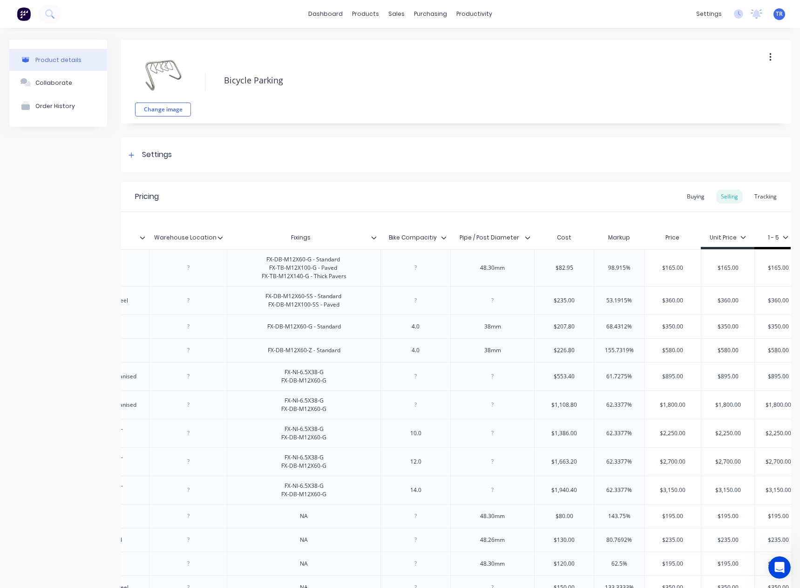
click at [376, 239] on icon at bounding box center [374, 238] width 6 height 6
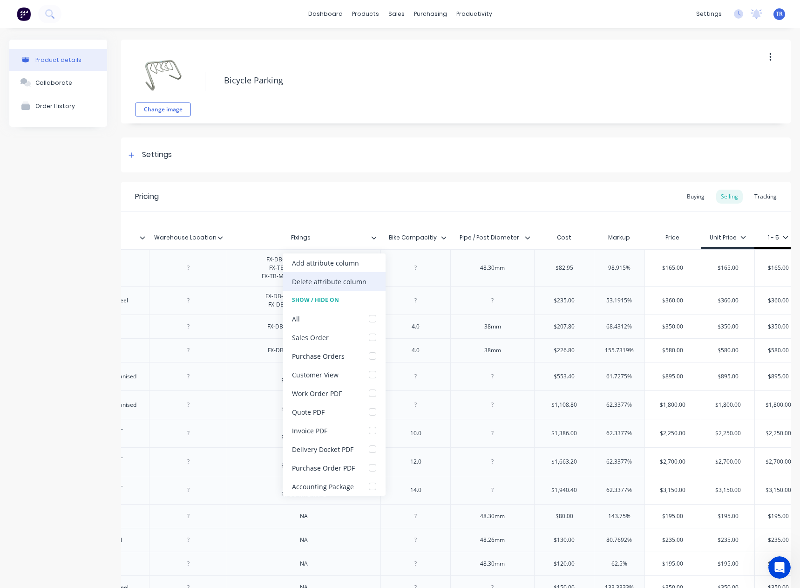
click at [366, 277] on div "Delete attribute column" at bounding box center [334, 281] width 103 height 19
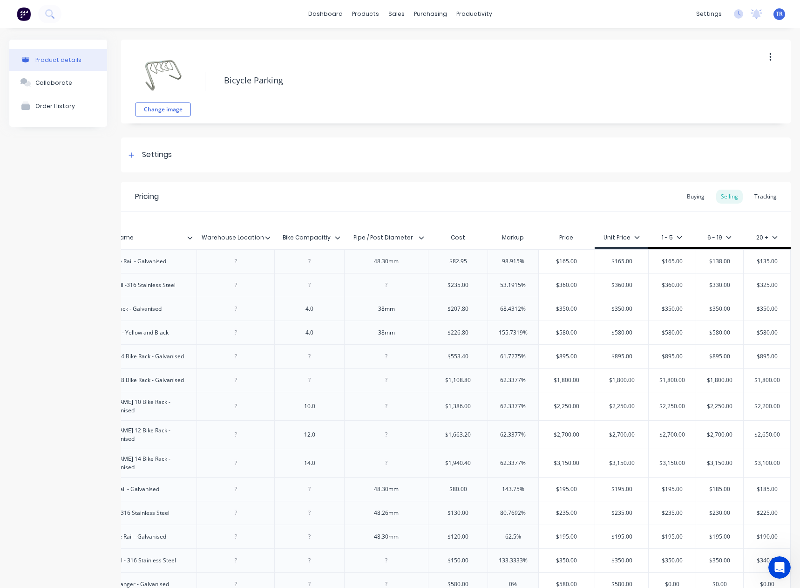
scroll to position [0, 246]
click at [335, 239] on icon at bounding box center [338, 238] width 6 height 6
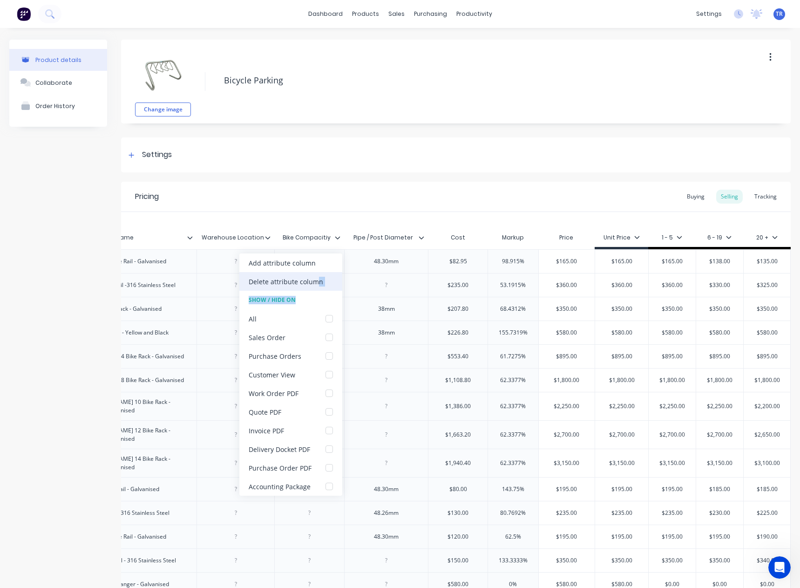
drag, startPoint x: 320, startPoint y: 292, endPoint x: 317, endPoint y: 281, distance: 11.4
click at [317, 281] on div "Add attribute column Delete attribute column Show / Hide On All Sales Order Pur…" at bounding box center [290, 374] width 103 height 242
click at [317, 281] on div "Delete attribute column" at bounding box center [286, 282] width 75 height 10
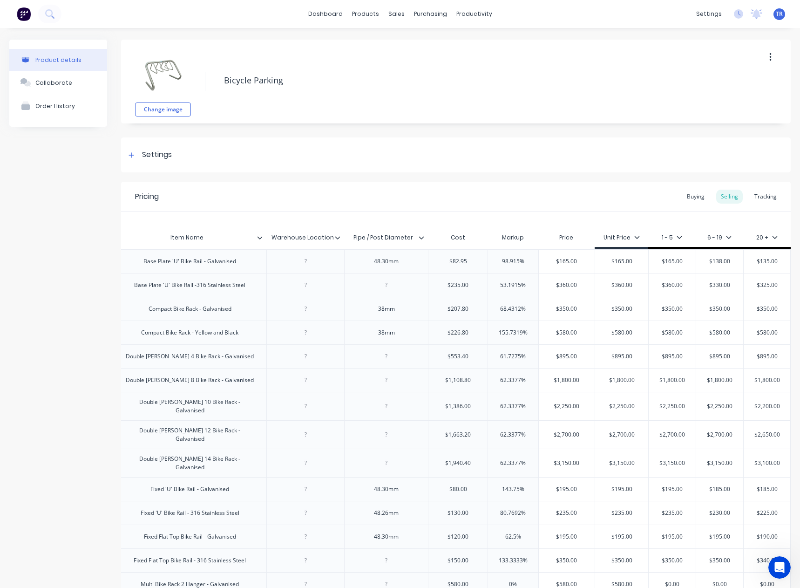
click at [419, 237] on icon at bounding box center [422, 238] width 6 height 6
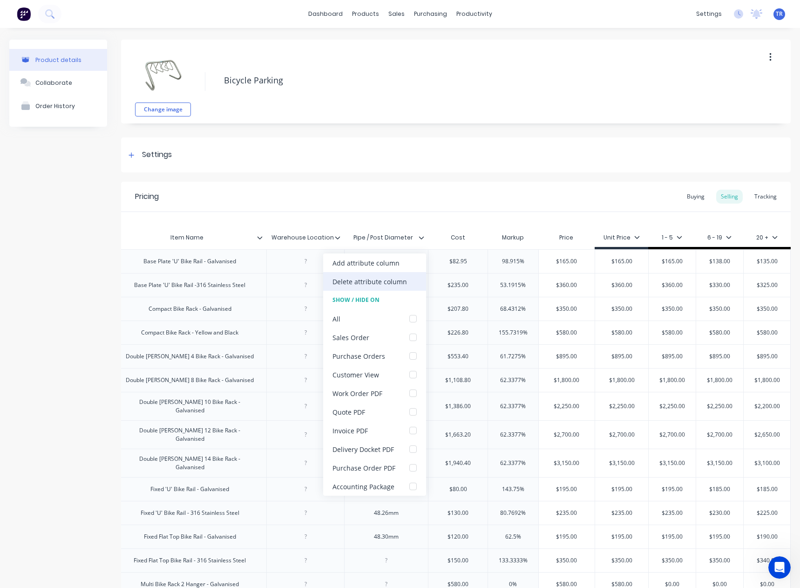
click at [364, 286] on div "Delete attribute column" at bounding box center [370, 282] width 75 height 10
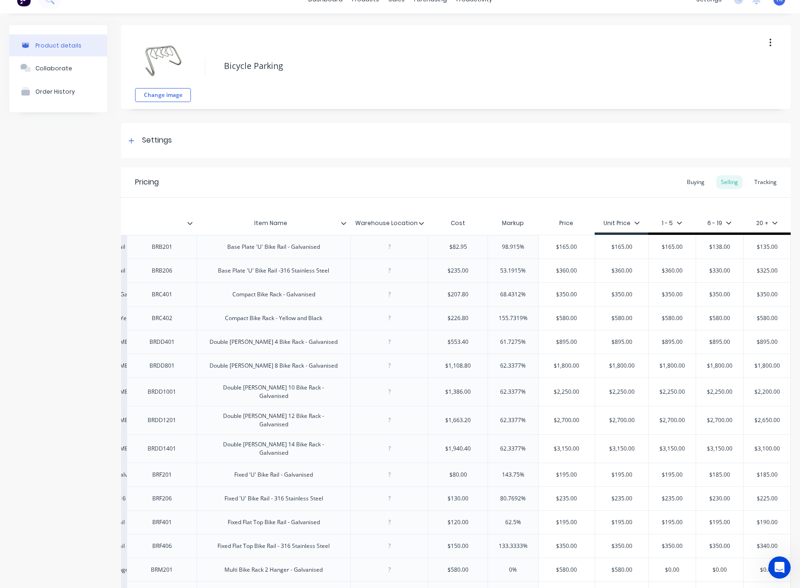
scroll to position [0, 0]
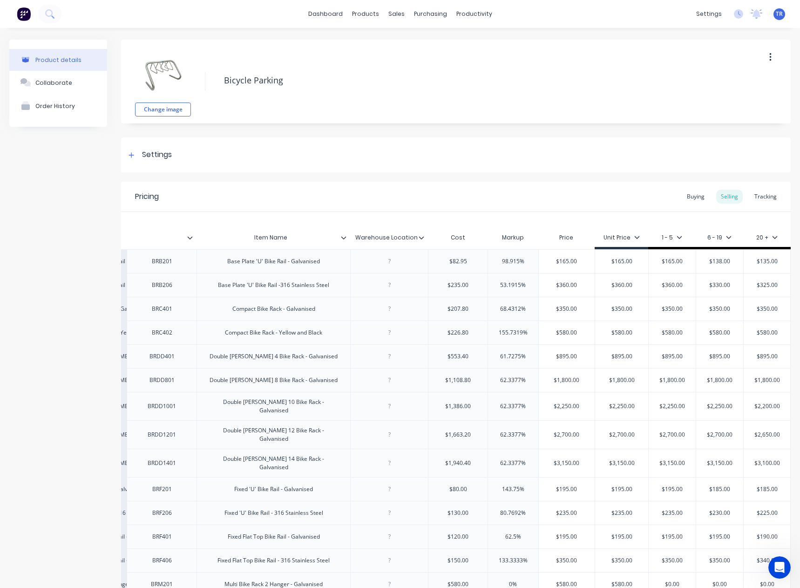
click at [419, 236] on icon at bounding box center [422, 238] width 6 height 6
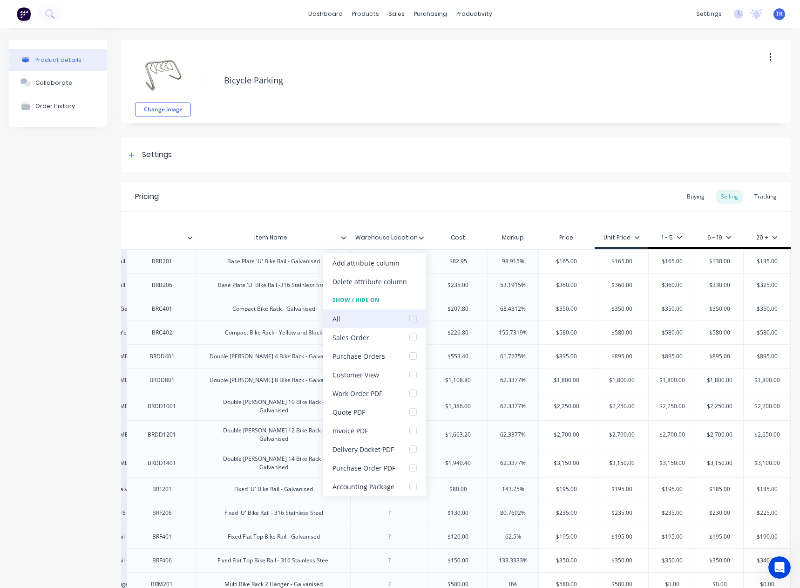
click at [399, 314] on div "All" at bounding box center [374, 318] width 103 height 19
click at [378, 315] on div "All" at bounding box center [374, 318] width 103 height 19
click at [358, 324] on div "All" at bounding box center [374, 318] width 103 height 19
click at [414, 317] on div at bounding box center [413, 318] width 19 height 19
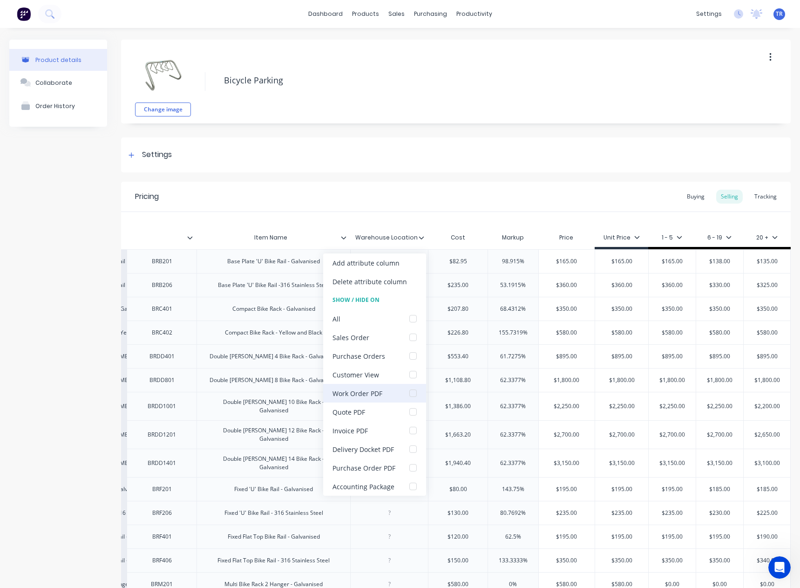
click at [412, 397] on div at bounding box center [413, 393] width 19 height 19
click at [414, 450] on div at bounding box center [413, 449] width 19 height 19
click at [377, 220] on div "Xero Item # Item Name Warehouse Location Cost Markup Price Unit Price 1 - 5 6 -…" at bounding box center [456, 573] width 670 height 722
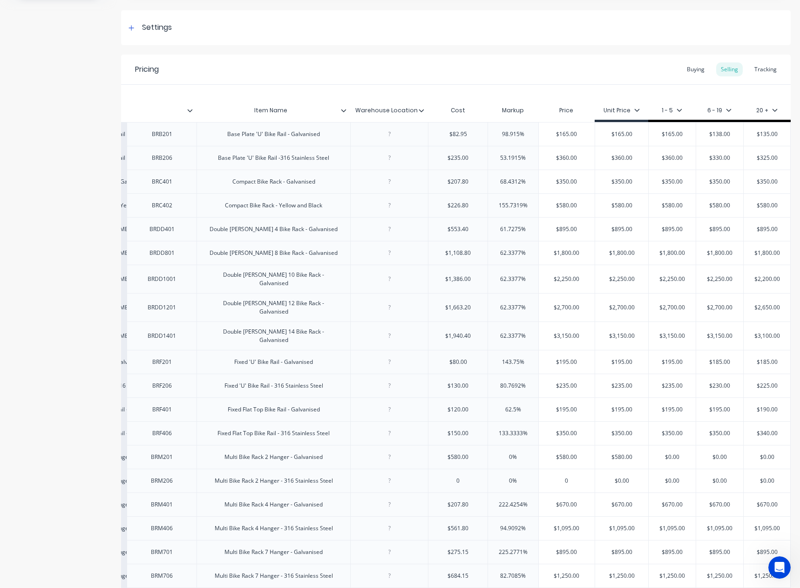
scroll to position [407, 0]
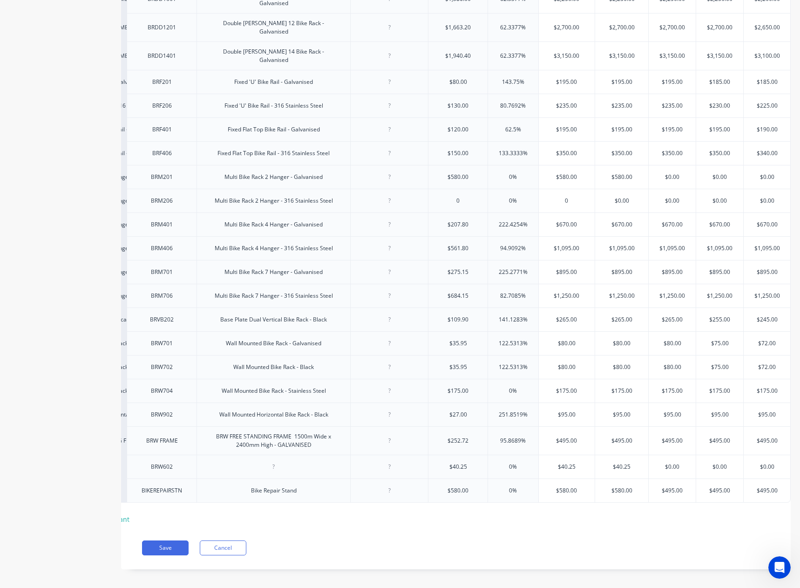
click at [177, 530] on div "Pricing Buying Selling Tracking Xero Item # Item Name Warehouse Location Cost M…" at bounding box center [456, 172] width 670 height 795
click at [169, 540] on button "Save" at bounding box center [165, 547] width 47 height 15
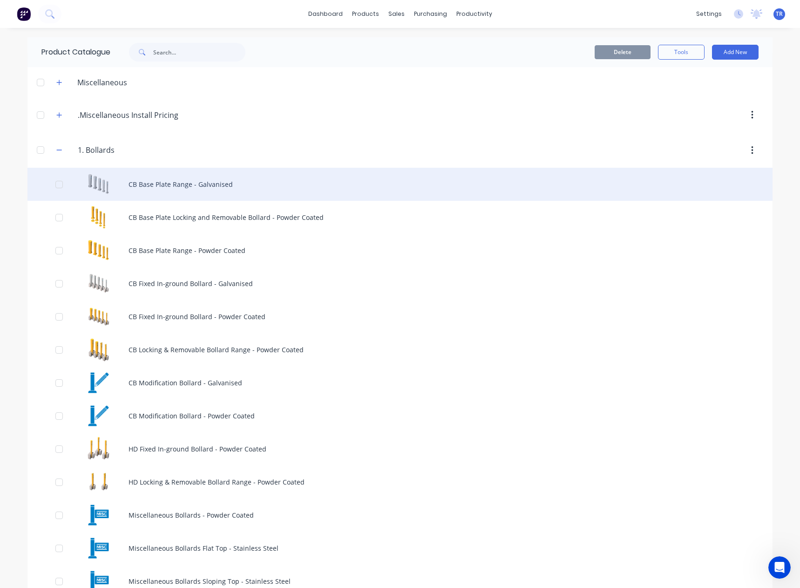
click at [170, 189] on div "CB Base Plate Range - Galvanised" at bounding box center [399, 184] width 745 height 33
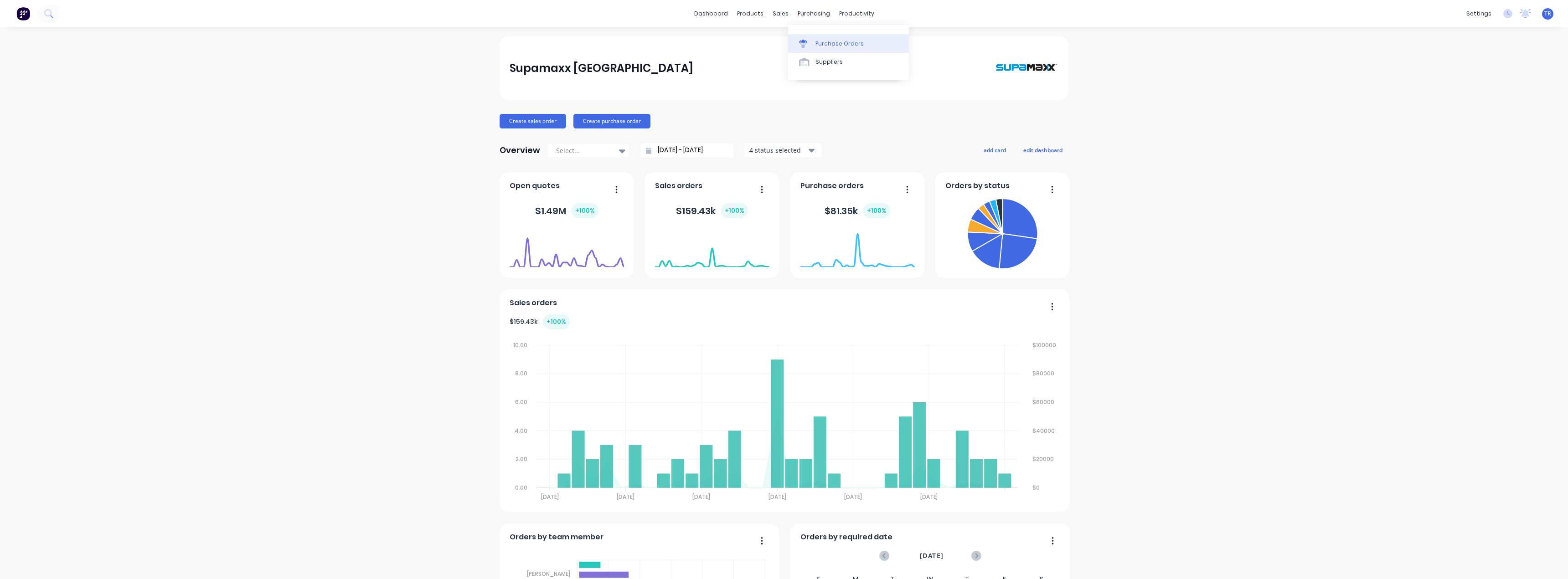
click at [829, 41] on div "Purchase Orders" at bounding box center [839, 44] width 48 height 8
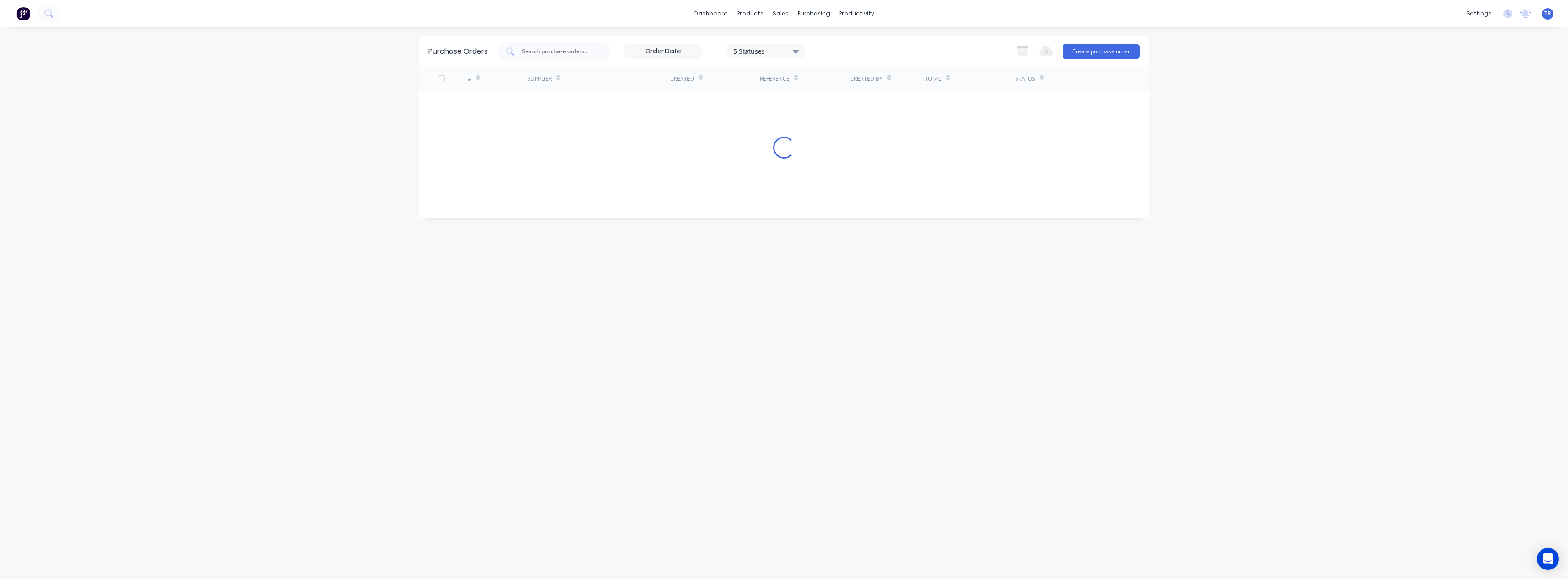
click at [762, 52] on div "5 Statuses" at bounding box center [765, 51] width 66 height 10
click at [798, 80] on button "All" at bounding box center [785, 74] width 114 height 19
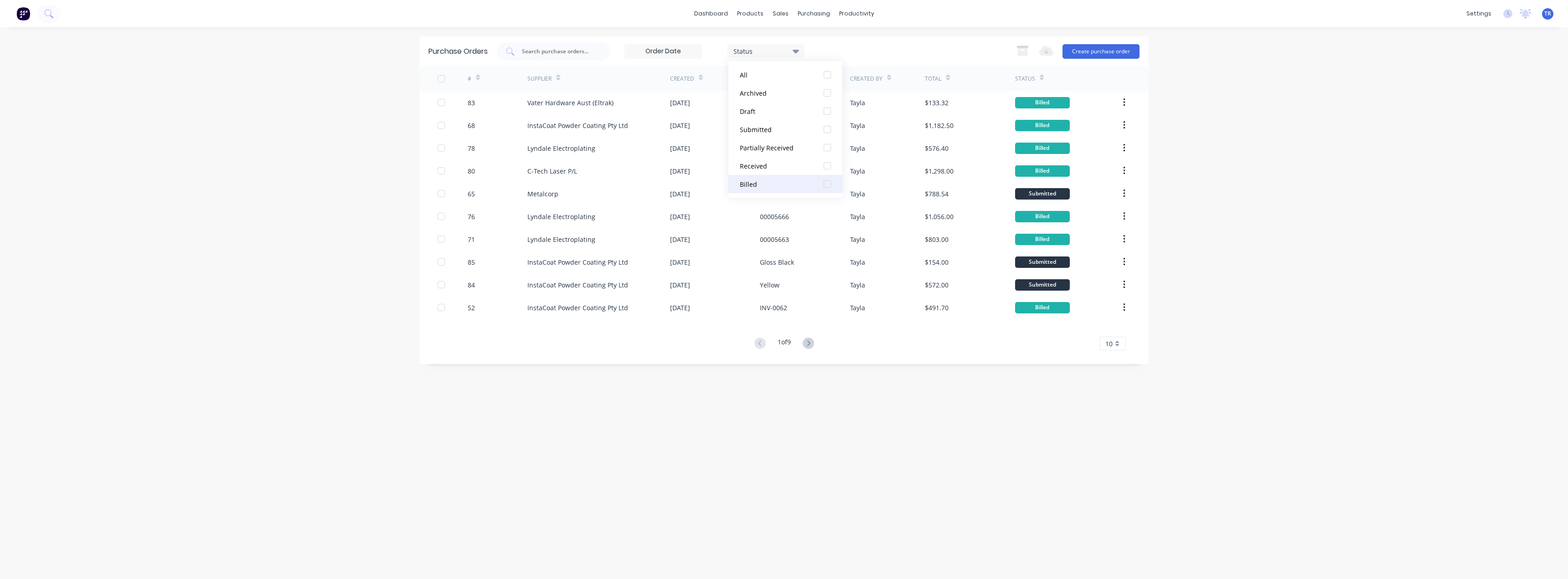
click at [790, 182] on div "Billed" at bounding box center [776, 185] width 73 height 10
click at [834, 46] on div "1 Statuses 1 Statuses Export to Excel (XLSX) Create purchase order" at bounding box center [818, 51] width 643 height 19
click at [1110, 345] on span "10" at bounding box center [1109, 344] width 7 height 10
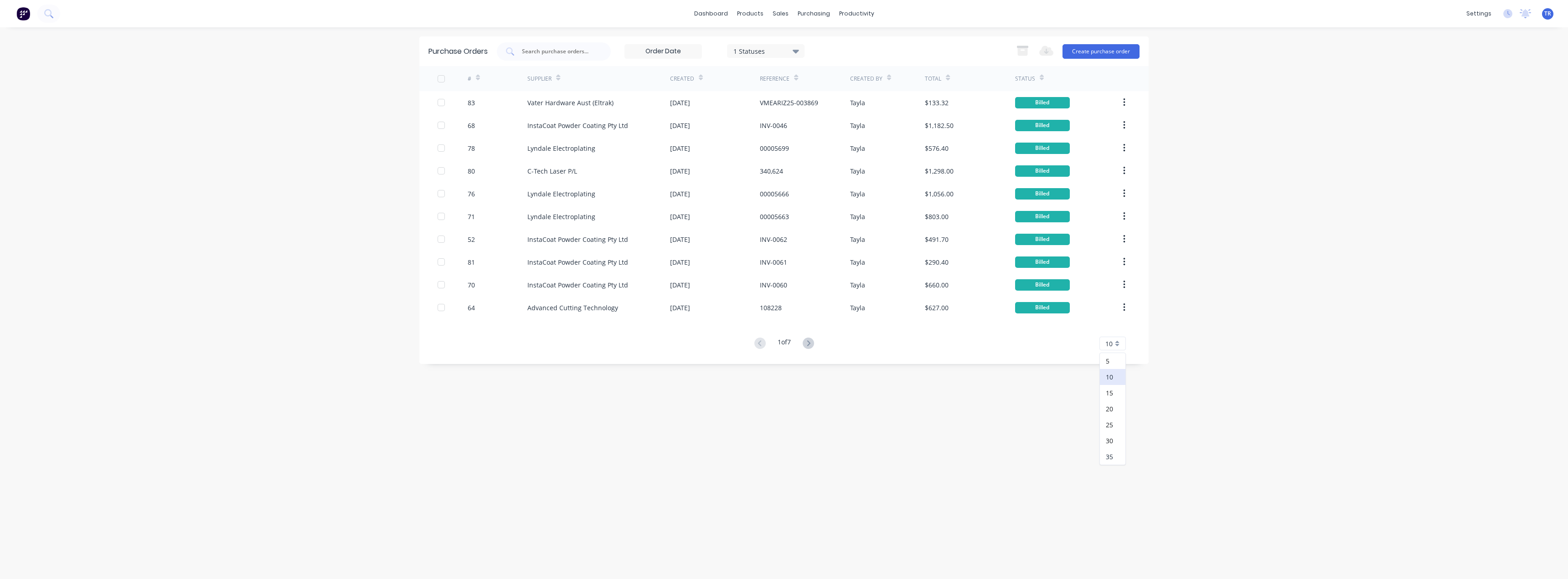
click at [1105, 456] on div "35" at bounding box center [1113, 457] width 25 height 16
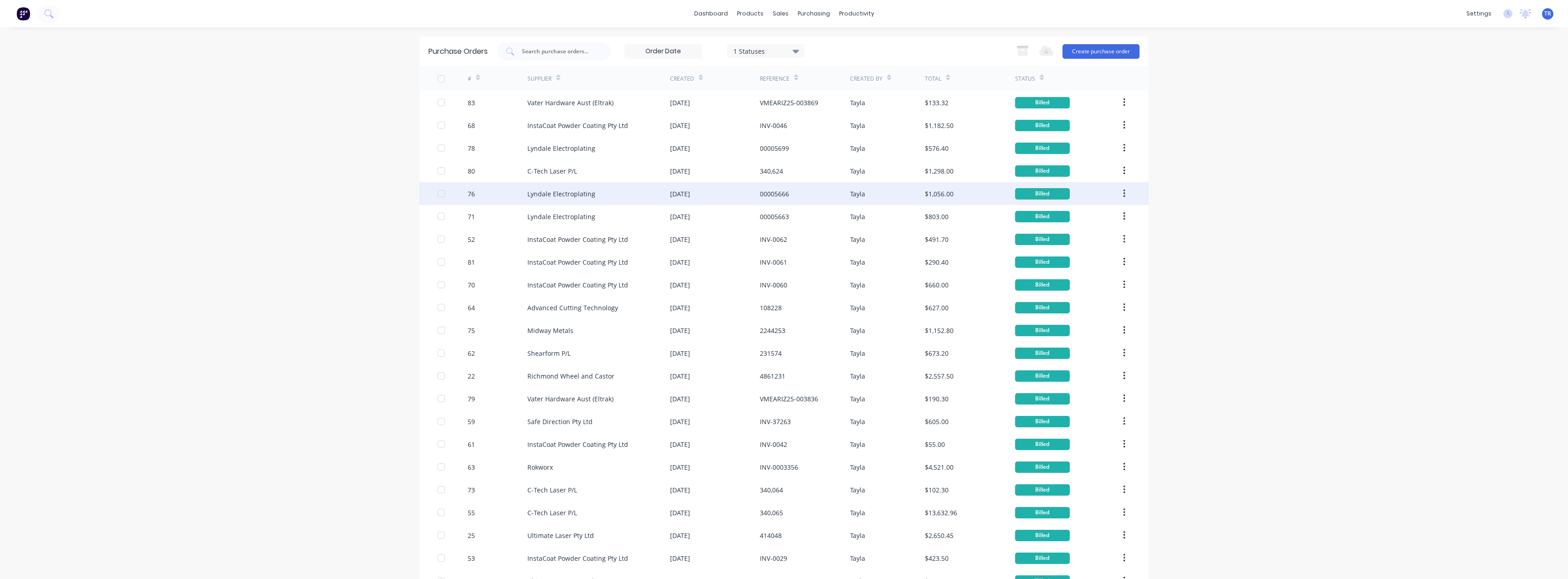
click at [545, 188] on div "Lyndale Electroplating" at bounding box center [599, 193] width 143 height 22
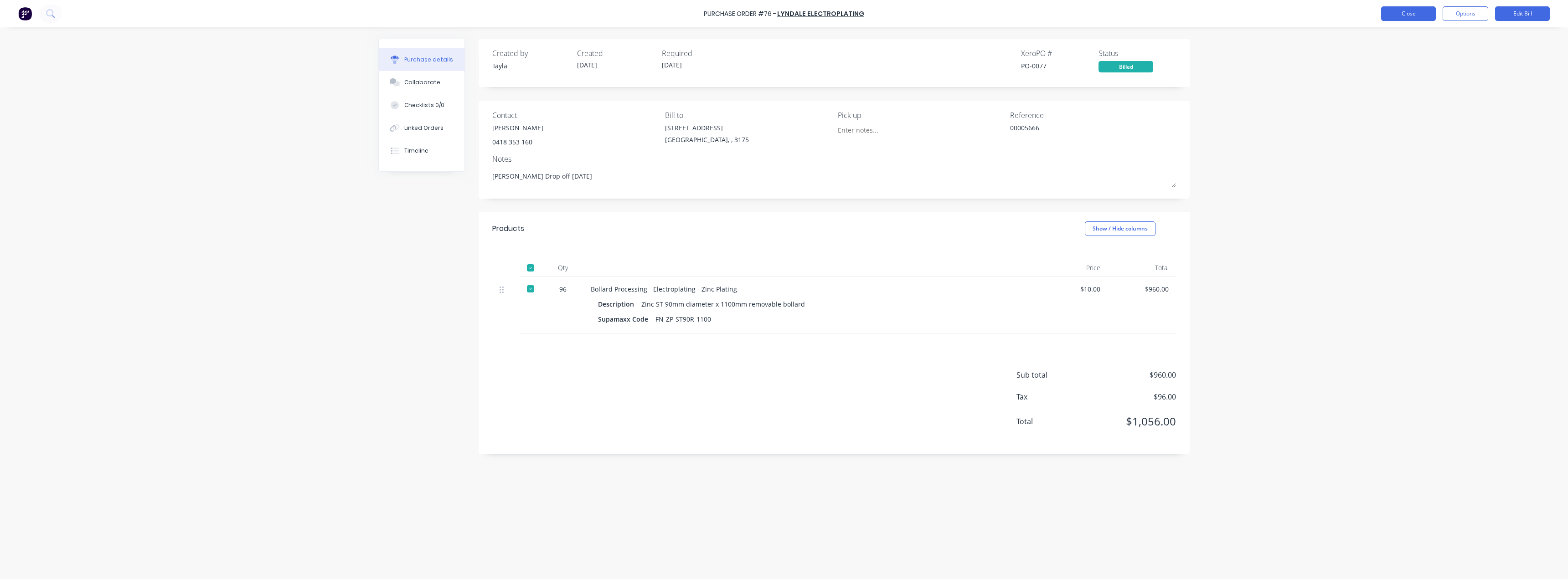
click at [1413, 14] on button "Close" at bounding box center [1408, 14] width 55 height 15
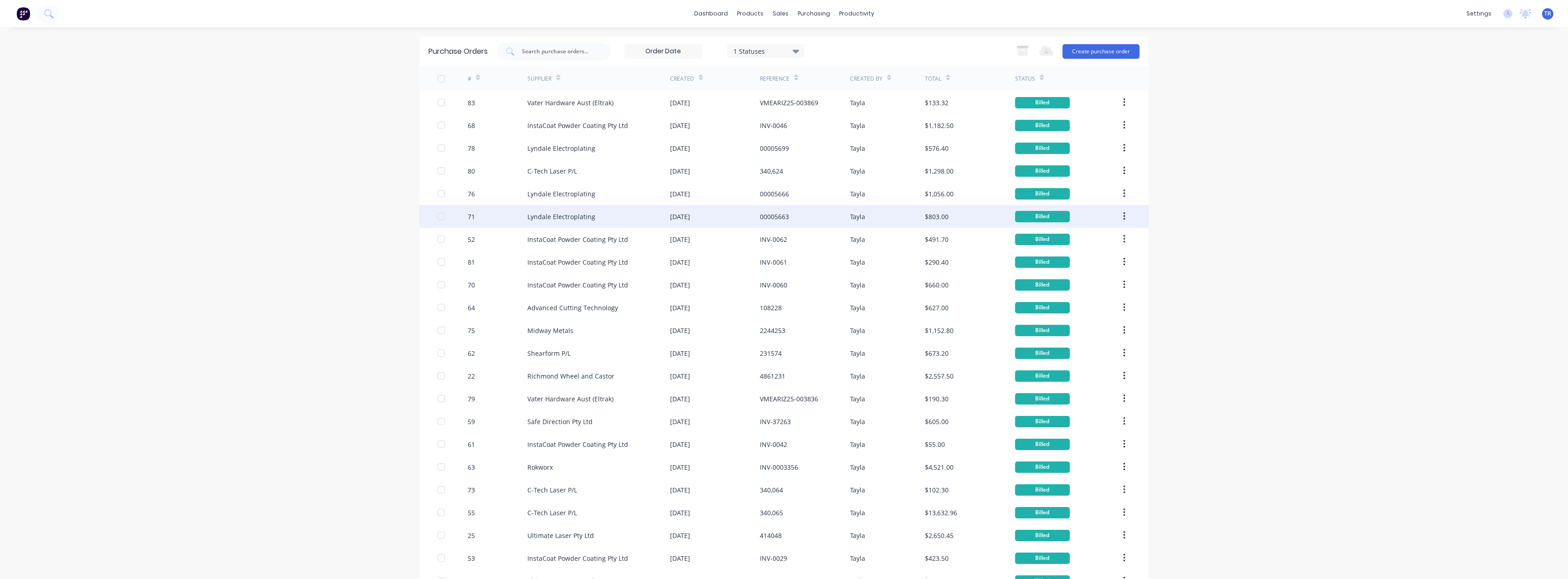
click at [553, 221] on div "Lyndale Electroplating" at bounding box center [599, 216] width 143 height 22
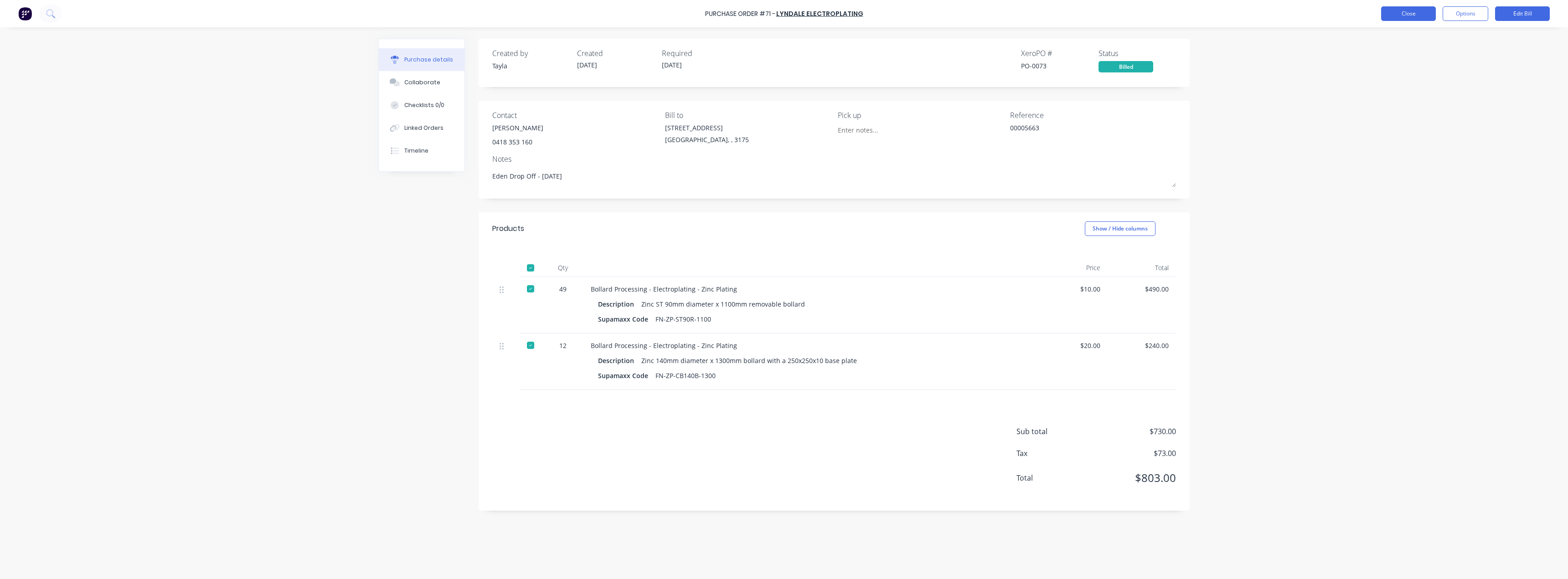
click at [1401, 9] on button "Close" at bounding box center [1408, 14] width 55 height 15
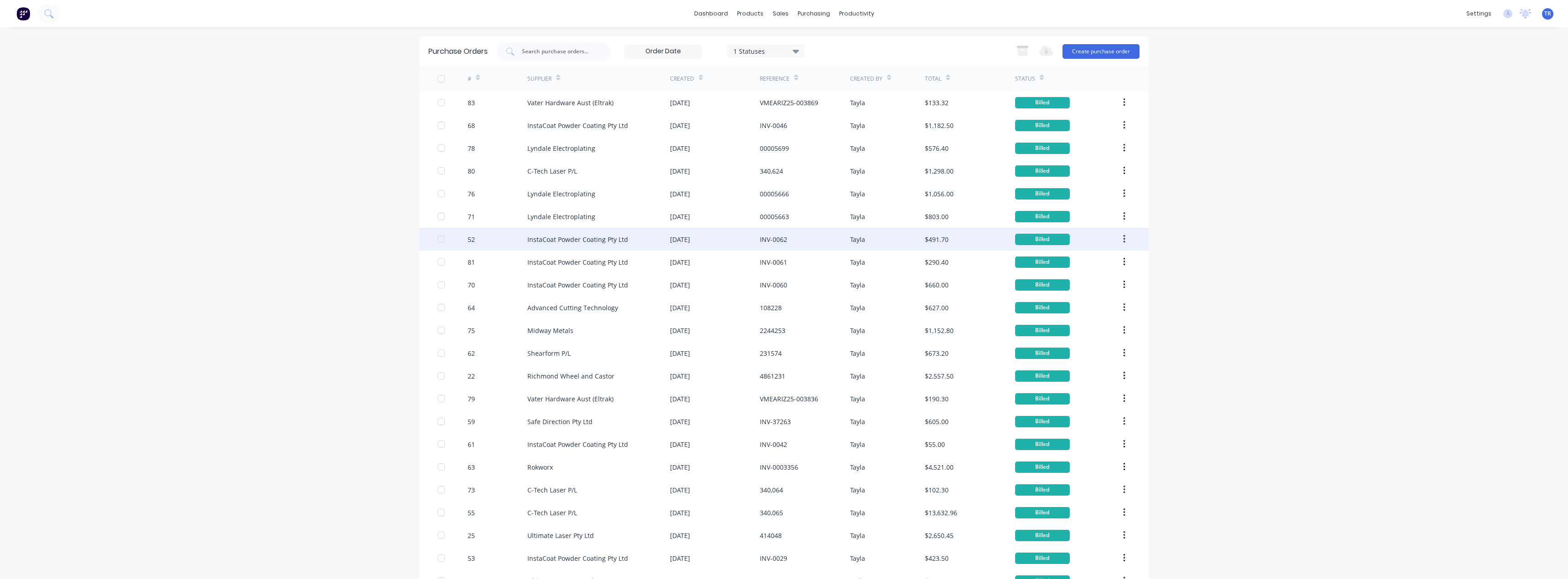
click at [498, 240] on div "52" at bounding box center [497, 239] width 60 height 22
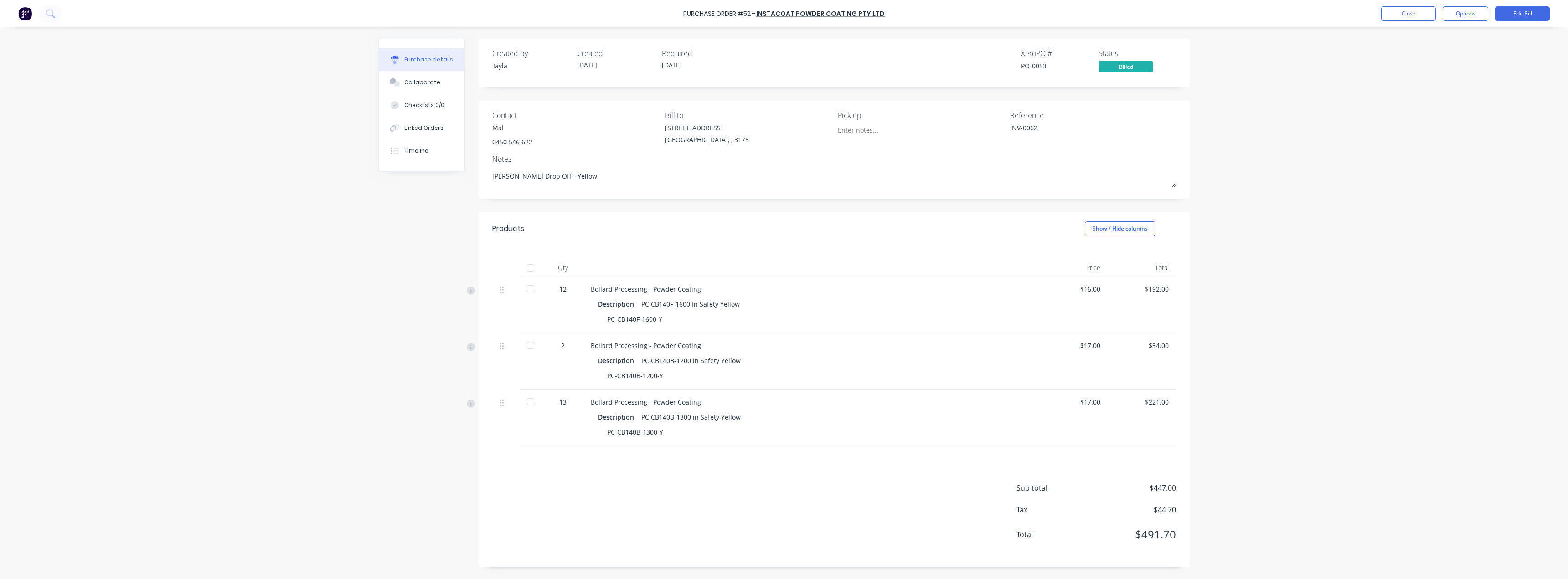
click at [530, 267] on div at bounding box center [530, 268] width 19 height 19
click at [1395, 15] on button "Close" at bounding box center [1408, 14] width 55 height 15
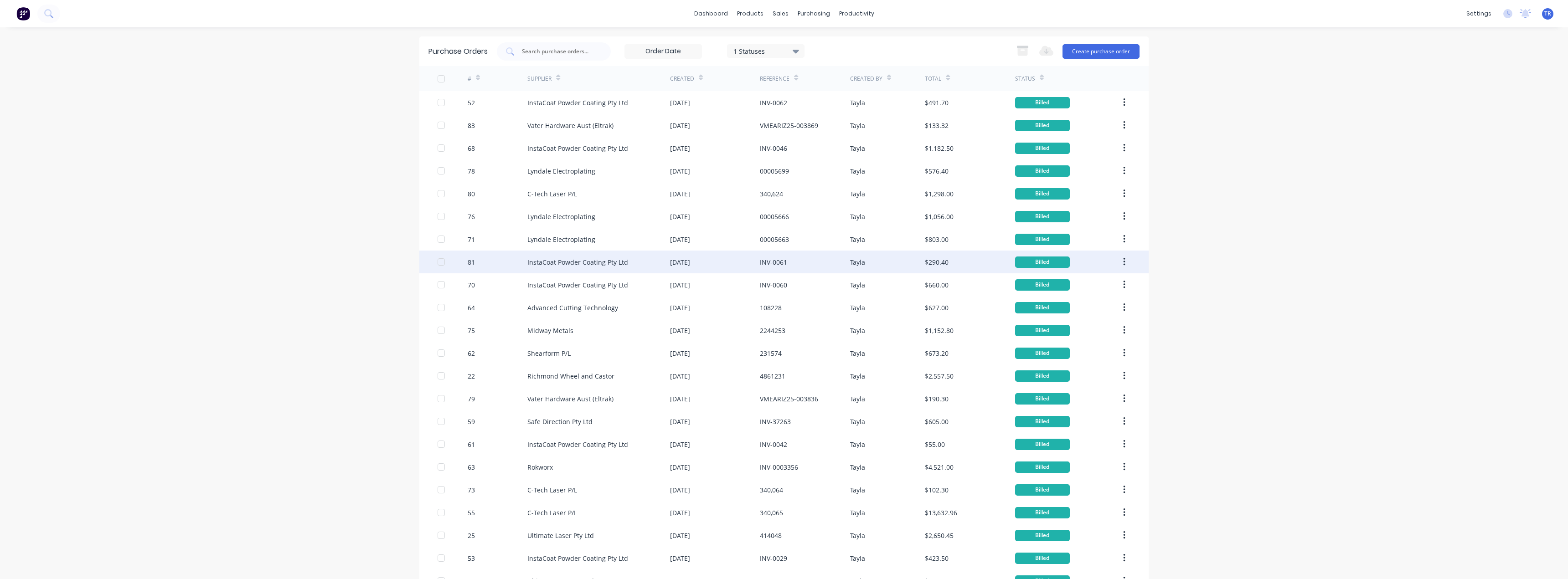
click at [492, 265] on div "81" at bounding box center [497, 261] width 60 height 22
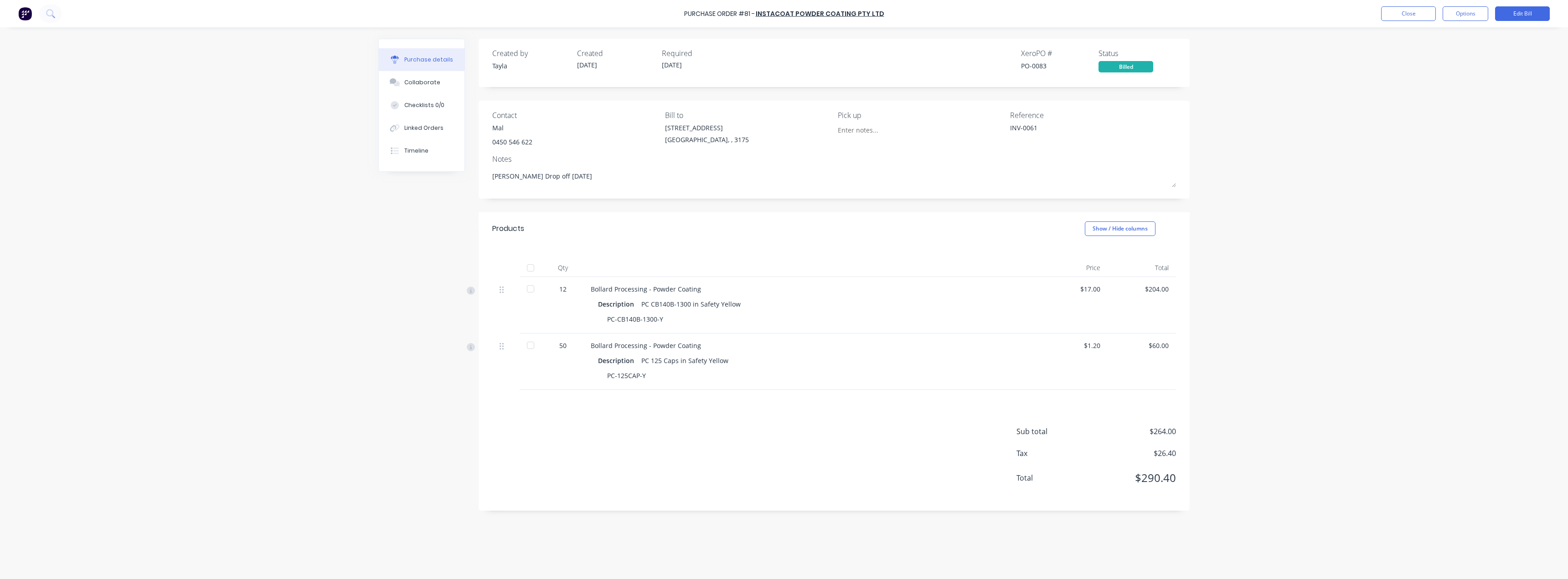
click at [533, 273] on div at bounding box center [530, 268] width 19 height 19
click at [1398, 16] on button "Close" at bounding box center [1408, 14] width 55 height 15
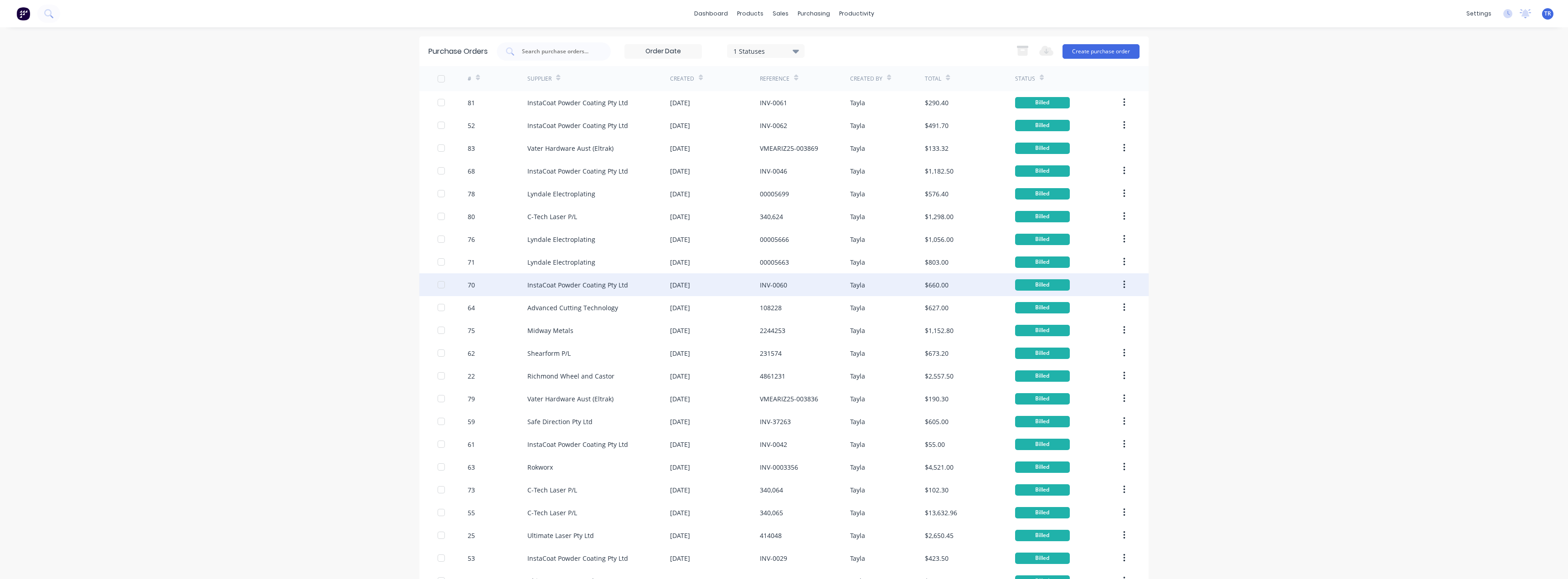
click at [528, 290] on div "InstaCoat Powder Coating Pty Ltd" at bounding box center [599, 284] width 143 height 22
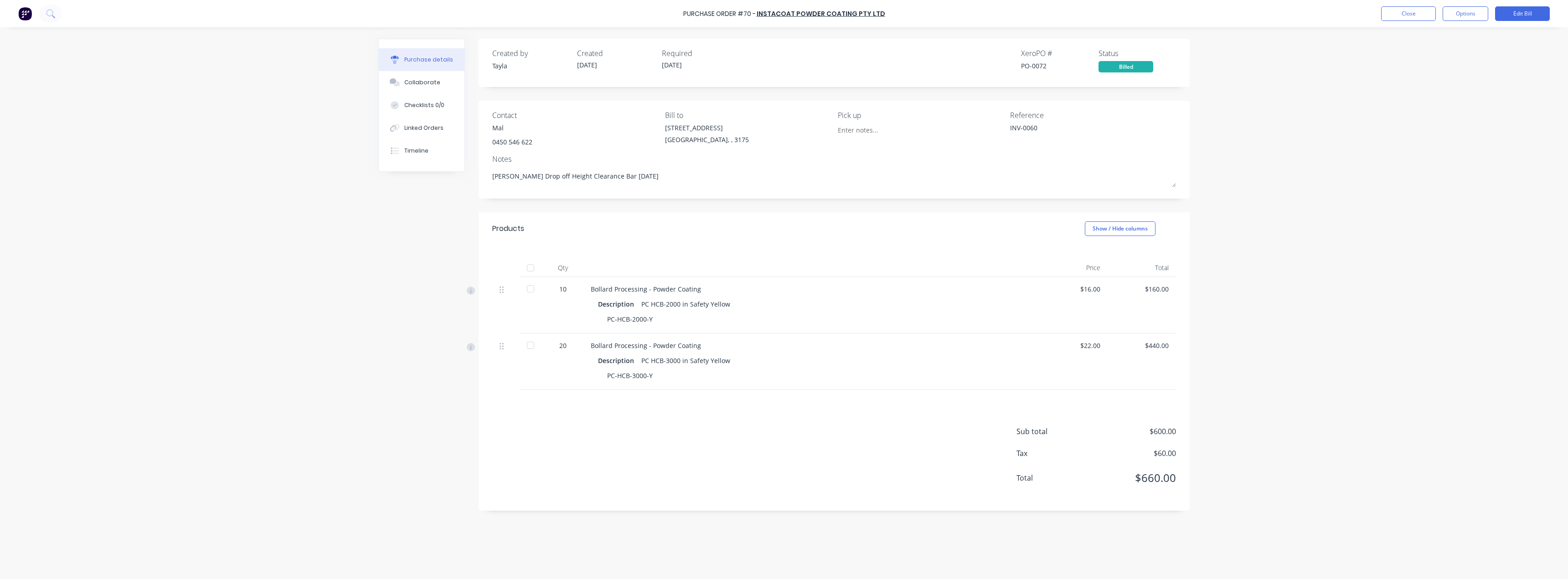
click at [533, 267] on div at bounding box center [530, 268] width 19 height 19
click at [1416, 15] on button "Close" at bounding box center [1408, 14] width 55 height 15
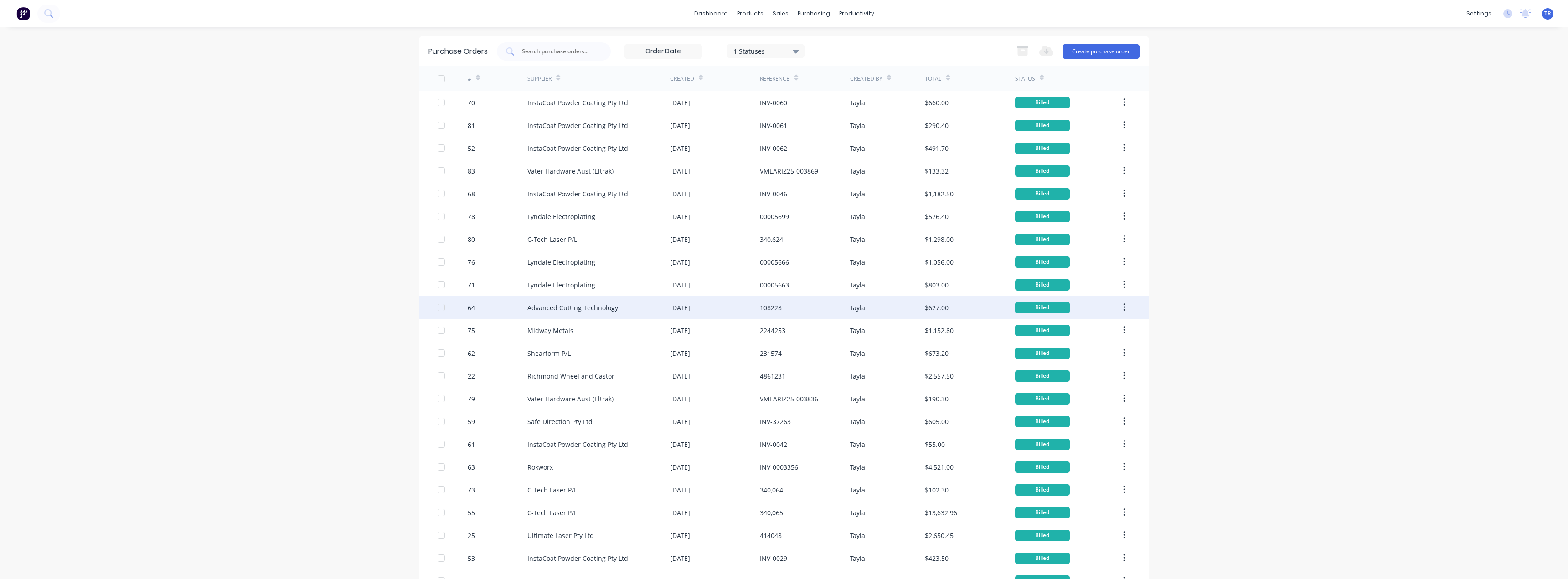
click at [542, 307] on div "Advanced Cutting Technology" at bounding box center [573, 308] width 91 height 10
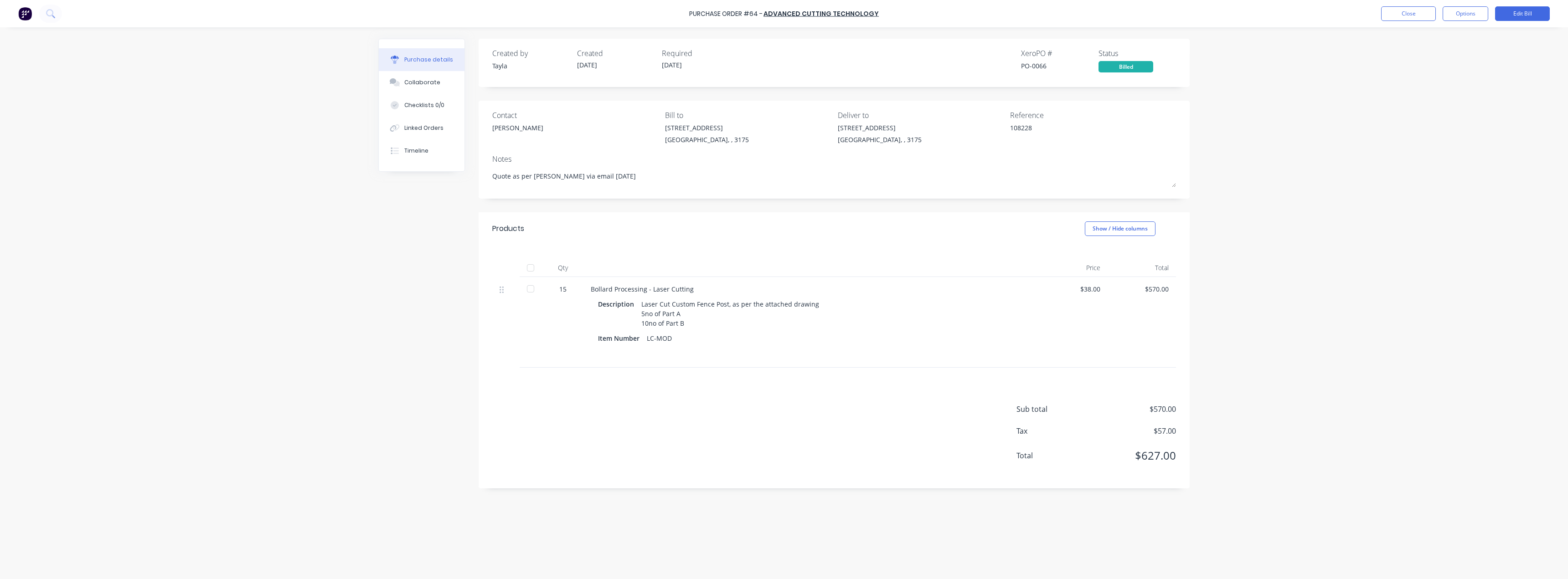
click at [530, 268] on div at bounding box center [530, 268] width 19 height 19
click at [1427, 10] on button "Close" at bounding box center [1408, 14] width 55 height 15
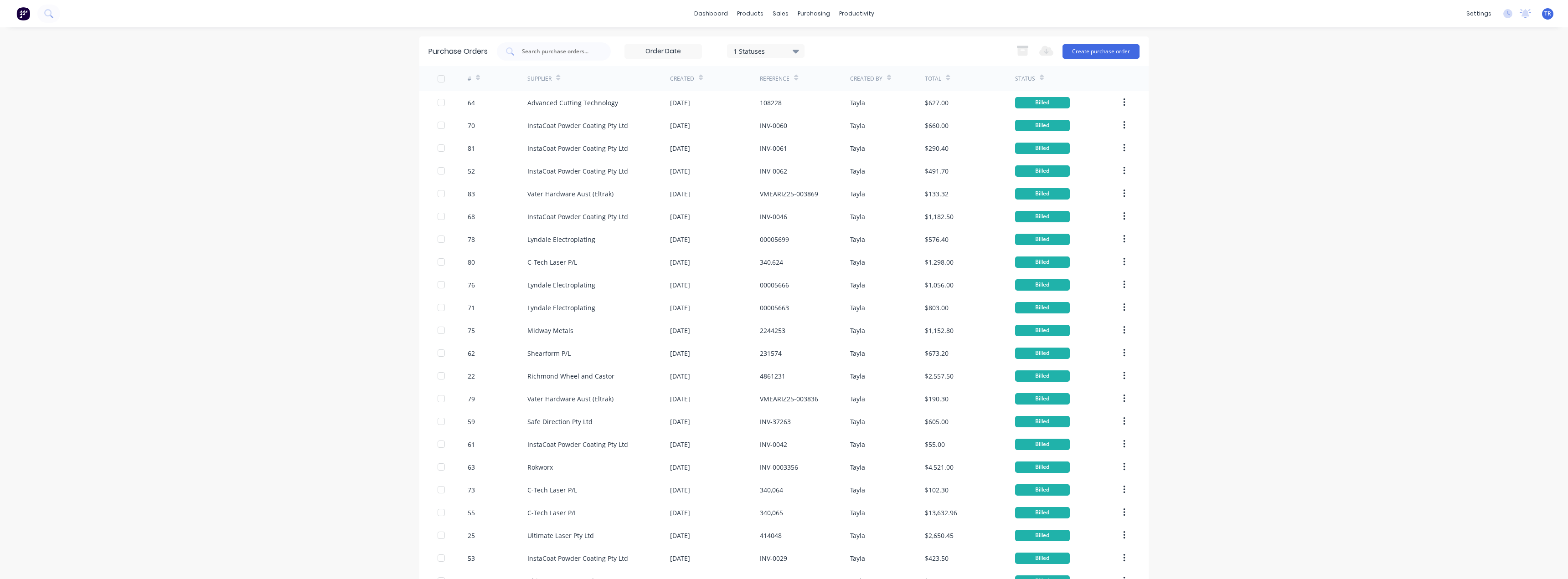
click at [476, 75] on icon at bounding box center [478, 77] width 4 height 7
click at [478, 79] on div "#" at bounding box center [497, 79] width 60 height 25
click at [476, 80] on icon at bounding box center [478, 77] width 4 height 7
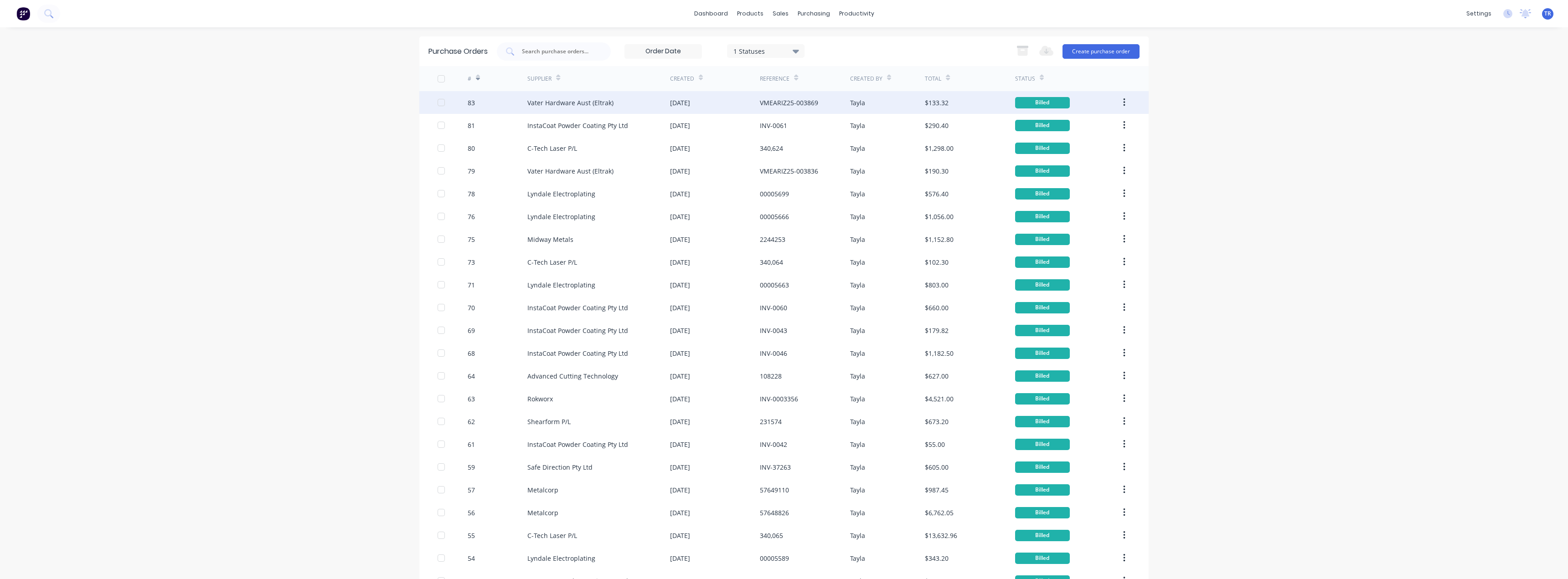
click at [507, 107] on div "83" at bounding box center [497, 102] width 60 height 22
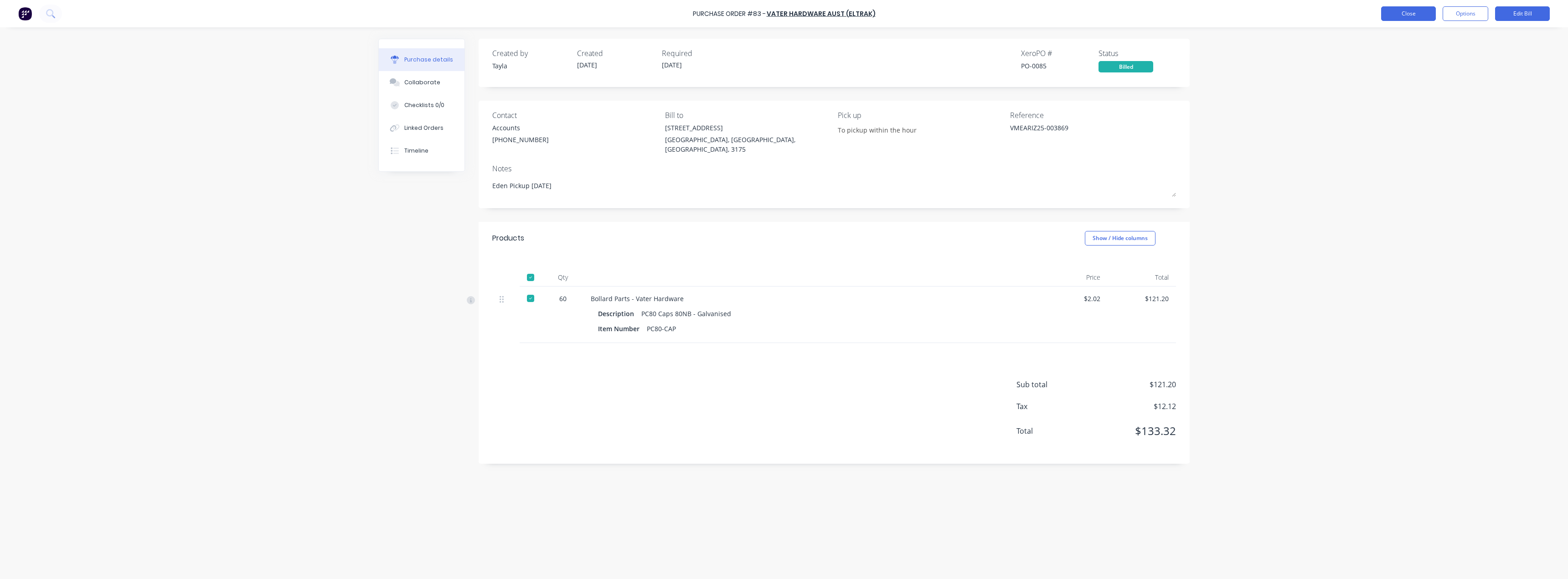
click at [1385, 21] on button "Close" at bounding box center [1408, 14] width 55 height 15
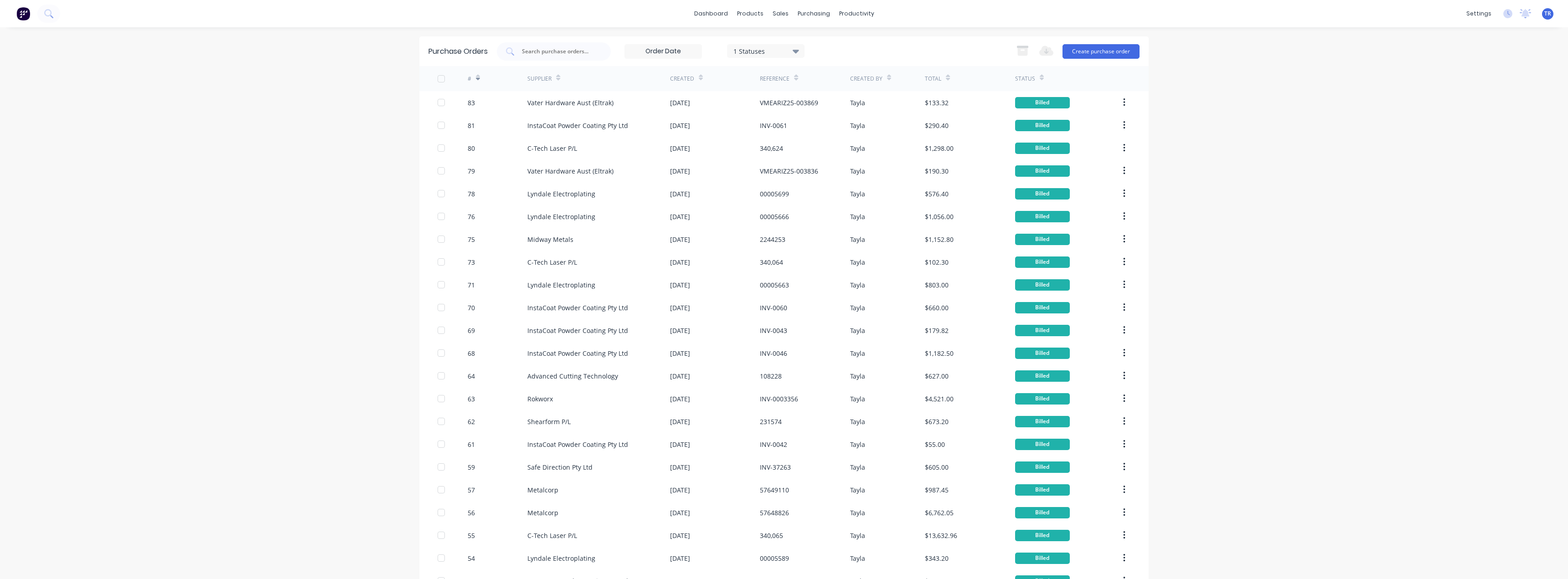
click at [316, 432] on div "dashboard products sales purchasing productivity dashboard products Product Cat…" at bounding box center [784, 290] width 1568 height 579
click at [488, 113] on div "81" at bounding box center [497, 124] width 60 height 22
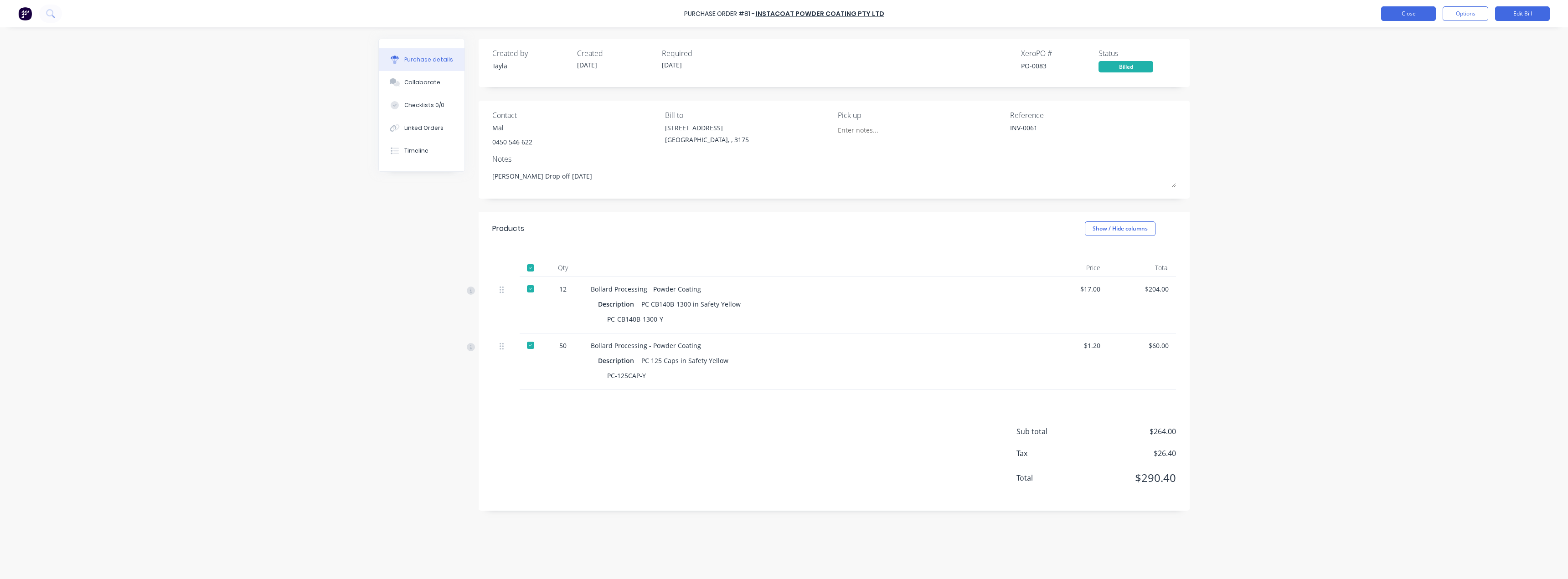
click at [1422, 10] on button "Close" at bounding box center [1408, 14] width 55 height 15
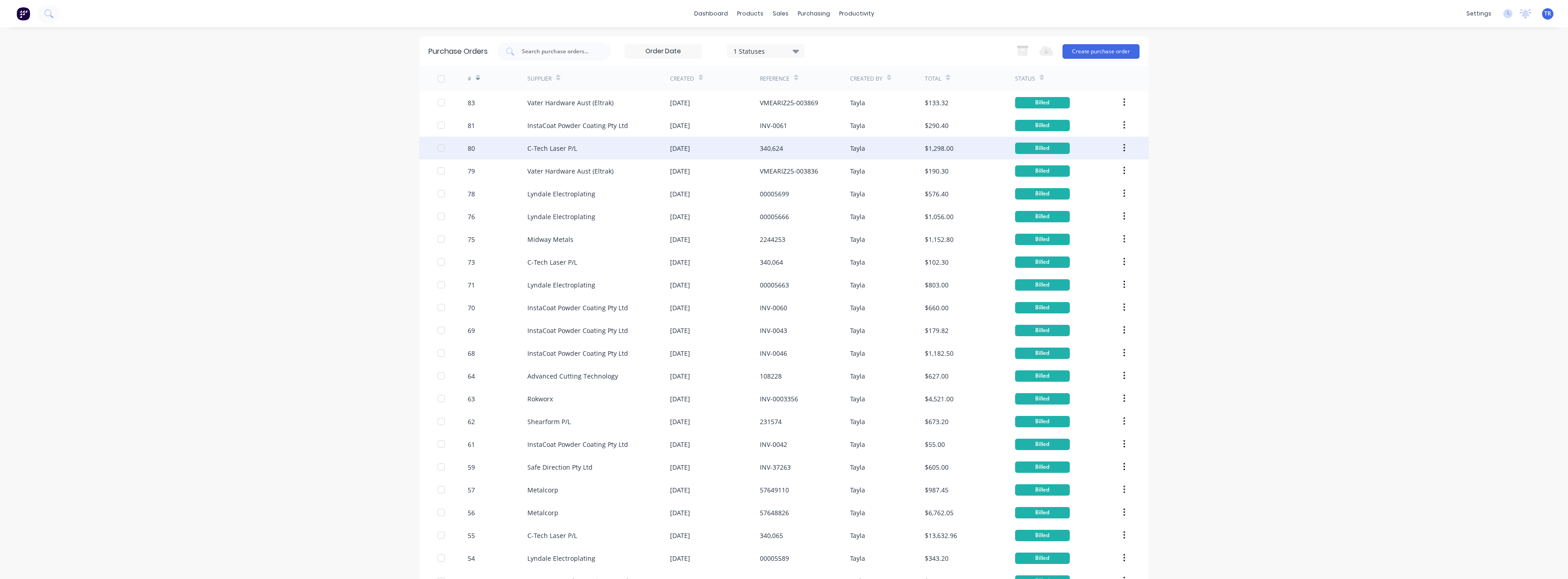
click at [529, 149] on div "C-Tech Laser P/L" at bounding box center [552, 149] width 50 height 10
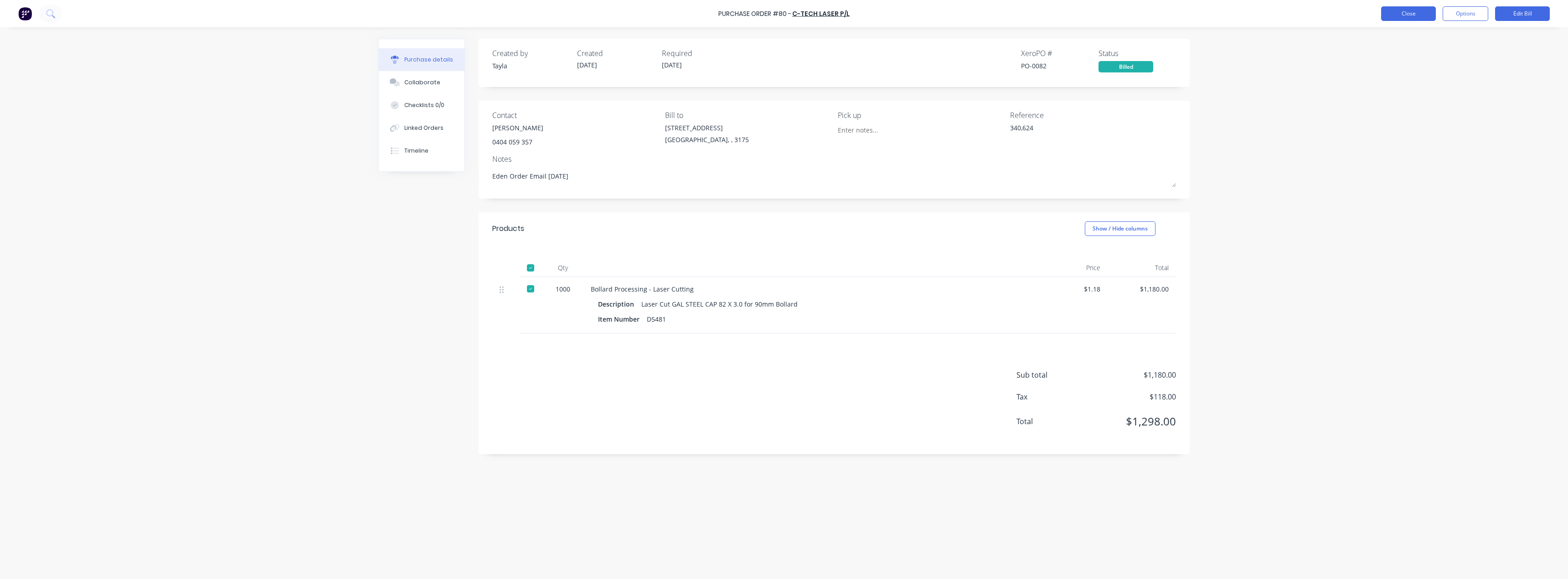
click at [1387, 13] on button "Close" at bounding box center [1408, 14] width 55 height 15
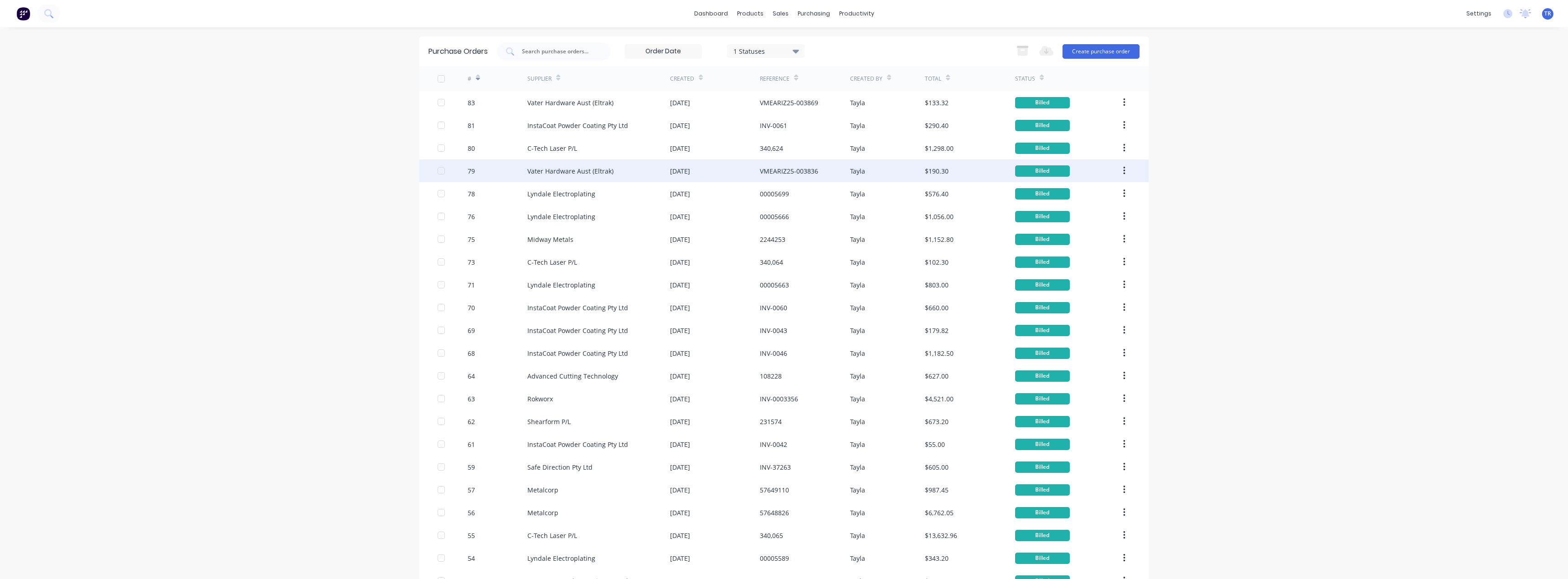
click at [463, 177] on div at bounding box center [452, 170] width 30 height 22
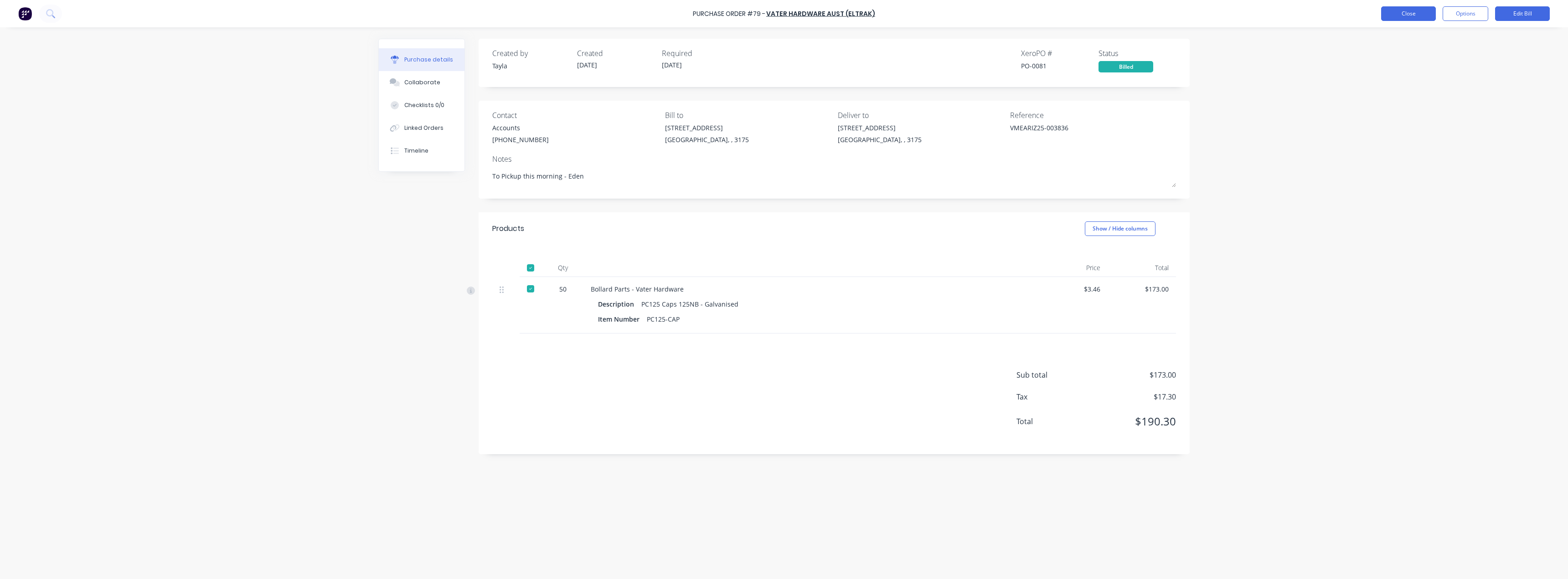
click at [1402, 11] on button "Close" at bounding box center [1408, 14] width 55 height 15
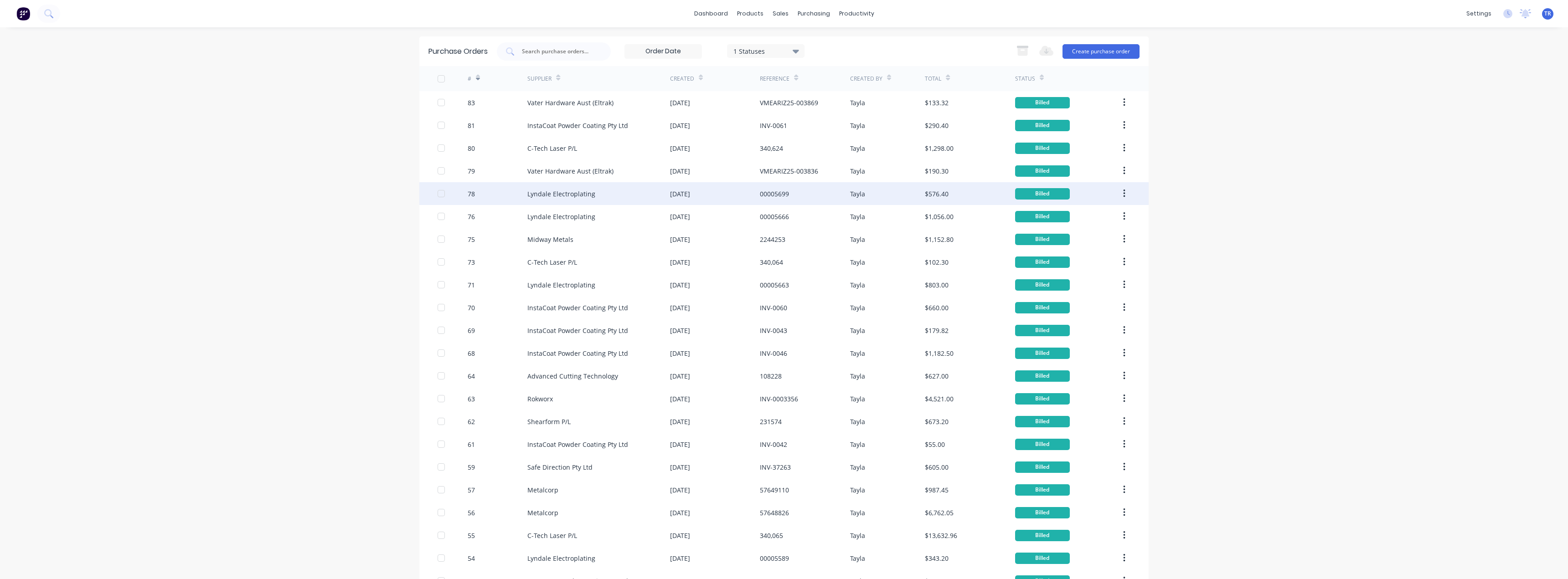
click at [514, 203] on div "78" at bounding box center [497, 193] width 60 height 22
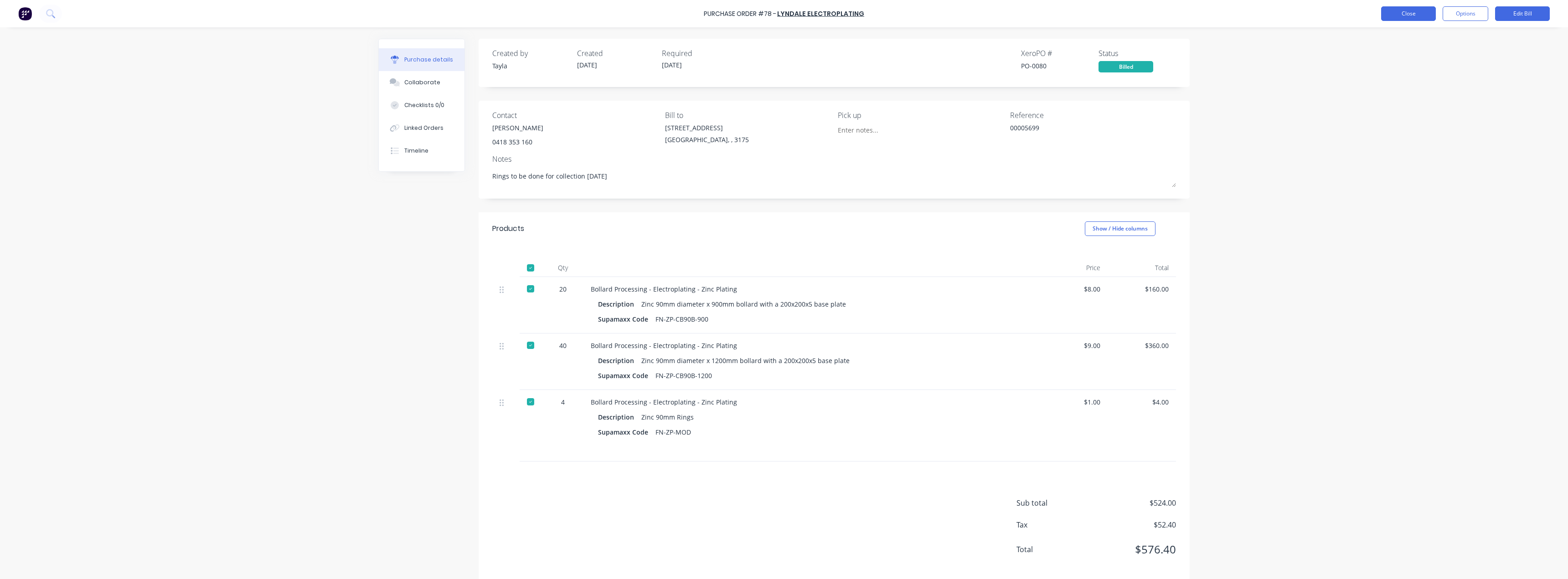
click at [1399, 16] on button "Close" at bounding box center [1408, 14] width 55 height 15
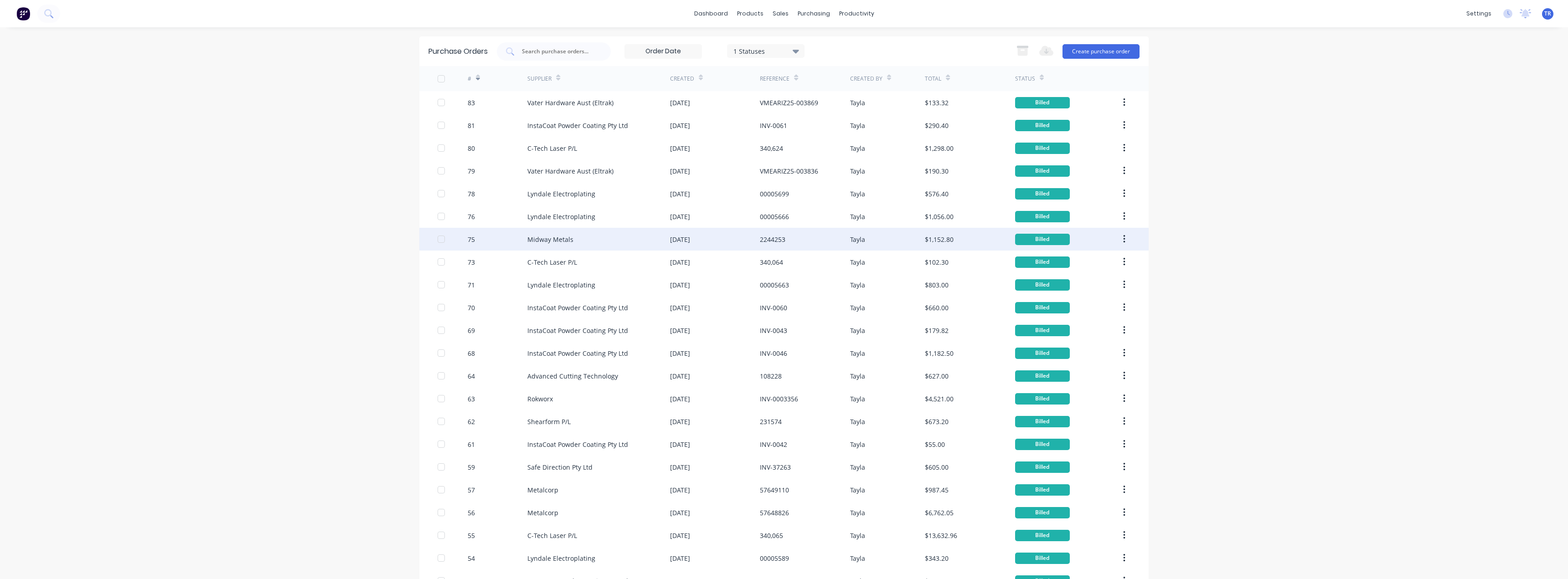
click at [510, 240] on div "75" at bounding box center [497, 239] width 60 height 22
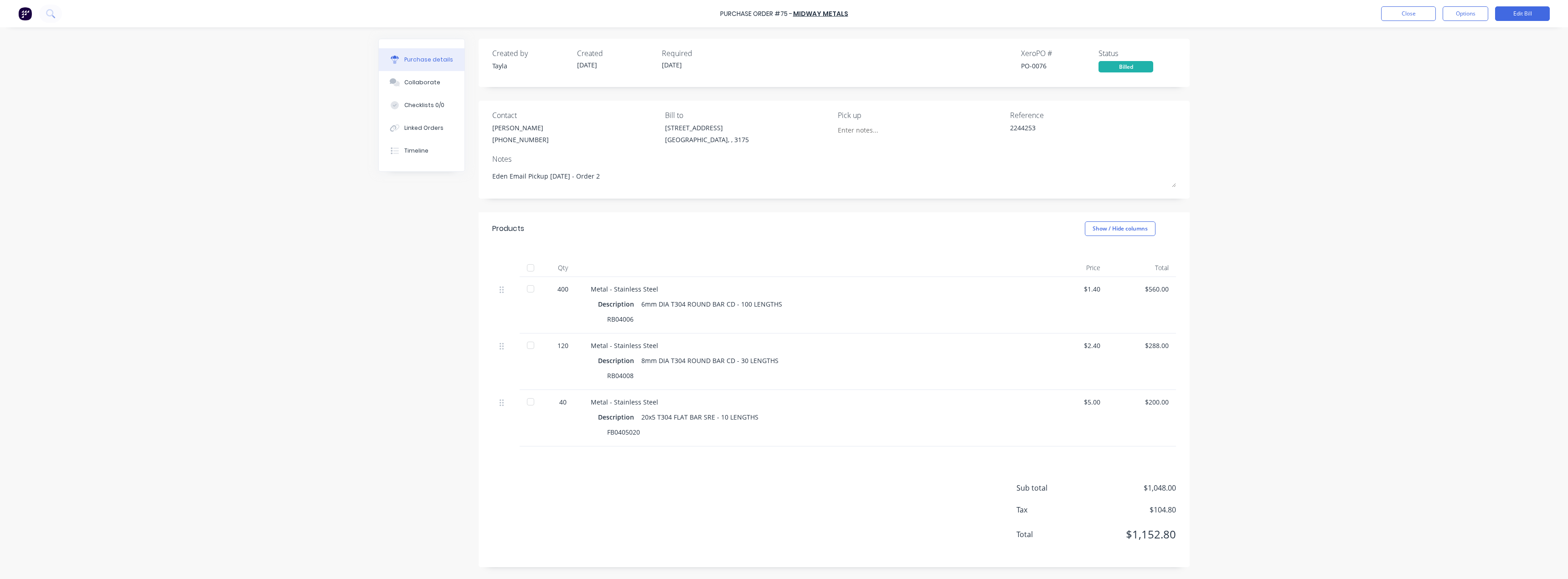
click at [530, 273] on div at bounding box center [530, 268] width 19 height 19
click at [1406, 8] on button "Close" at bounding box center [1408, 14] width 55 height 15
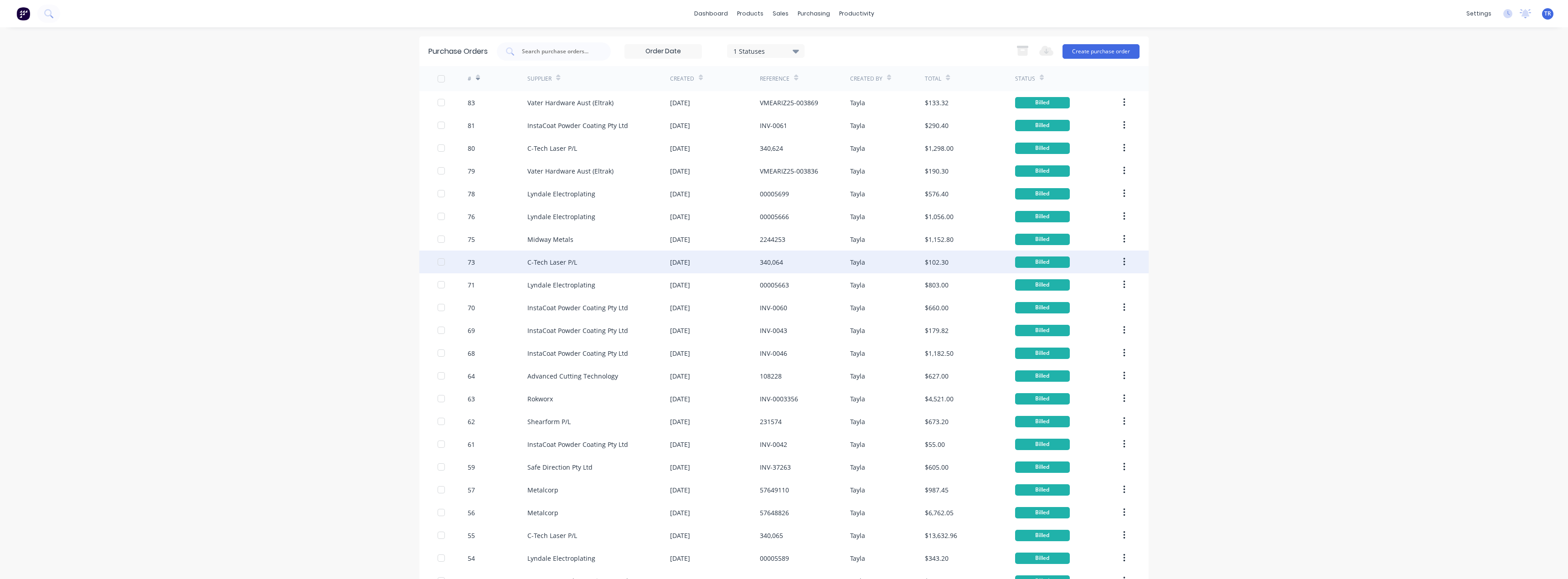
click at [543, 270] on div "C-Tech Laser P/L" at bounding box center [599, 261] width 143 height 22
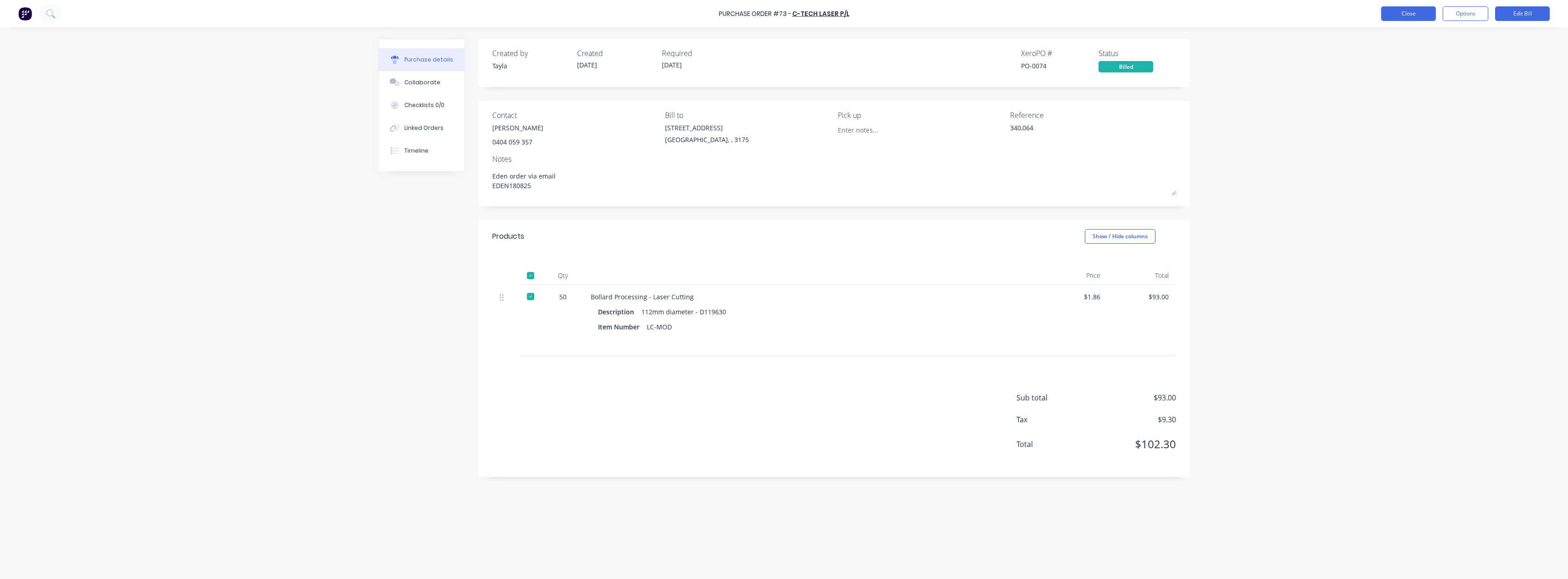
click at [1435, 17] on button "Close" at bounding box center [1408, 14] width 55 height 15
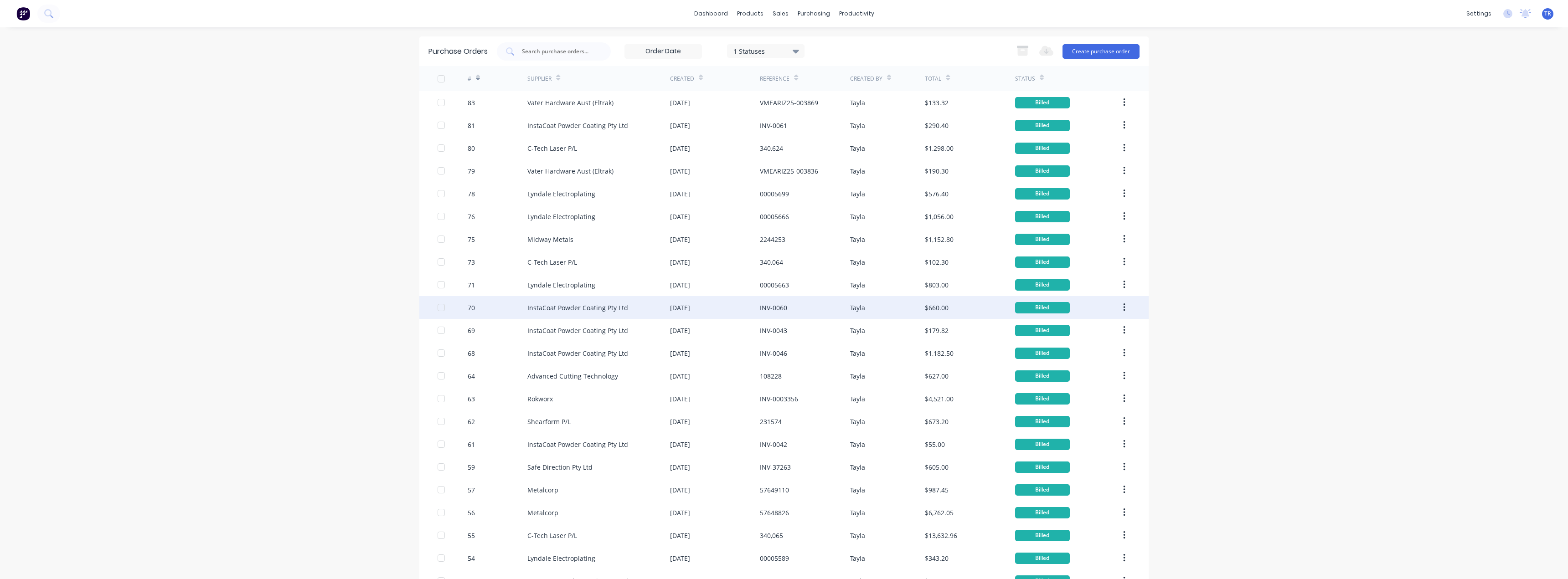
click at [483, 306] on div "70" at bounding box center [497, 307] width 60 height 22
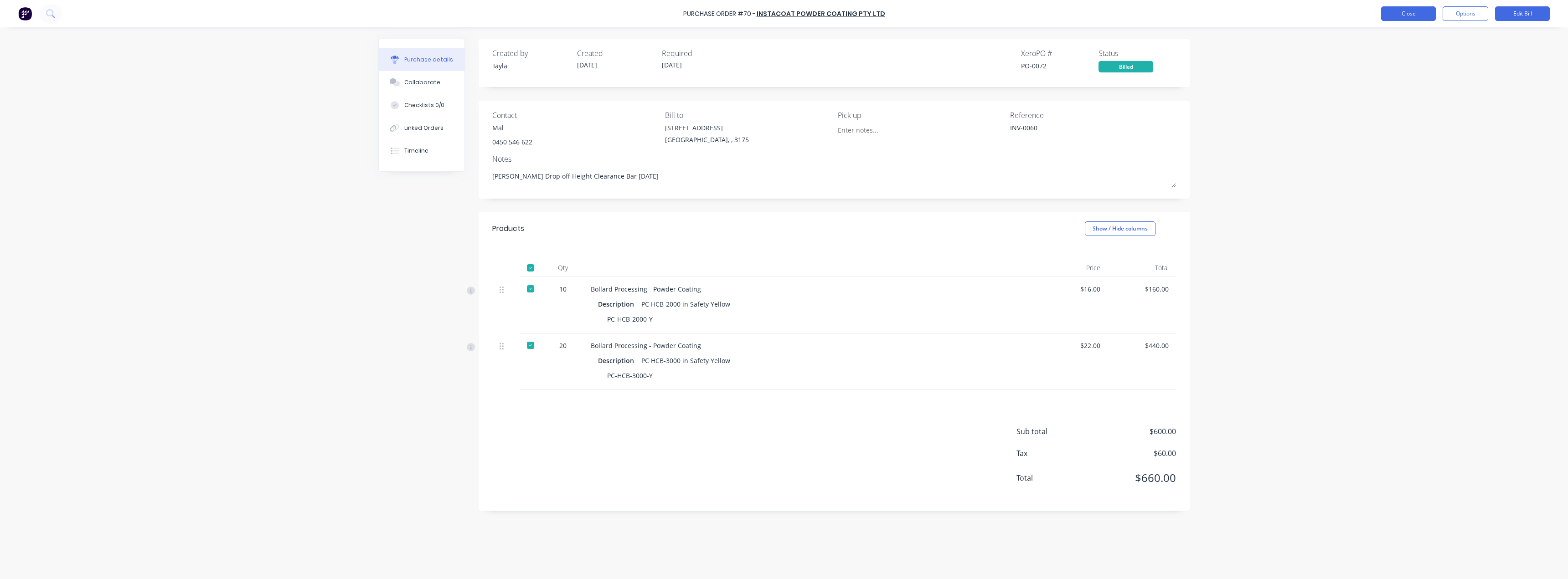
click at [1388, 19] on button "Close" at bounding box center [1408, 14] width 55 height 15
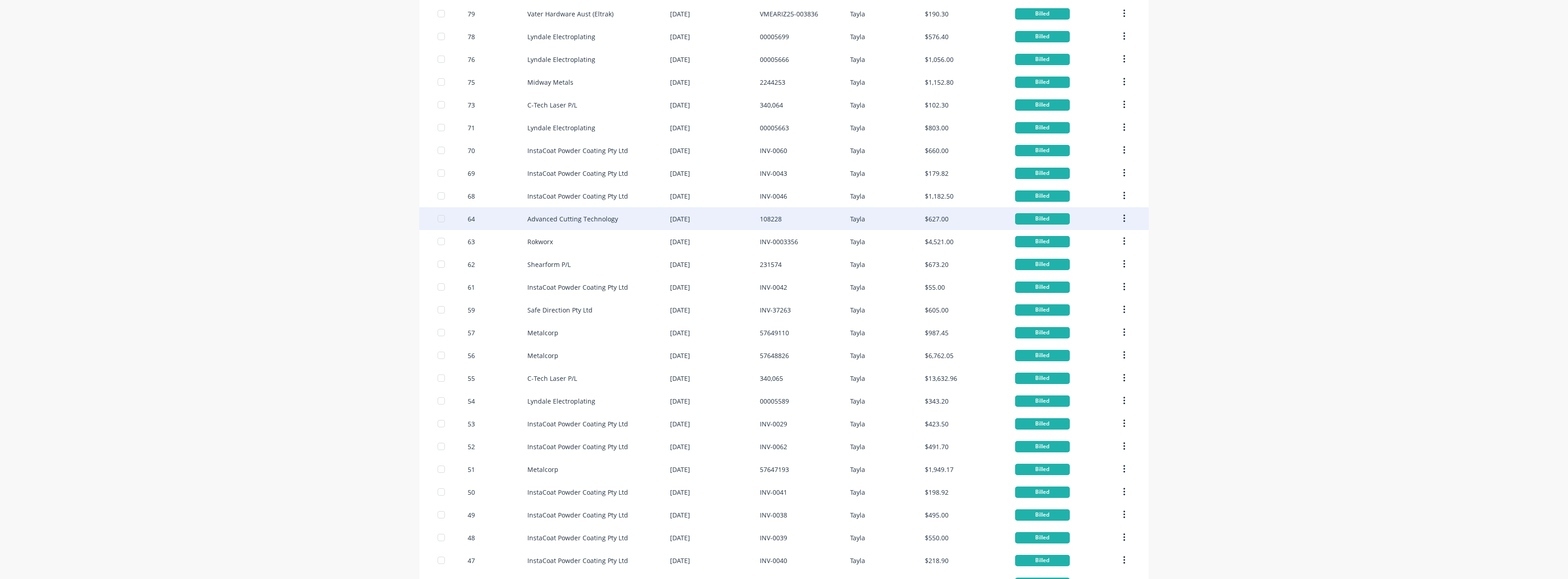
scroll to position [182, 0]
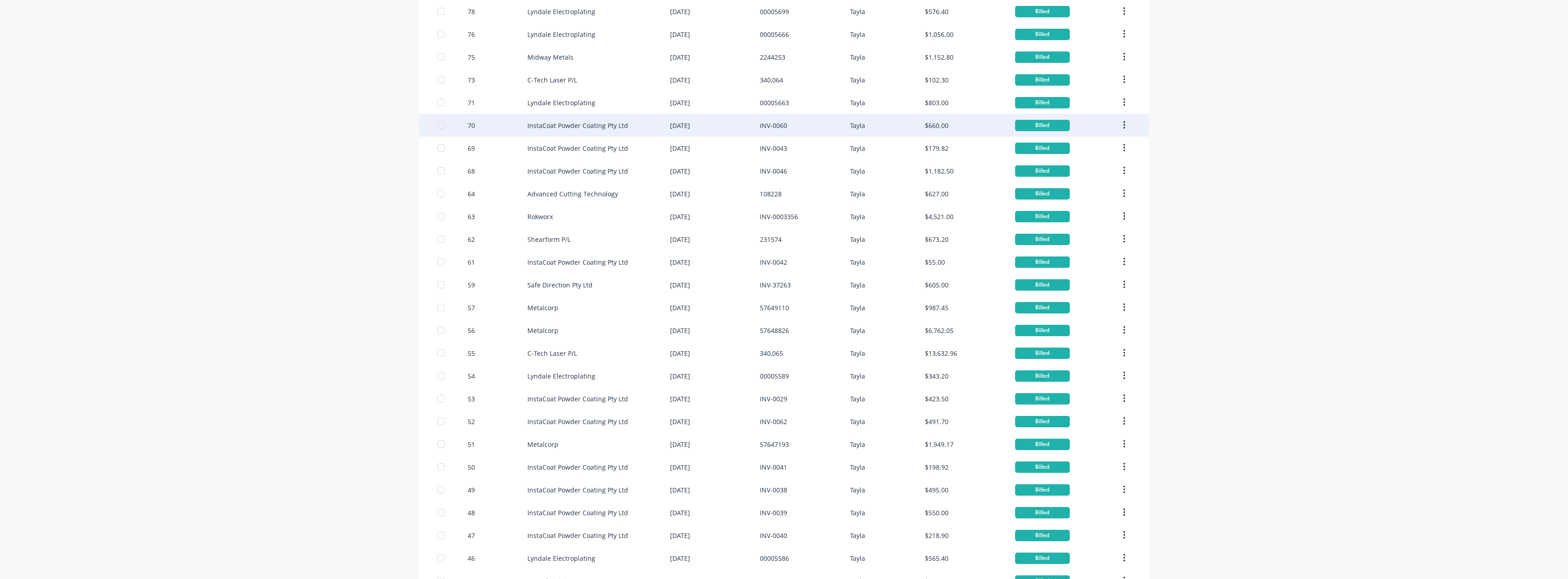
click at [563, 135] on div "InstaCoat Powder Coating Pty Ltd" at bounding box center [599, 124] width 143 height 22
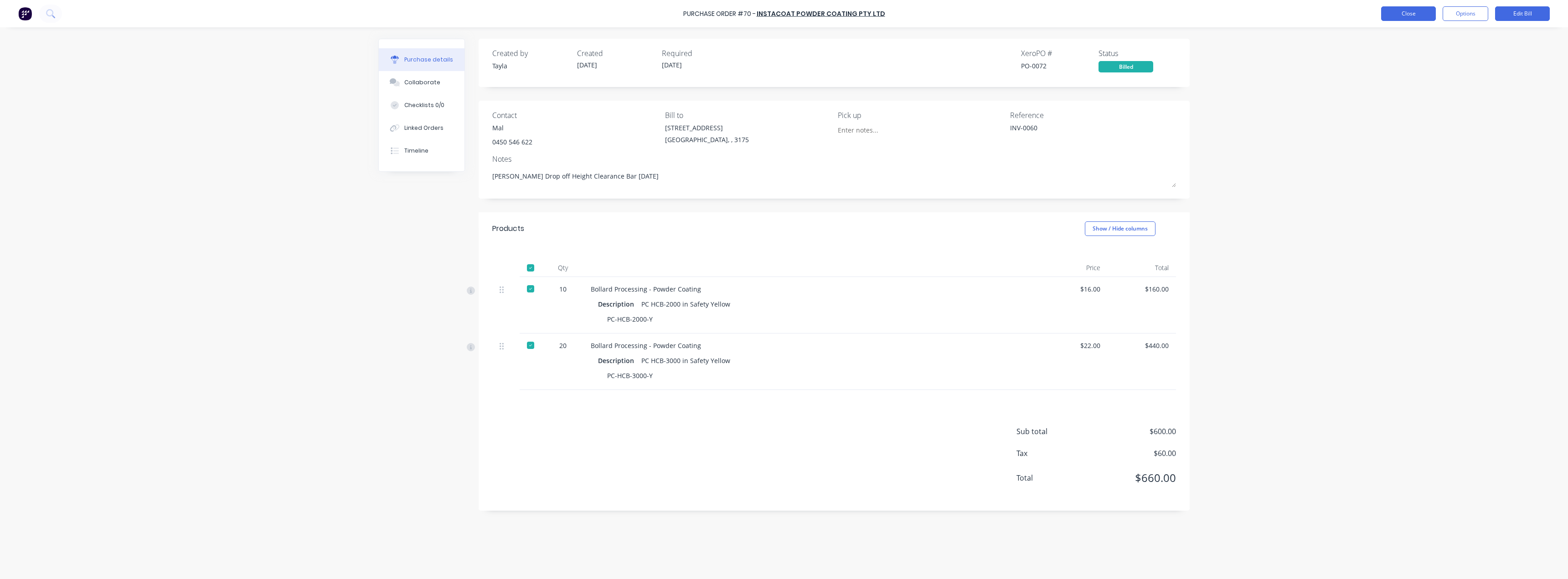
click at [1405, 8] on button "Close" at bounding box center [1408, 14] width 55 height 15
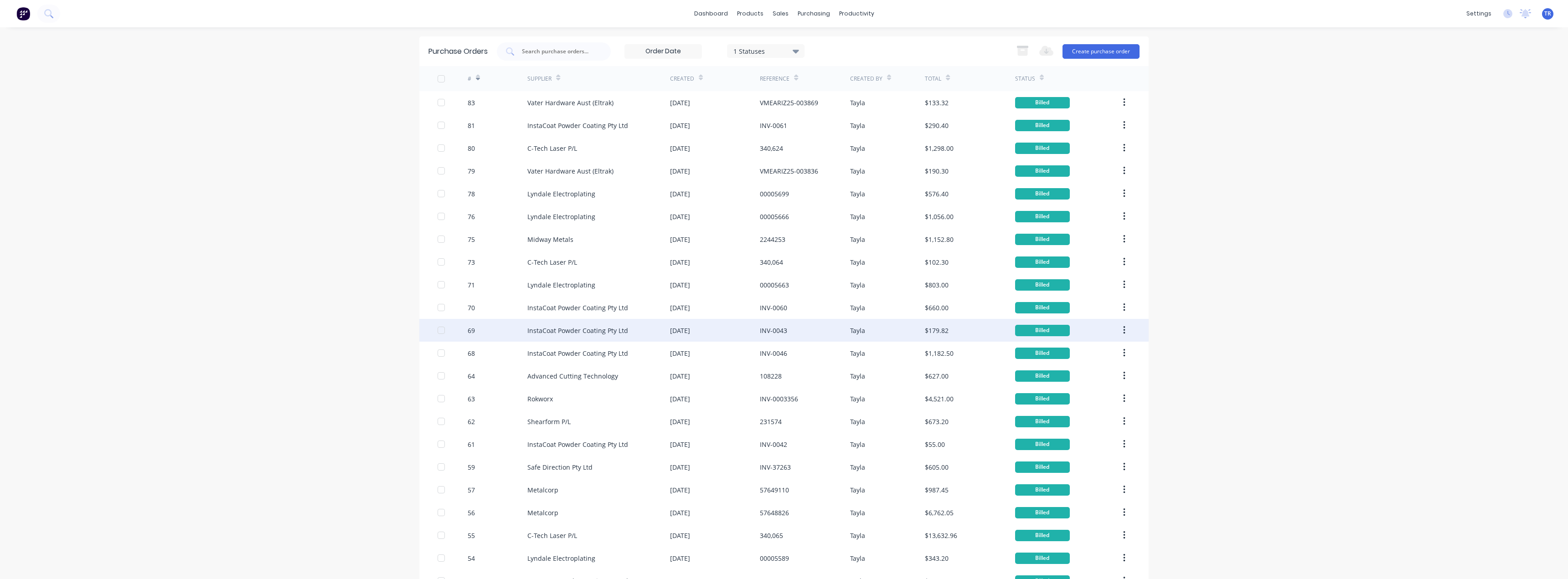
click at [547, 339] on div "InstaCoat Powder Coating Pty Ltd" at bounding box center [599, 330] width 143 height 22
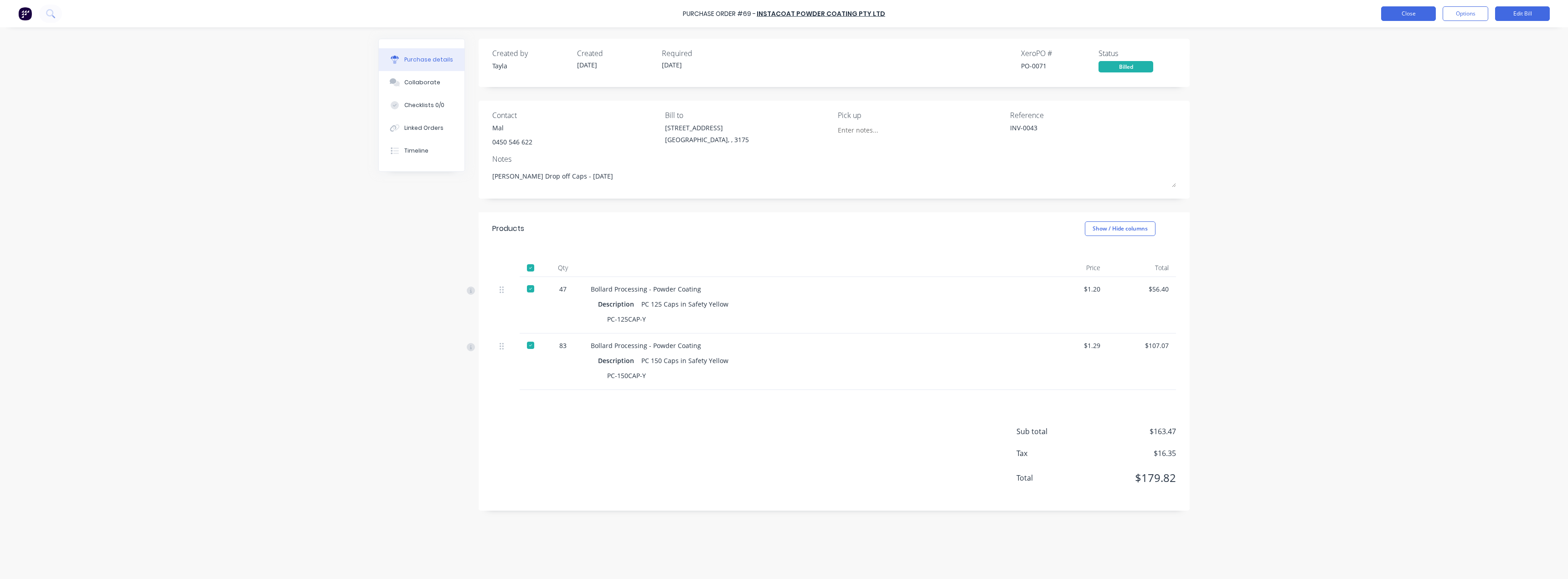
click at [1412, 9] on button "Close" at bounding box center [1408, 14] width 55 height 15
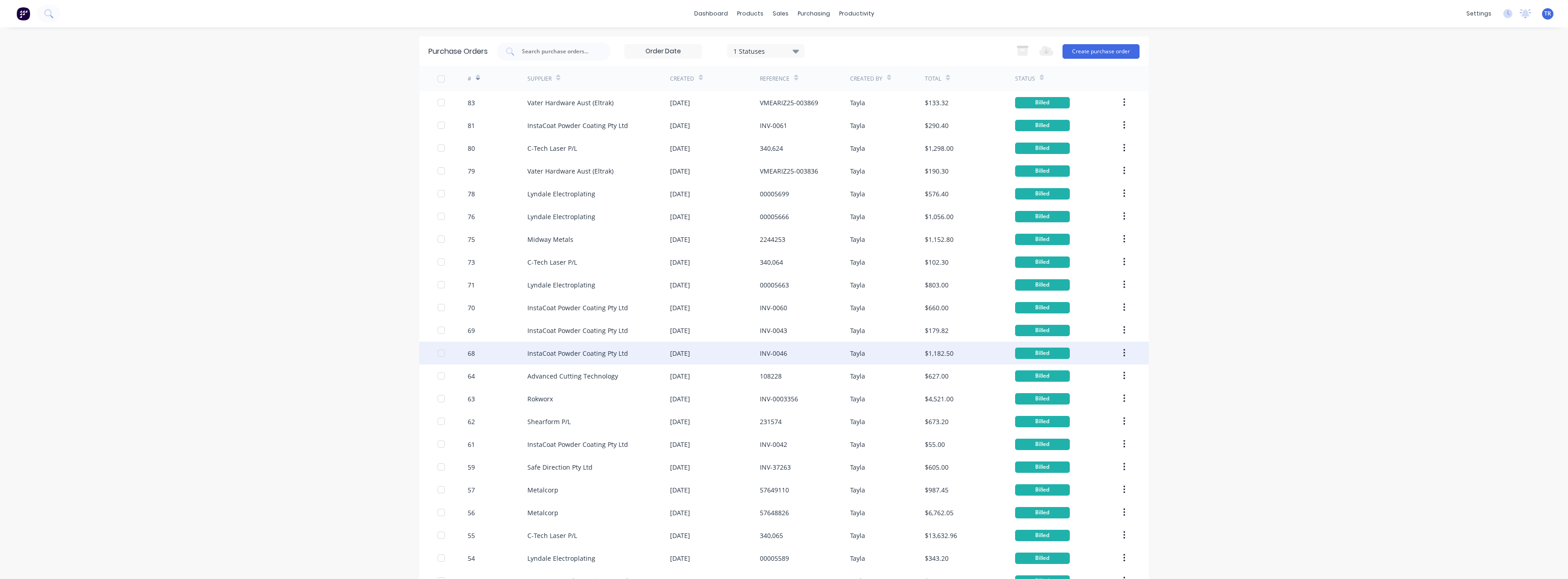
click at [539, 348] on div "InstaCoat Powder Coating Pty Ltd" at bounding box center [577, 353] width 101 height 10
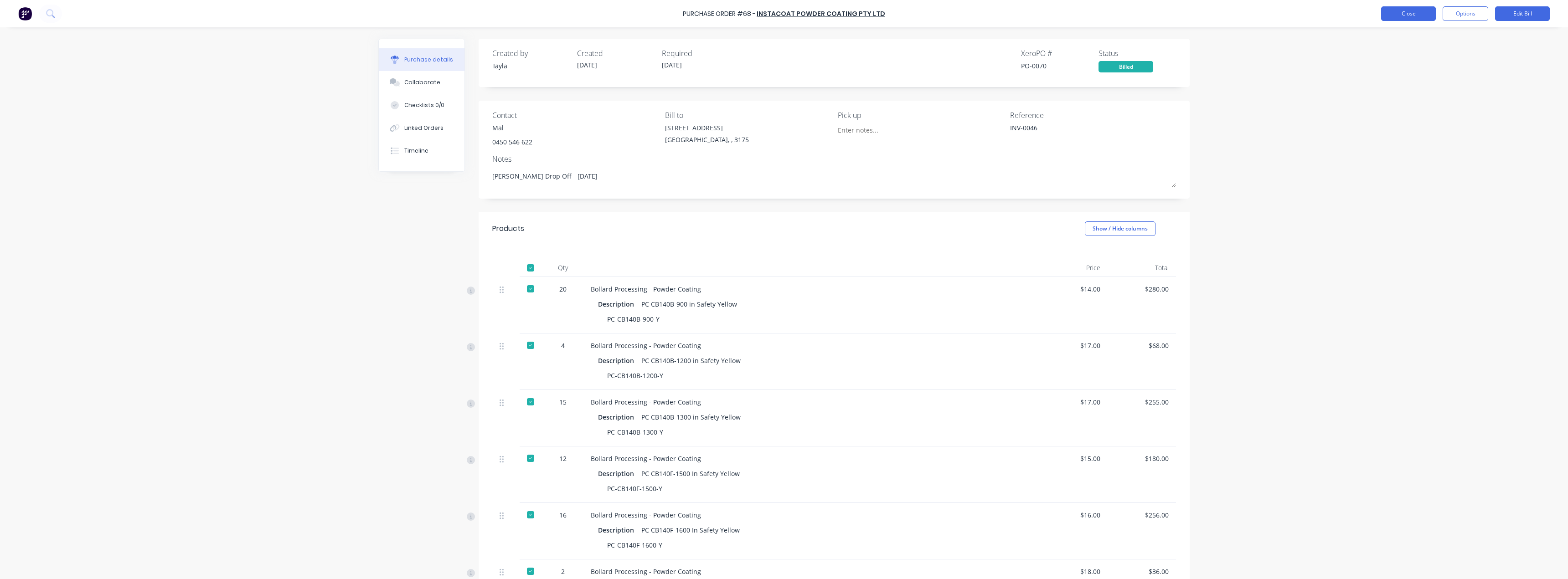
click at [1424, 16] on button "Close" at bounding box center [1408, 14] width 55 height 15
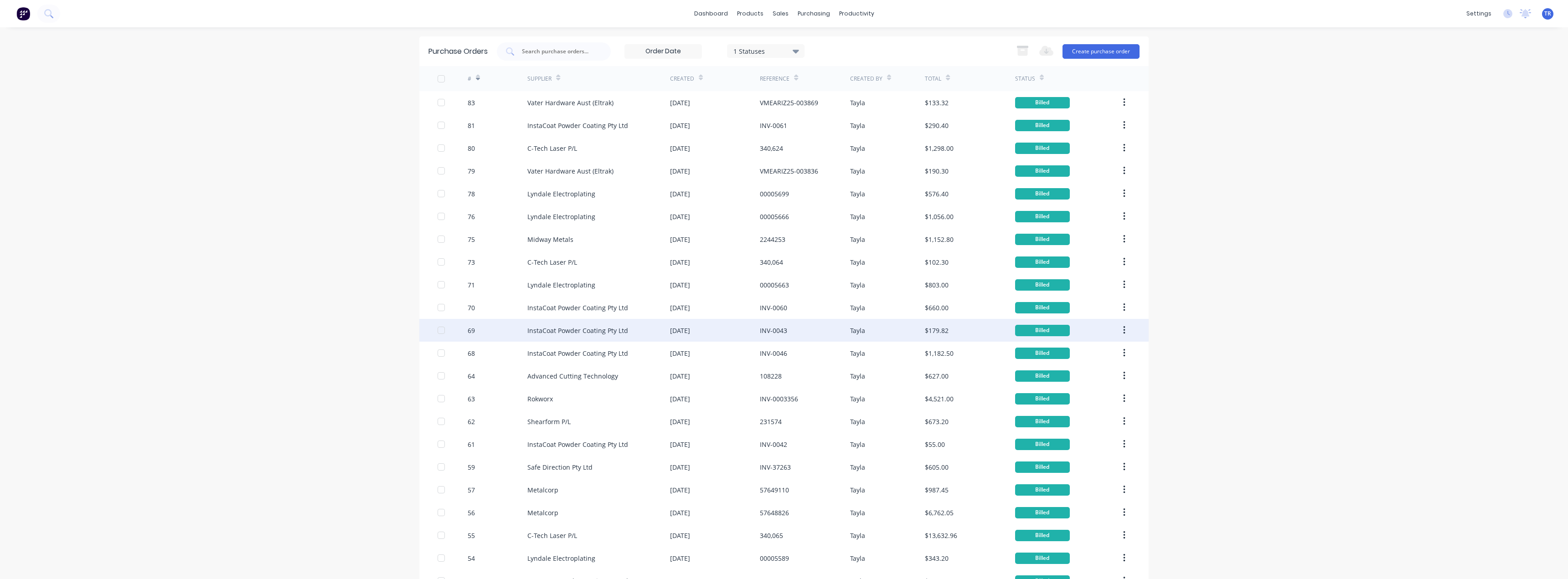
click at [536, 321] on div "InstaCoat Powder Coating Pty Ltd" at bounding box center [599, 330] width 143 height 22
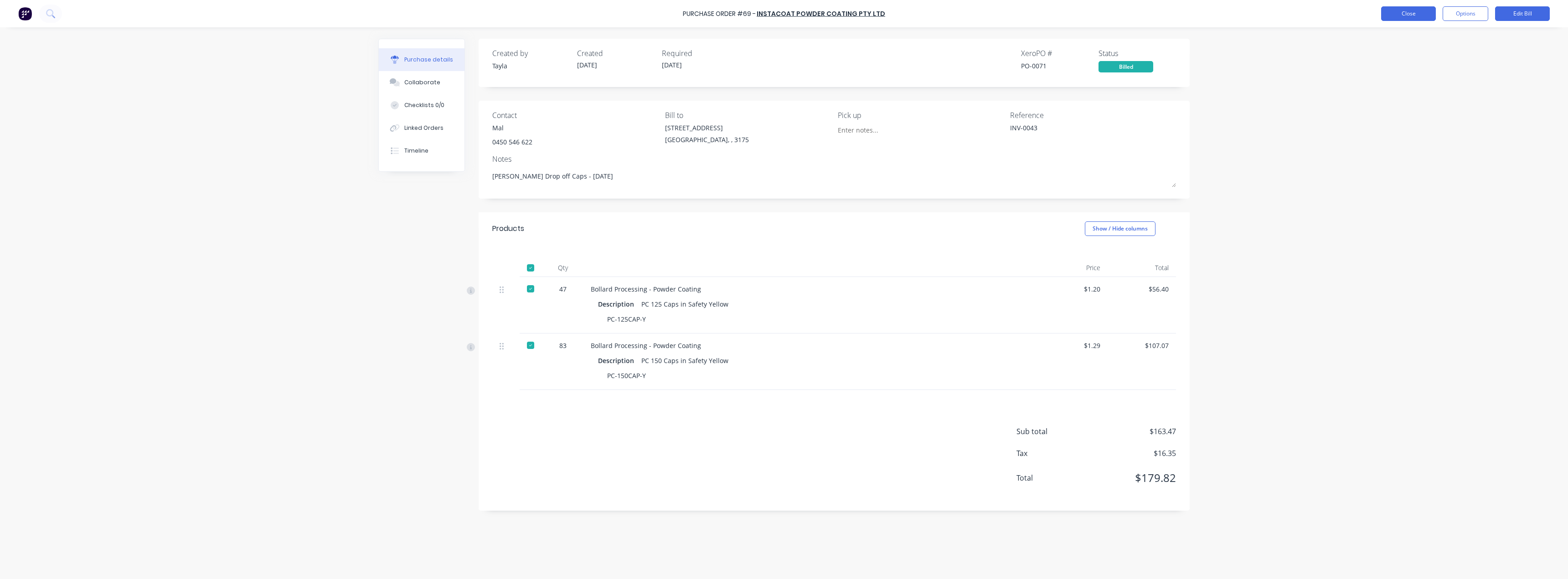
click at [1393, 10] on button "Close" at bounding box center [1408, 14] width 55 height 15
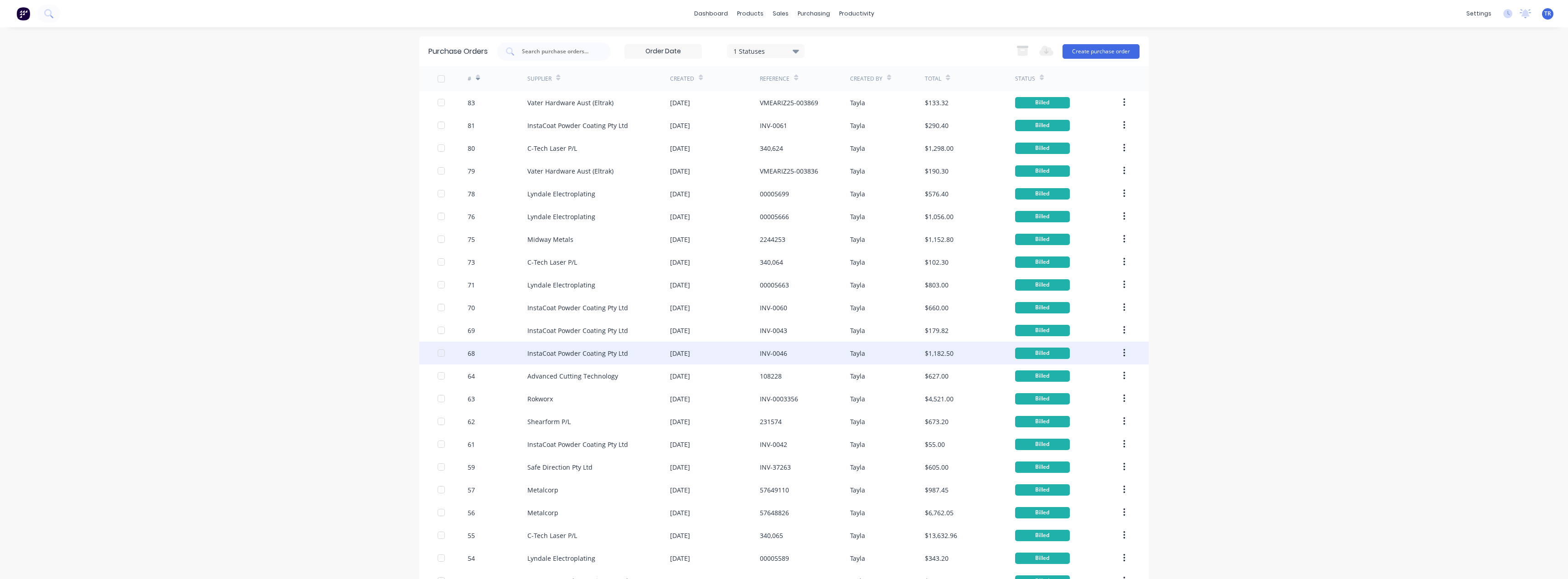
click at [564, 360] on div "InstaCoat Powder Coating Pty Ltd" at bounding box center [599, 352] width 143 height 22
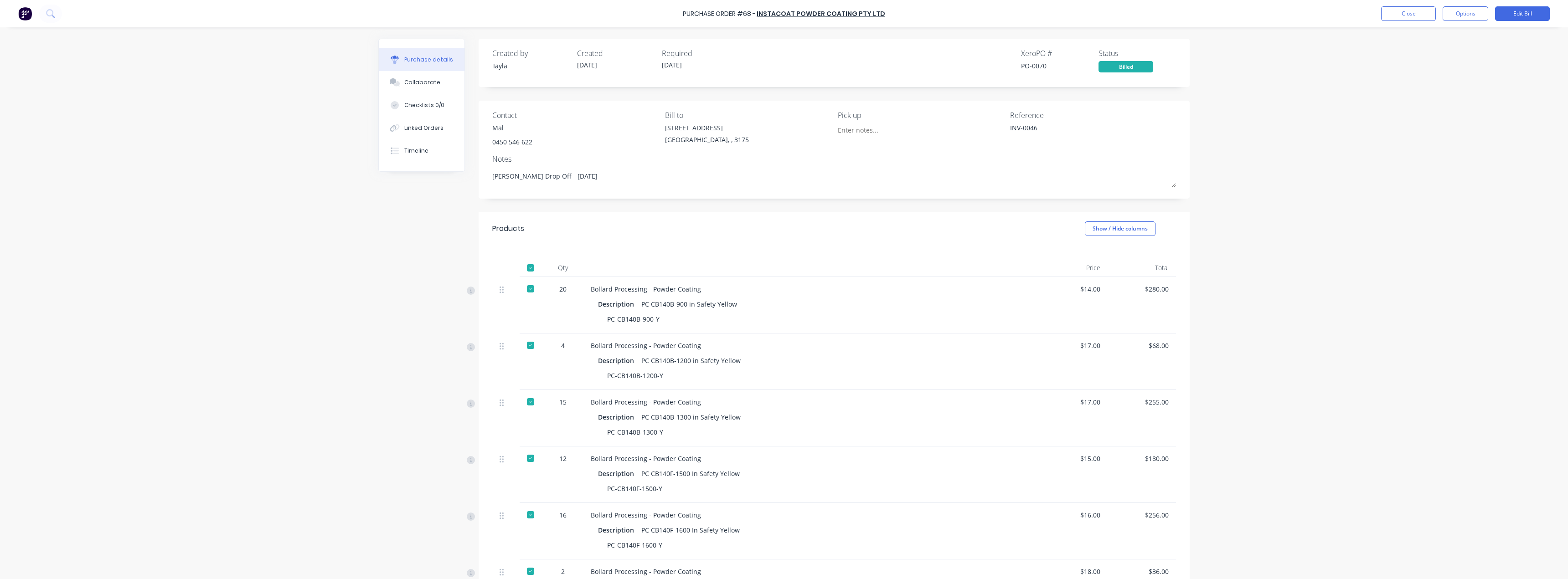
click at [1399, 27] on div "Purchase Order #68 - InstaCoat Powder Coating Pty Ltd Close Options Edit Bill P…" at bounding box center [784, 290] width 1568 height 579
click at [1400, 20] on button "Close" at bounding box center [1408, 14] width 55 height 15
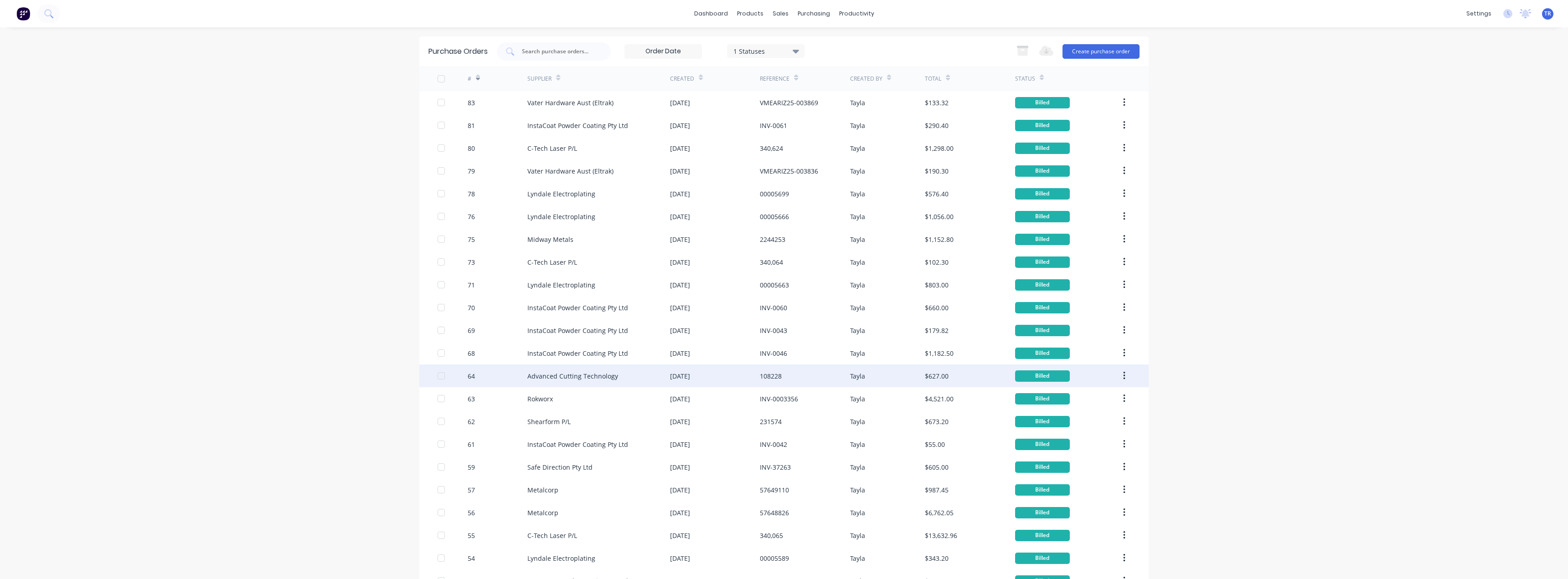
click at [500, 374] on div "64" at bounding box center [497, 376] width 60 height 22
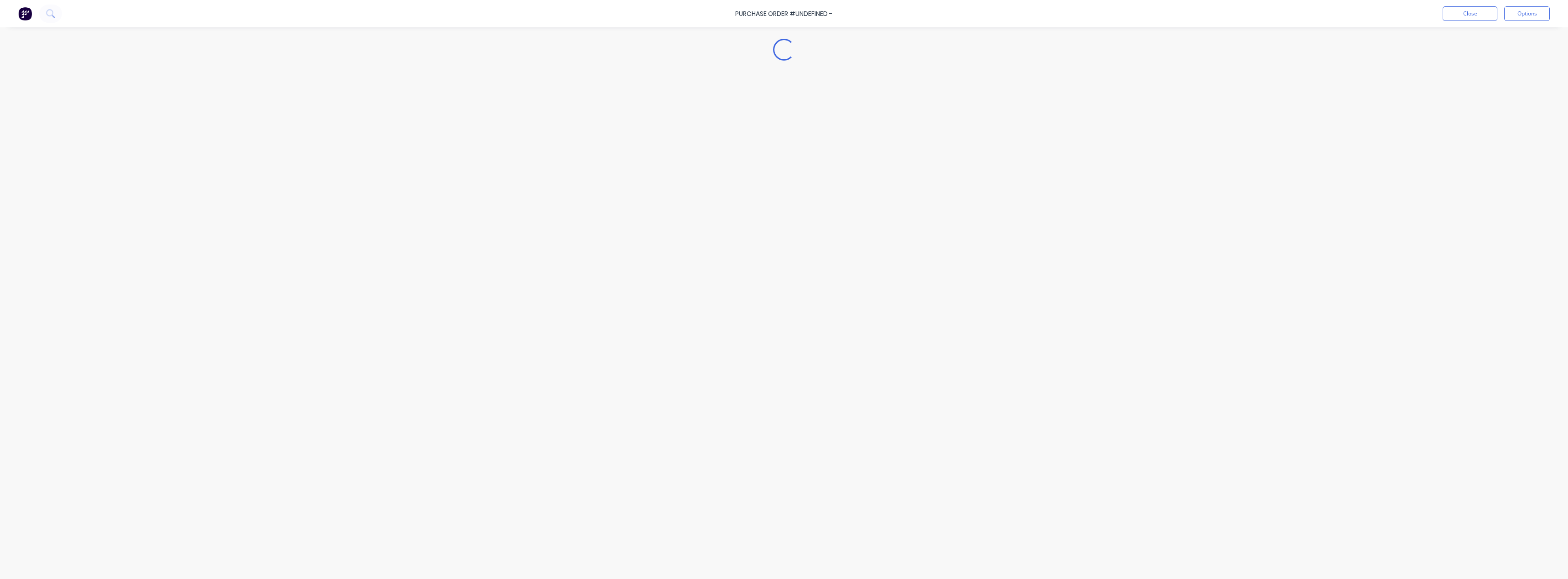
type textarea "x"
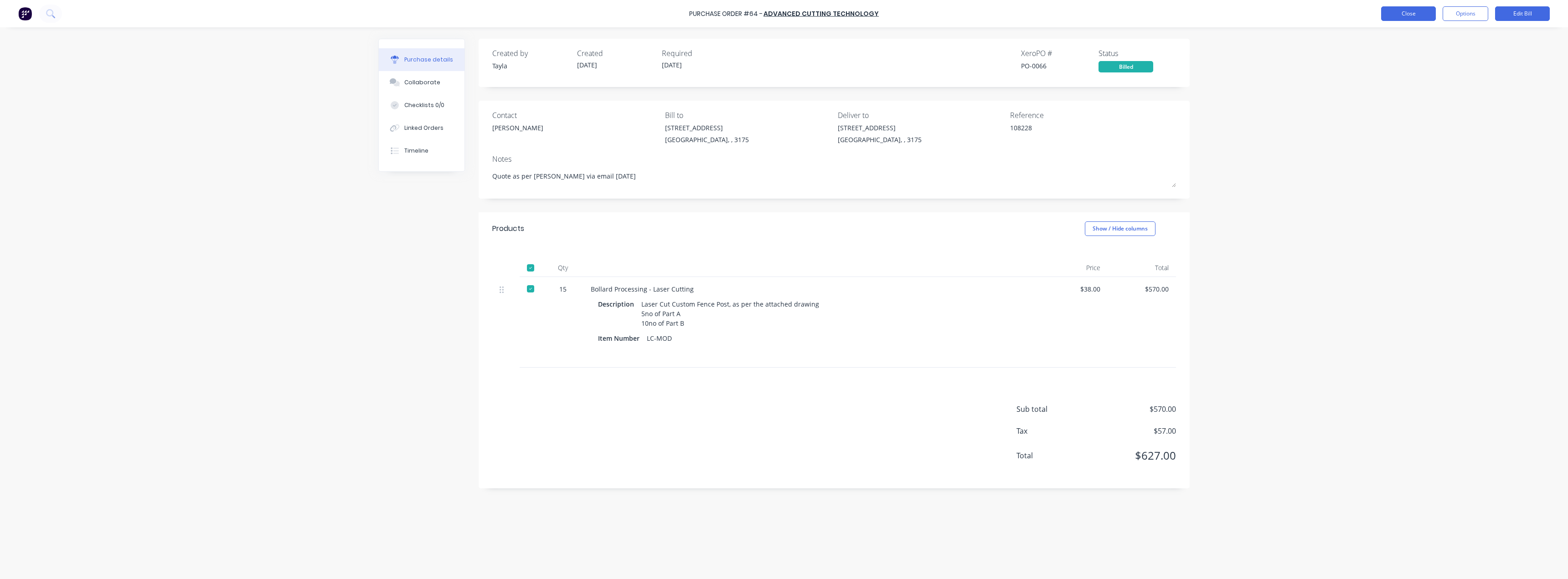
click at [1434, 20] on button "Close" at bounding box center [1408, 14] width 55 height 15
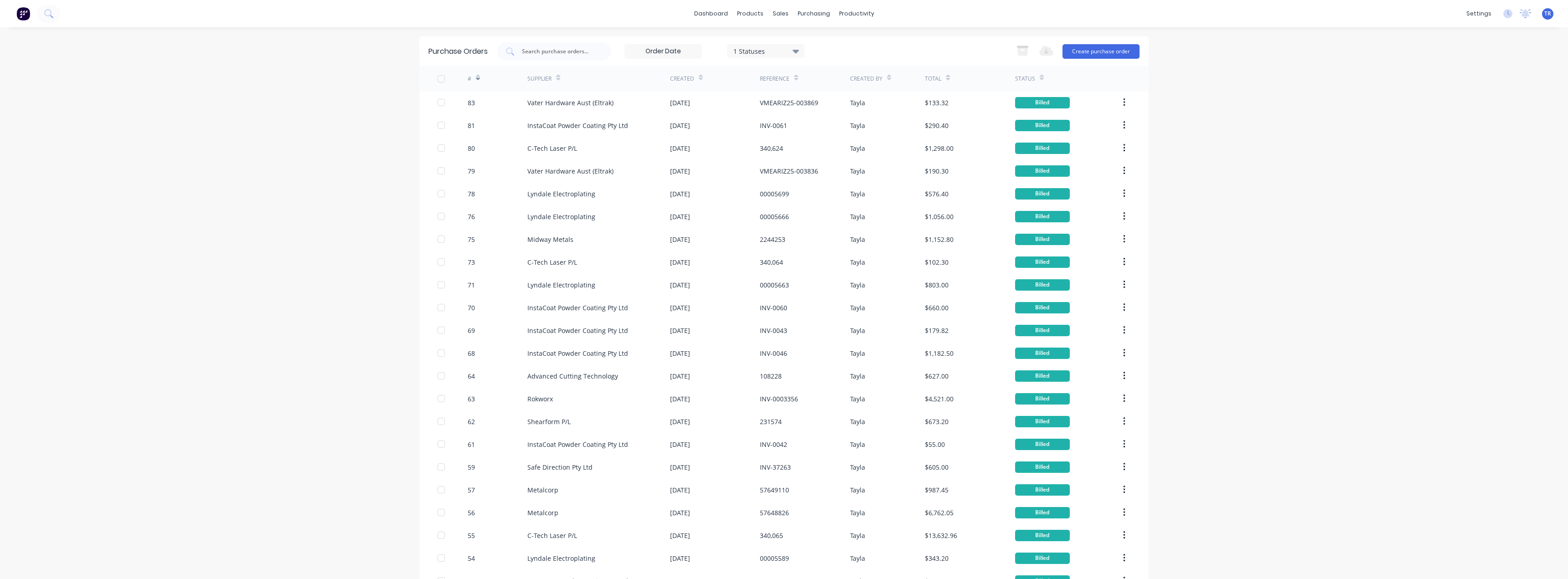
click at [358, 535] on div "dashboard products sales purchasing productivity dashboard products Product Cat…" at bounding box center [784, 290] width 1568 height 579
drag, startPoint x: 194, startPoint y: 511, endPoint x: 125, endPoint y: 476, distance: 77.4
click at [194, 511] on div "dashboard products sales purchasing productivity dashboard products Product Cat…" at bounding box center [784, 290] width 1568 height 579
